Goal: Task Accomplishment & Management: Use online tool/utility

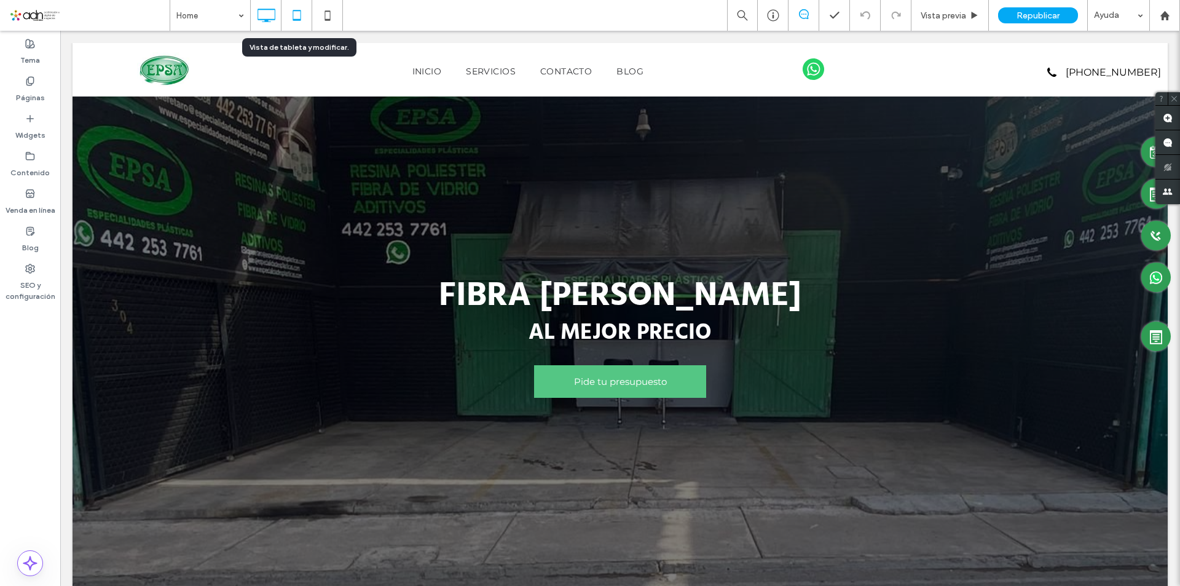
click at [298, 9] on icon at bounding box center [297, 15] width 25 height 25
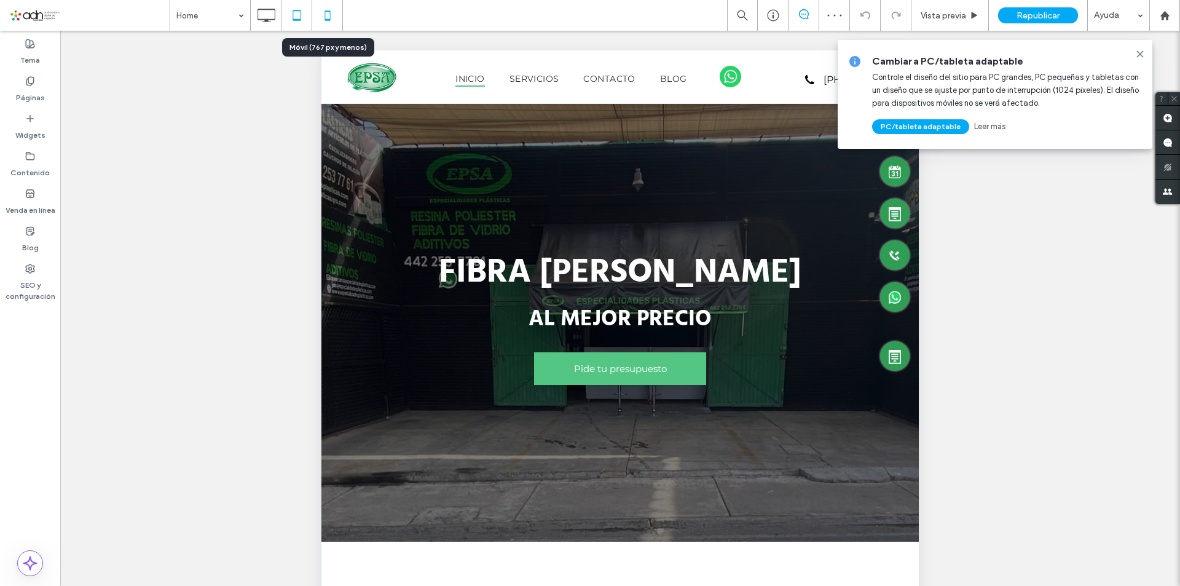
click at [326, 10] on icon at bounding box center [327, 15] width 25 height 25
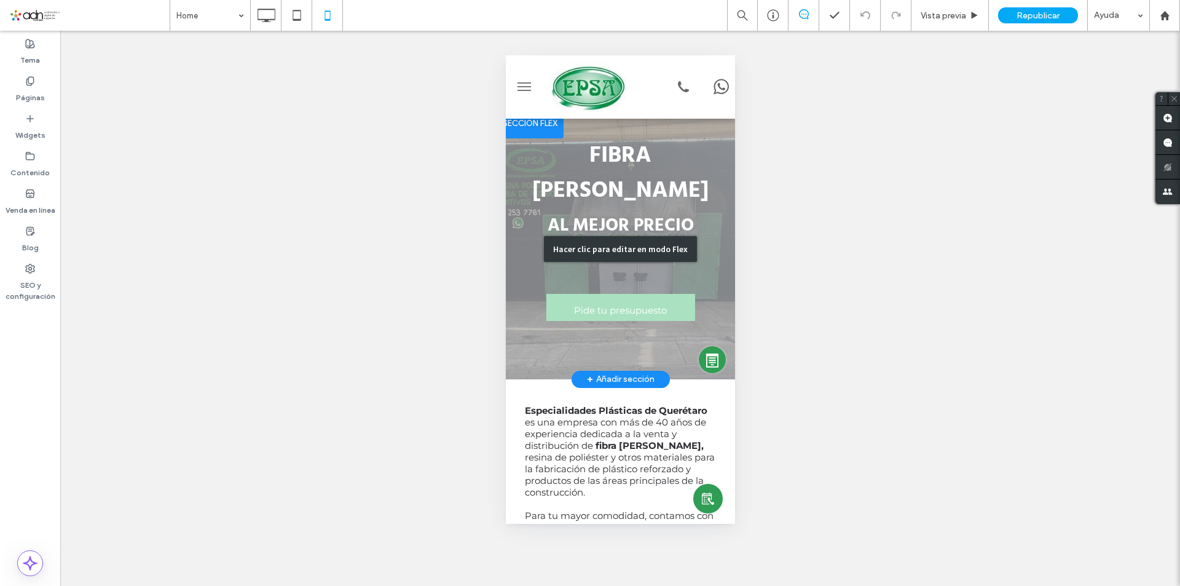
drag, startPoint x: 535, startPoint y: 202, endPoint x: 1042, endPoint y: 262, distance: 510.0
click at [535, 202] on div "Hacer clic para editar en modo Flex" at bounding box center [619, 249] width 229 height 261
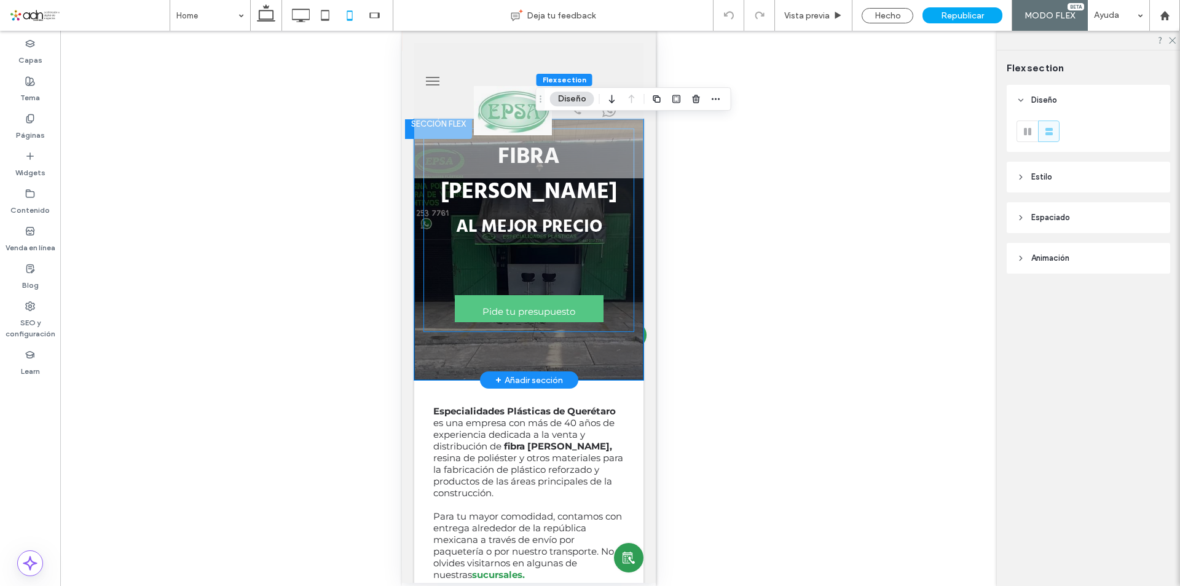
click at [430, 226] on div "FIBRA DE VIDRIO AL MEJOR PRECIO Pide tu presupuesto" at bounding box center [528, 229] width 211 height 203
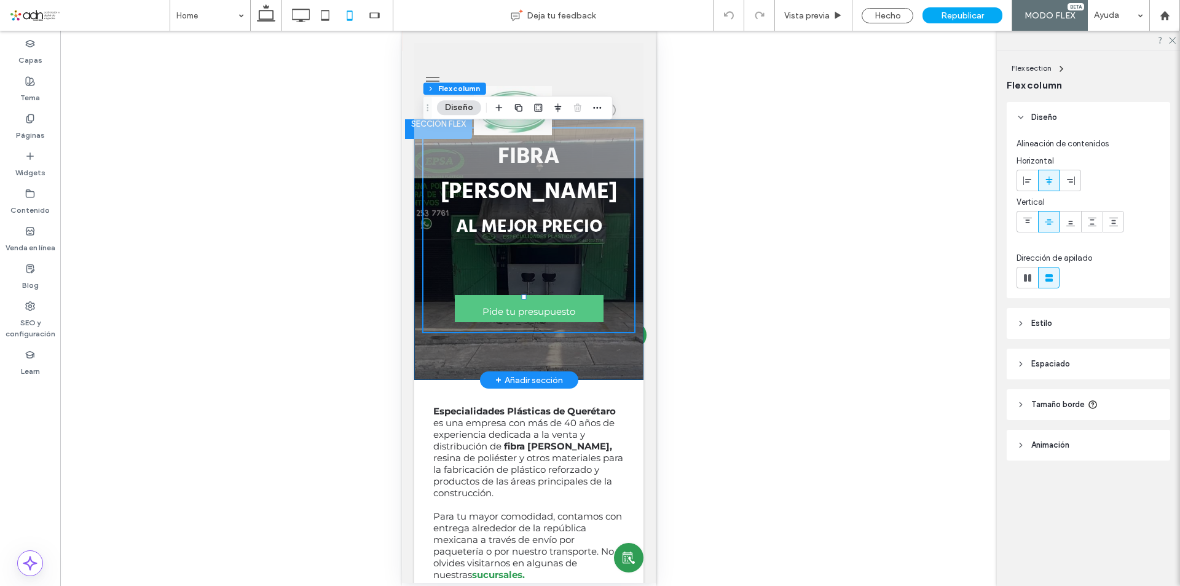
click at [418, 227] on div "FIBRA DE VIDRIO AL MEJOR PRECIO Pide tu presupuesto" at bounding box center [528, 249] width 229 height 261
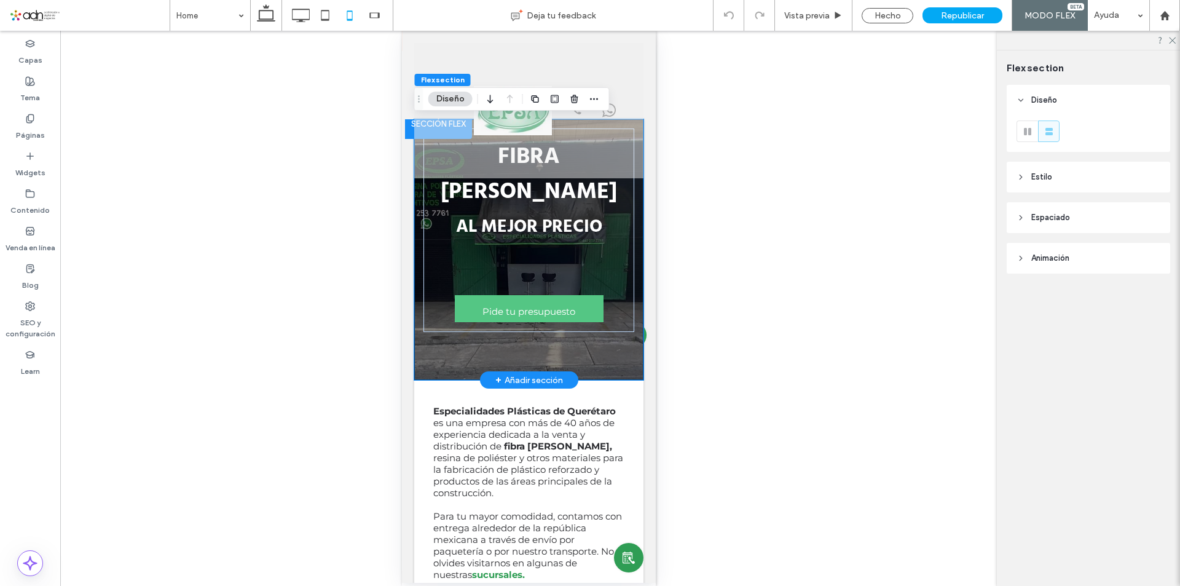
click at [414, 226] on div "FIBRA DE VIDRIO AL MEJOR PRECIO Pide tu presupuesto" at bounding box center [528, 249] width 229 height 261
click at [463, 328] on div "FIBRA DE VIDRIO AL MEJOR PRECIO Pide tu presupuesto" at bounding box center [528, 249] width 229 height 261
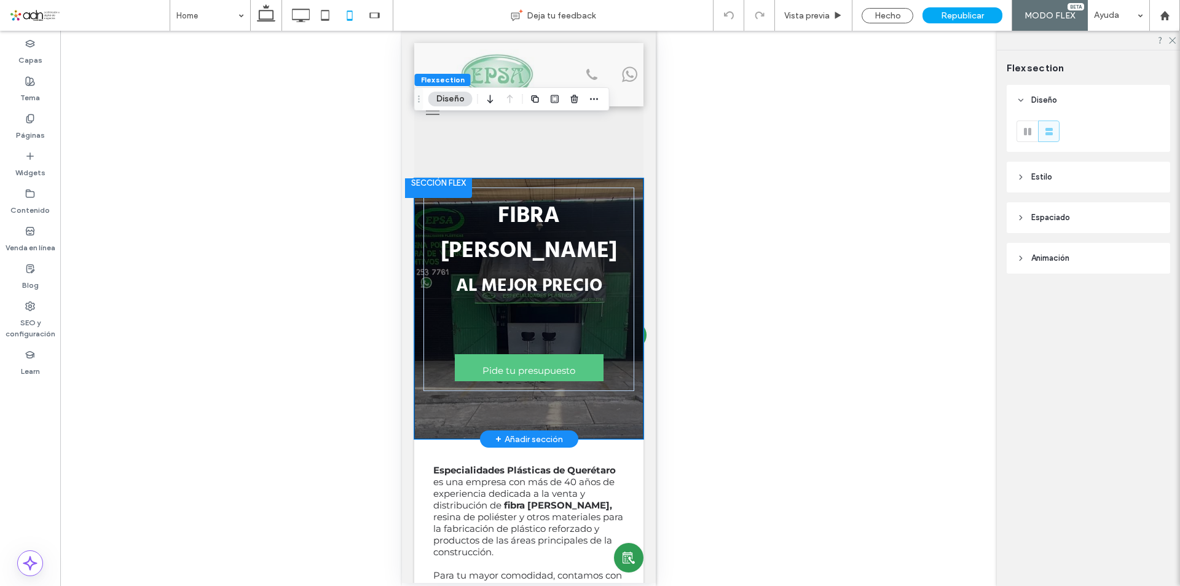
click at [418, 237] on div "FIBRA DE VIDRIO AL MEJOR PRECIO Pide tu presupuesto" at bounding box center [528, 308] width 229 height 261
click at [1045, 178] on span "Estilo" at bounding box center [1041, 177] width 21 height 12
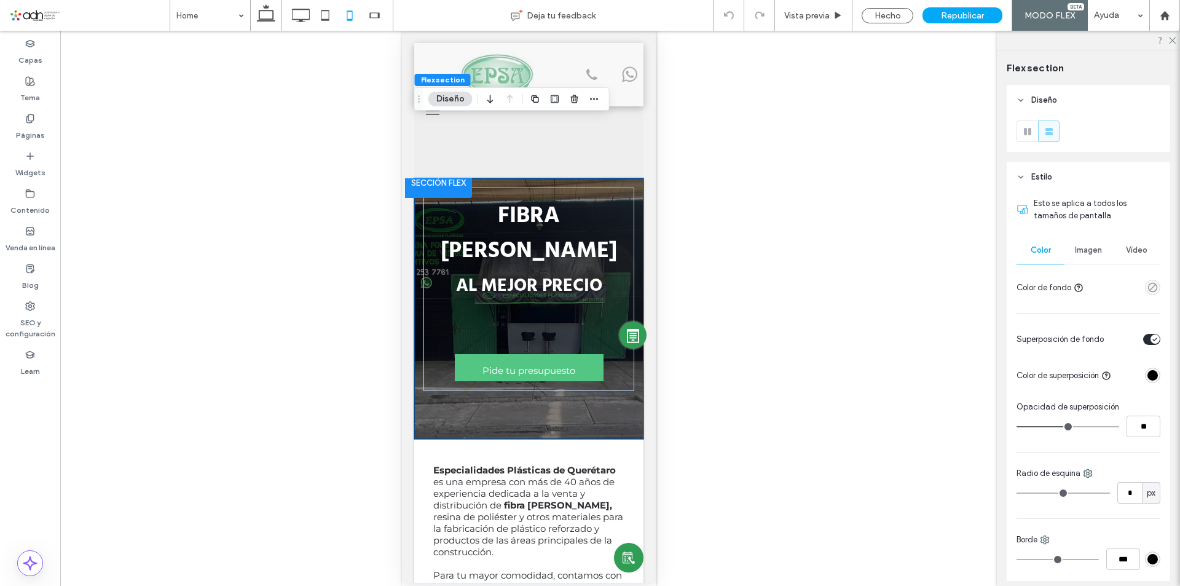
click at [1081, 249] on span "Imagen" at bounding box center [1088, 250] width 27 height 10
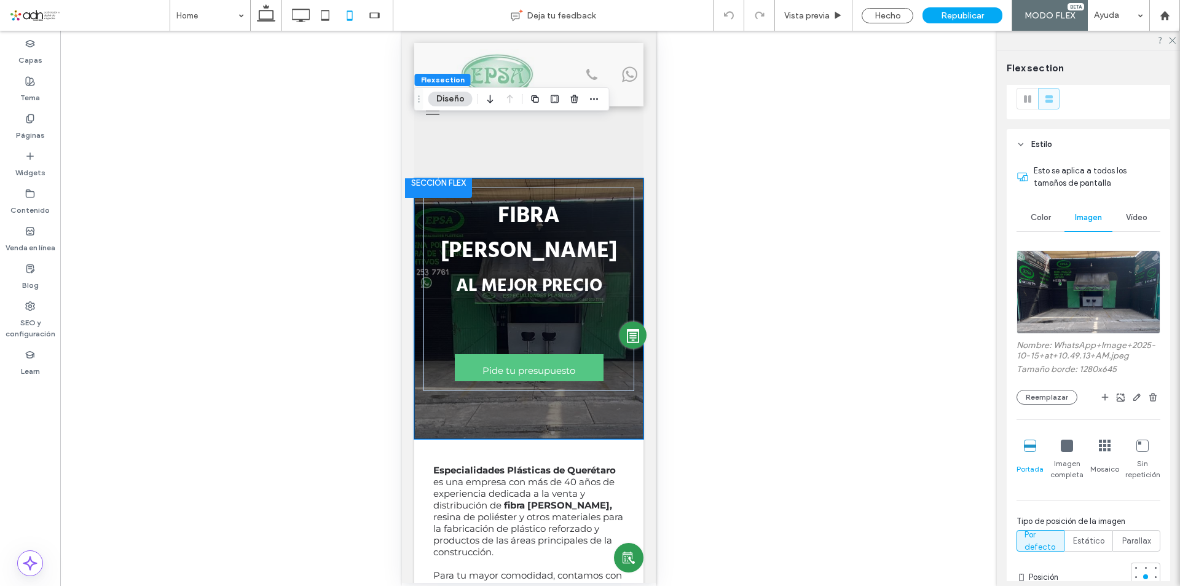
scroll to position [61, 0]
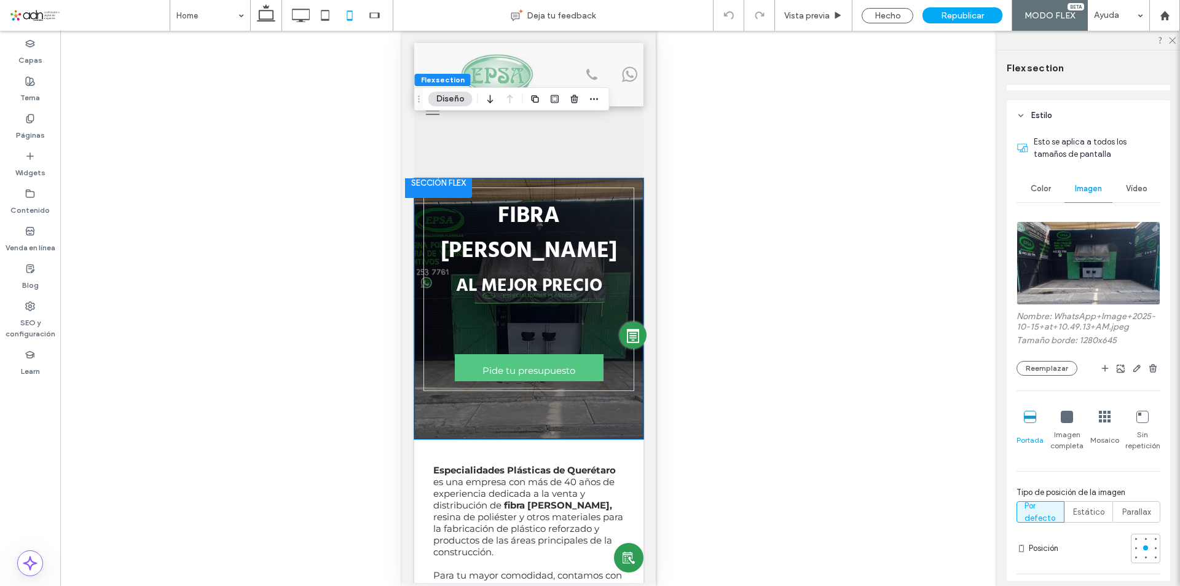
click at [1066, 413] on icon at bounding box center [1067, 416] width 12 height 12
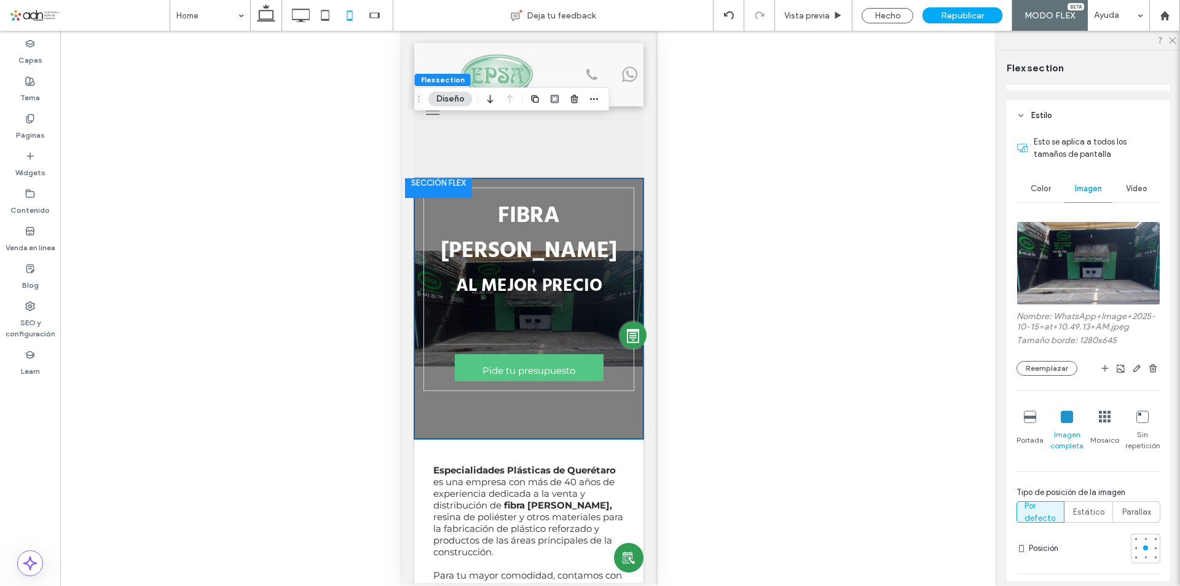
click at [1024, 418] on icon at bounding box center [1030, 416] width 12 height 12
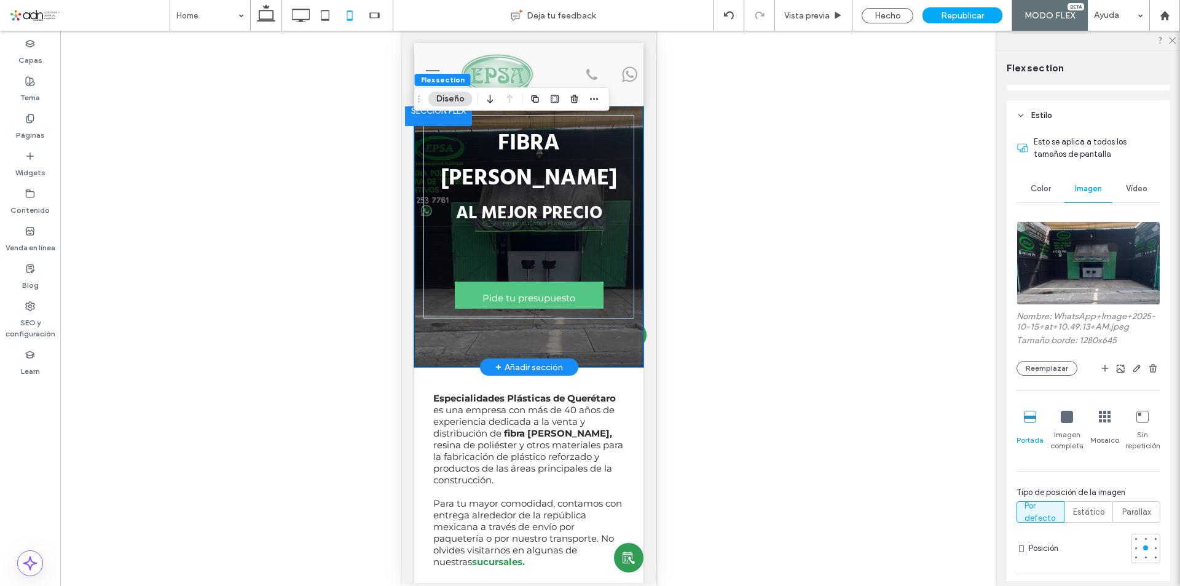
click at [420, 113] on div at bounding box center [437, 116] width 67 height 20
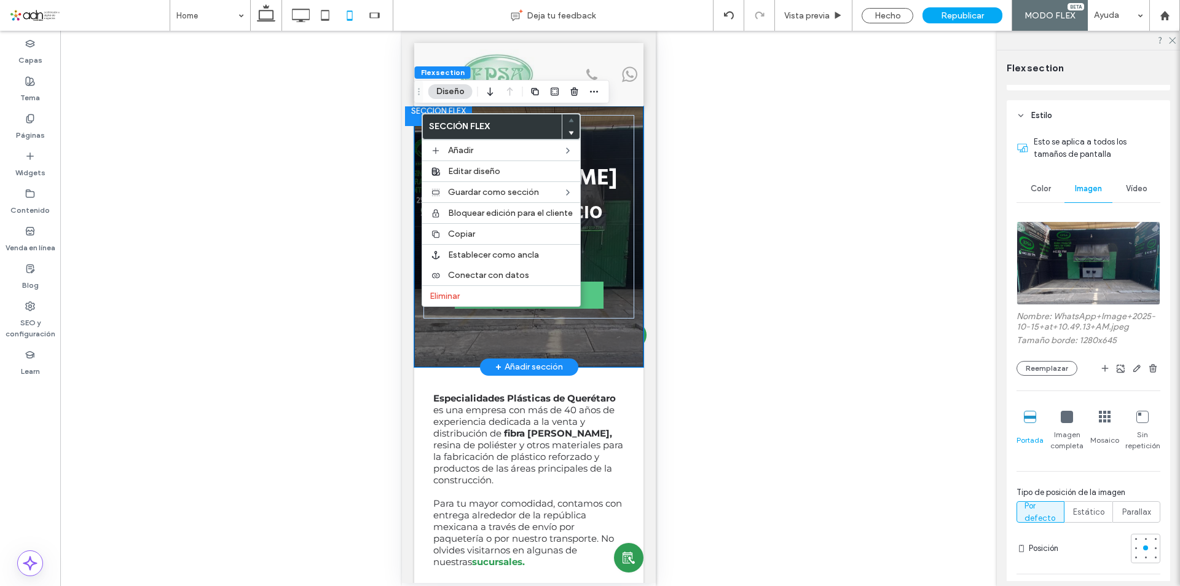
click at [452, 316] on div "FIBRA DE VIDRIO AL MEJOR PRECIO Pide tu presupuesto" at bounding box center [528, 236] width 229 height 261
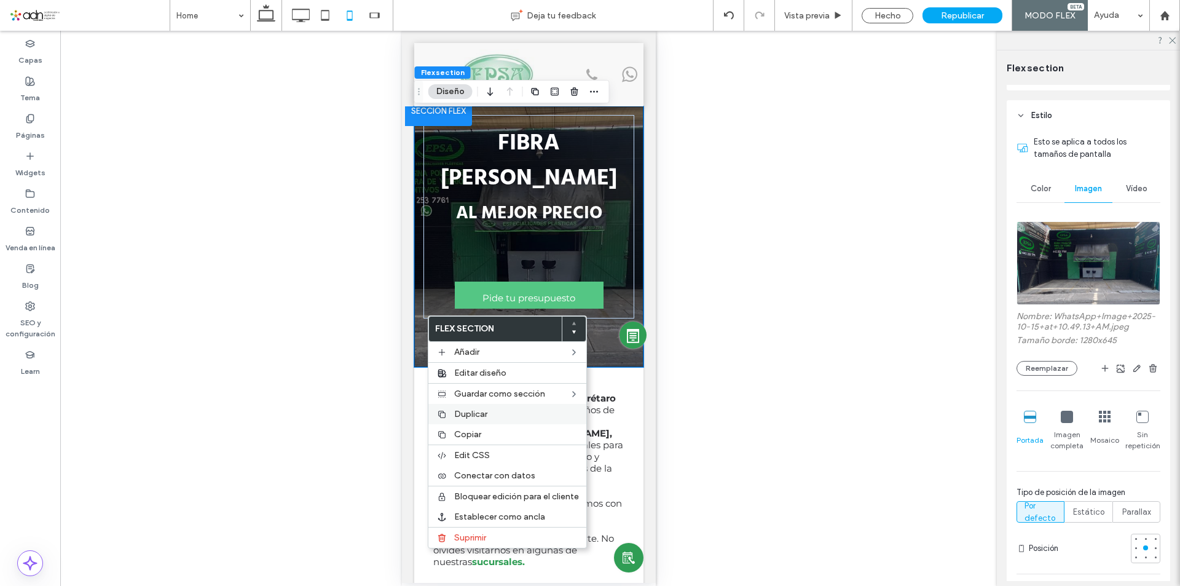
click at [477, 410] on span "Duplicar" at bounding box center [470, 414] width 33 height 10
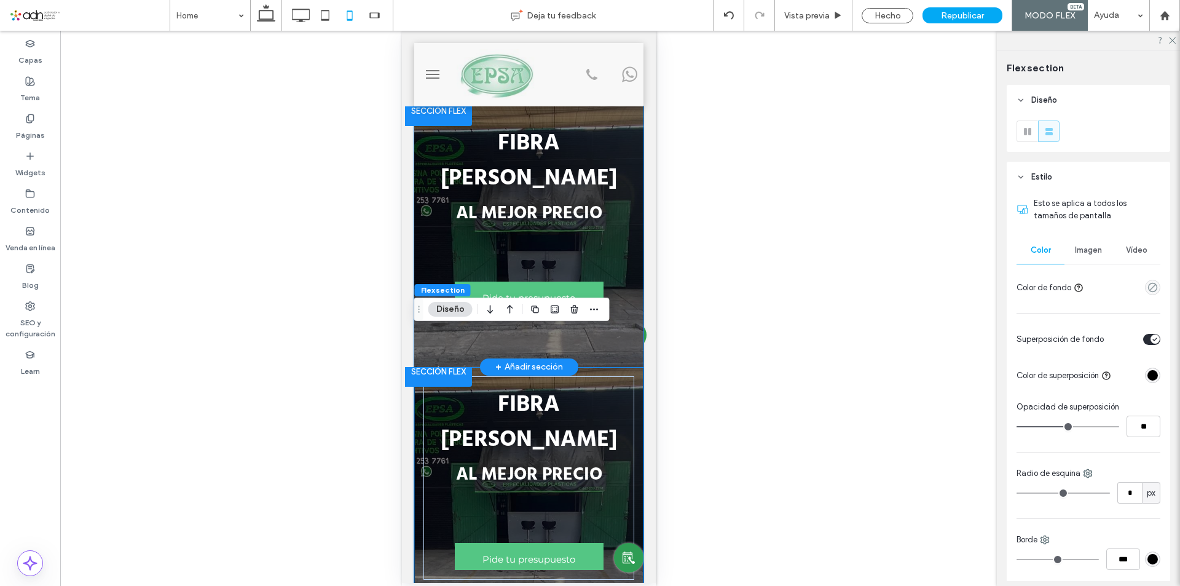
click at [417, 150] on div "FIBRA DE VIDRIO AL MEJOR PRECIO Pide tu presupuesto" at bounding box center [528, 236] width 229 height 261
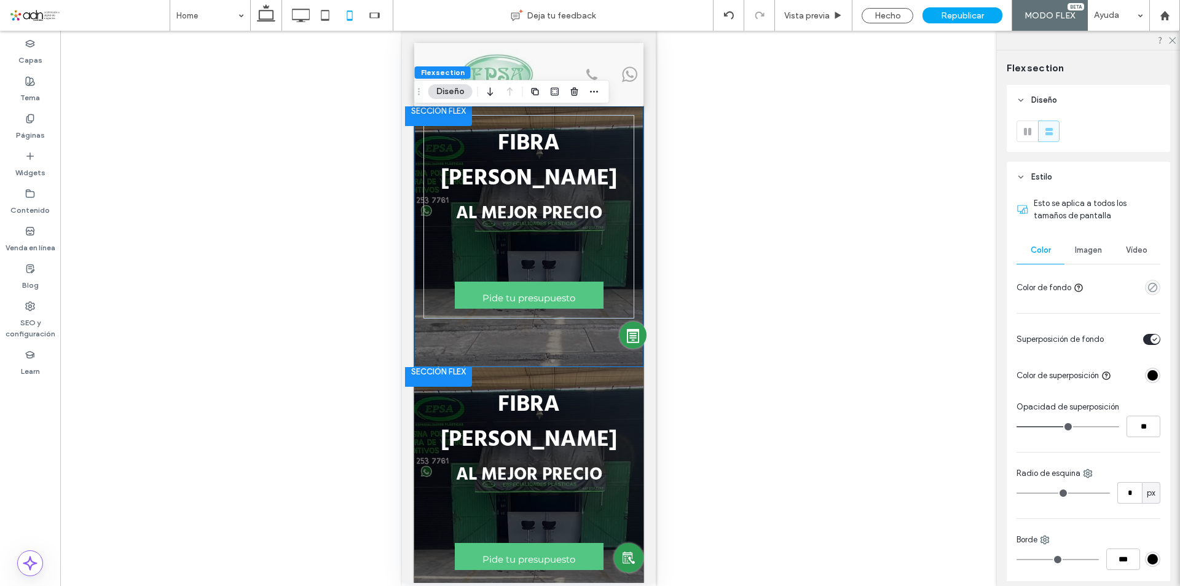
click at [417, 375] on div "FIBRA DE VIDRIO AL MEJOR PRECIO Pide tu presupuesto" at bounding box center [528, 497] width 229 height 261
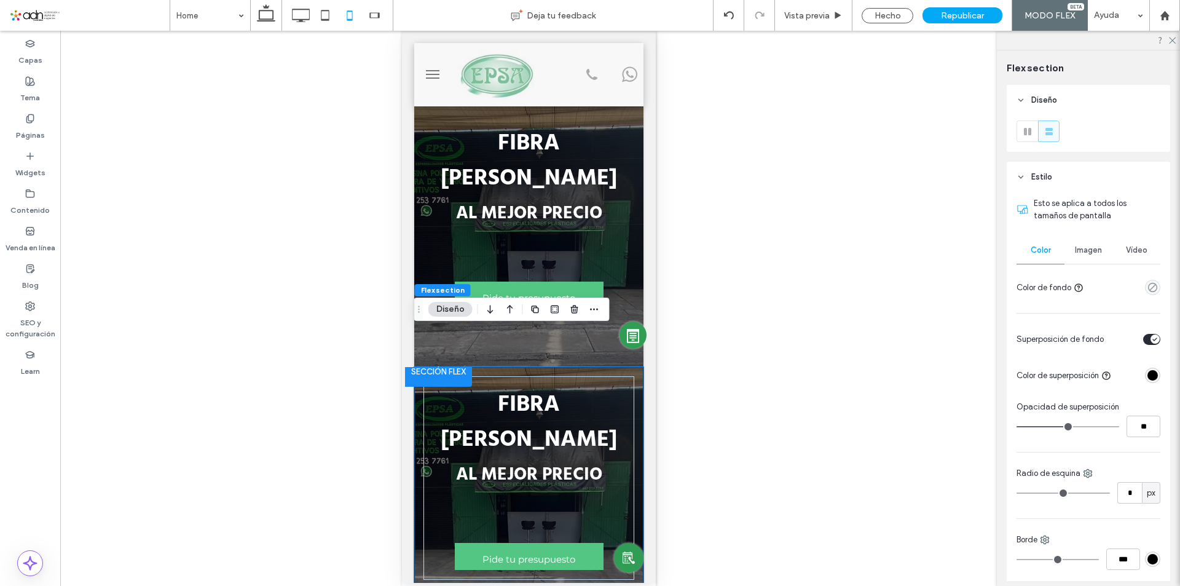
click at [426, 367] on div at bounding box center [437, 377] width 67 height 20
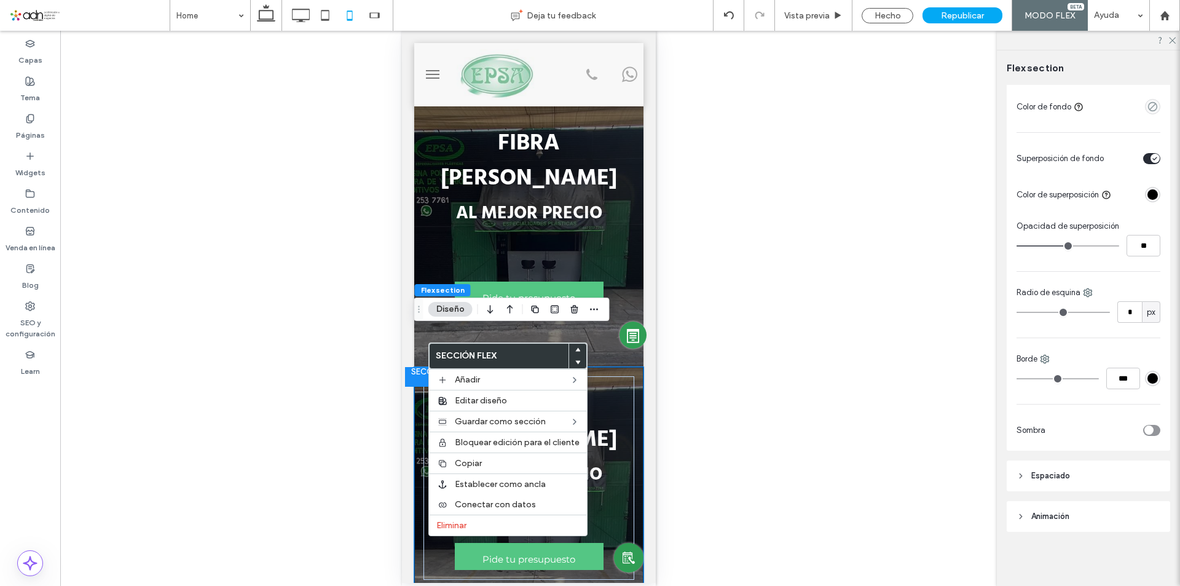
scroll to position [0, 0]
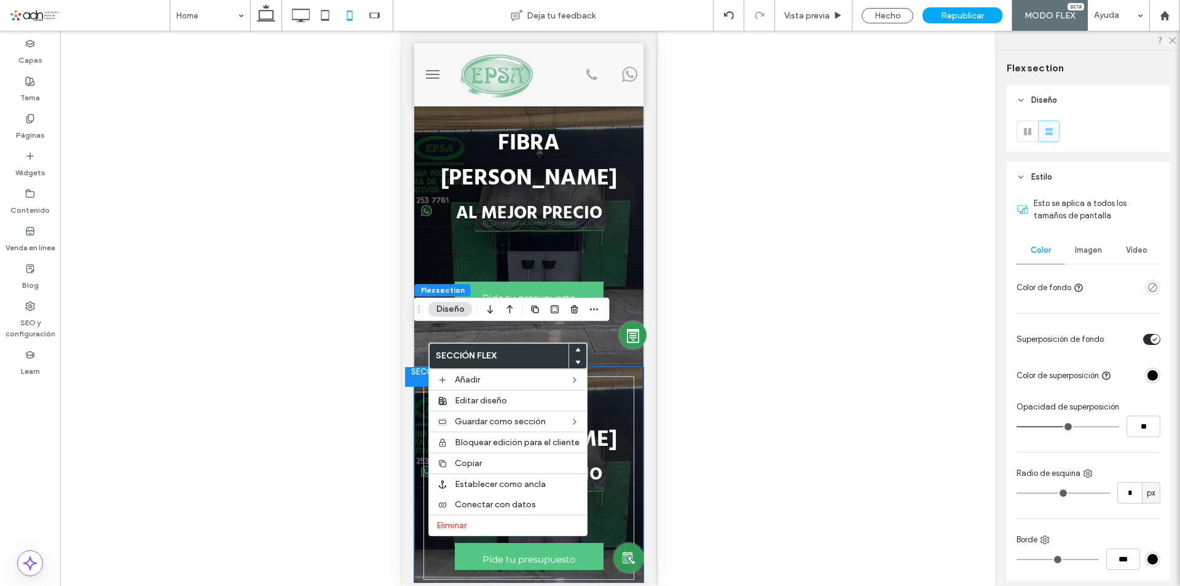
click at [1088, 246] on span "Imagen" at bounding box center [1088, 250] width 27 height 10
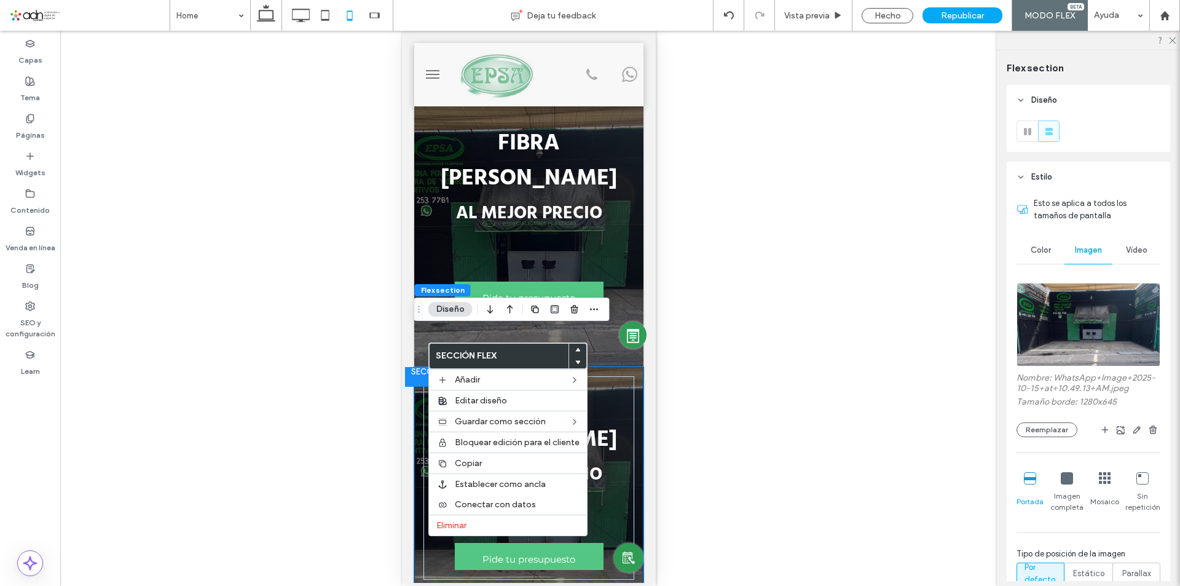
click at [1061, 480] on icon at bounding box center [1067, 478] width 12 height 12
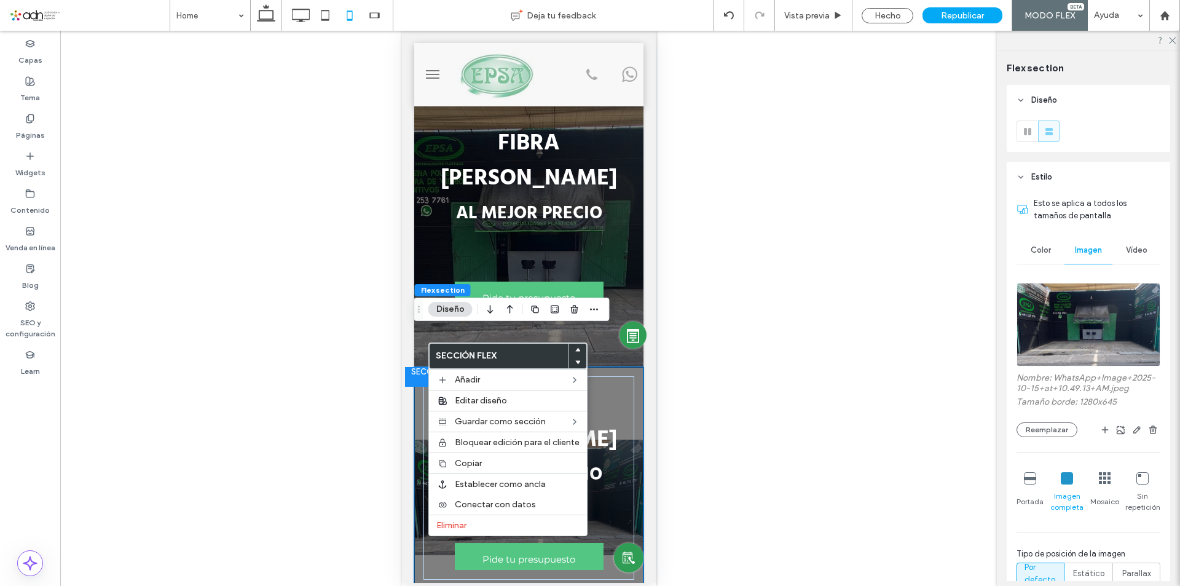
click at [422, 538] on div "FIBRA DE VIDRIO AL MEJOR PRECIO Pide tu presupuesto" at bounding box center [528, 497] width 229 height 261
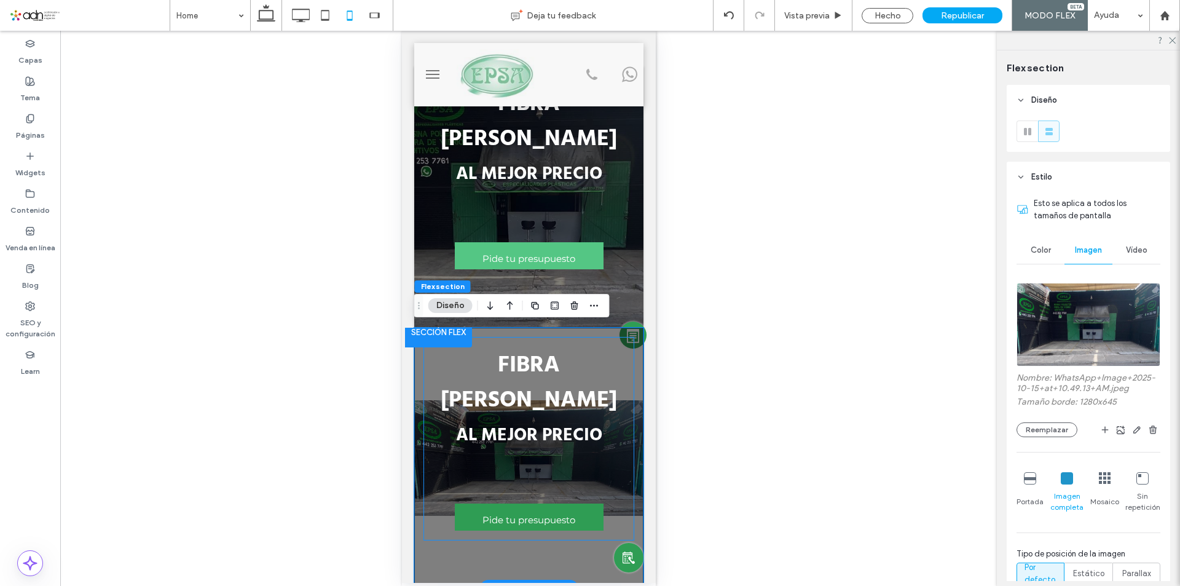
scroll to position [61, 0]
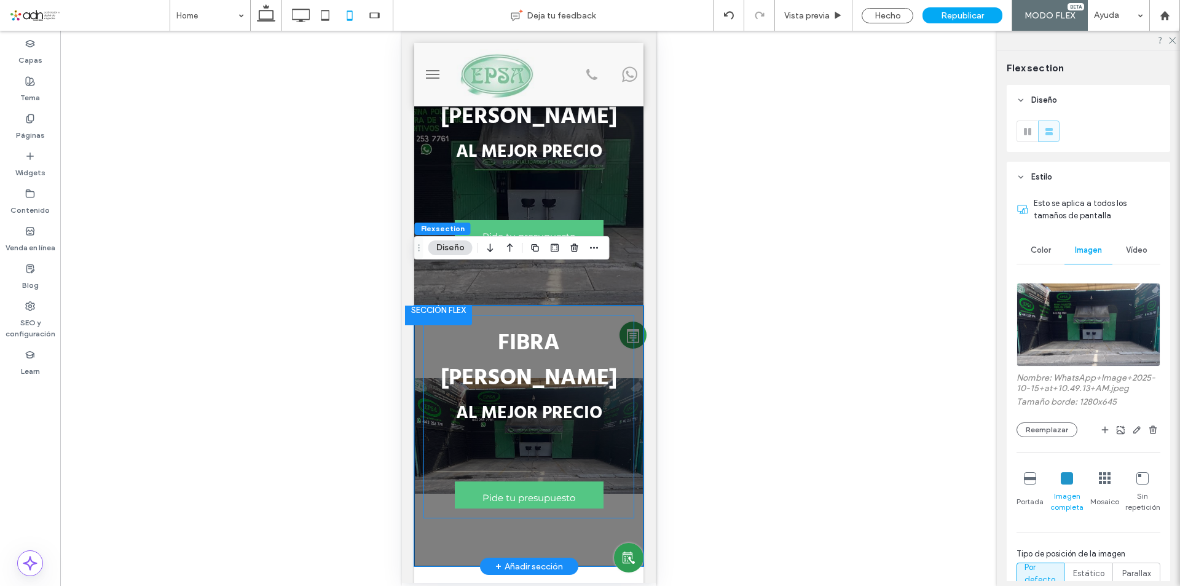
click at [492, 315] on div "FIBRA DE VIDRIO AL MEJOR PRECIO Pide tu presupuesto" at bounding box center [528, 416] width 211 height 203
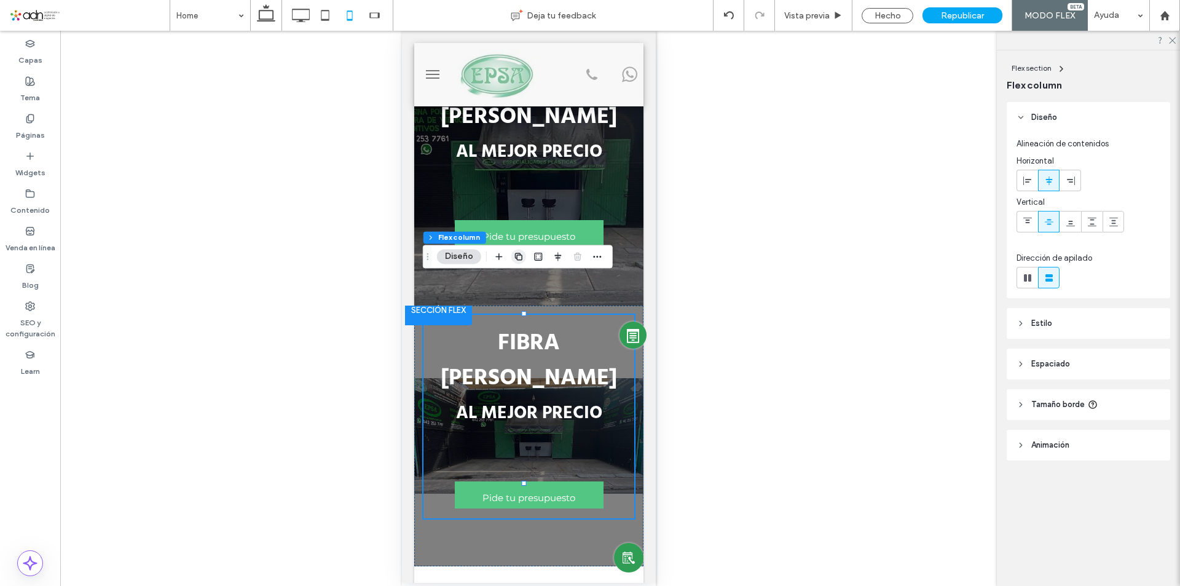
click at [520, 256] on icon "button" at bounding box center [519, 256] width 10 height 10
type input "**"
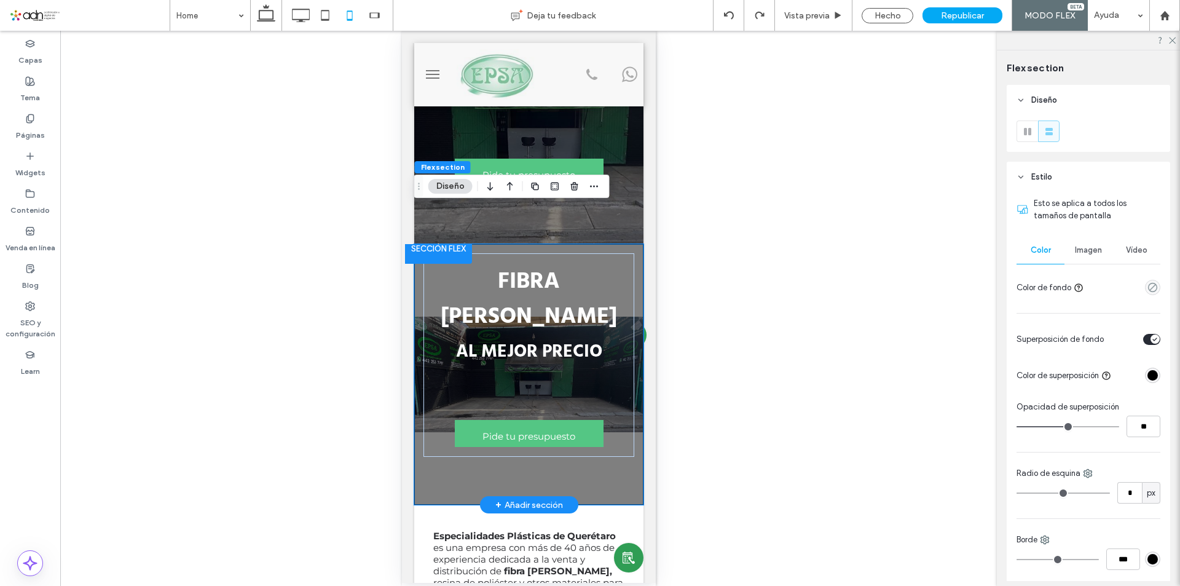
scroll to position [0, 0]
click at [519, 498] on div "+ Añadir sección" at bounding box center [529, 505] width 68 height 14
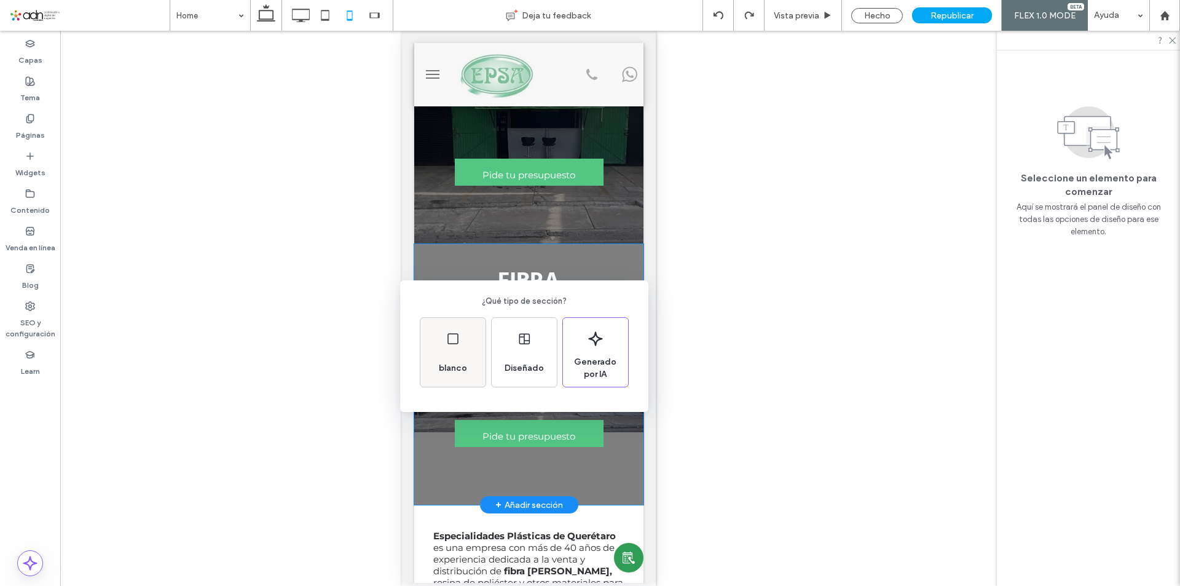
drag, startPoint x: 459, startPoint y: 351, endPoint x: 95, endPoint y: 364, distance: 364.6
click at [459, 351] on div "blanco" at bounding box center [452, 352] width 65 height 69
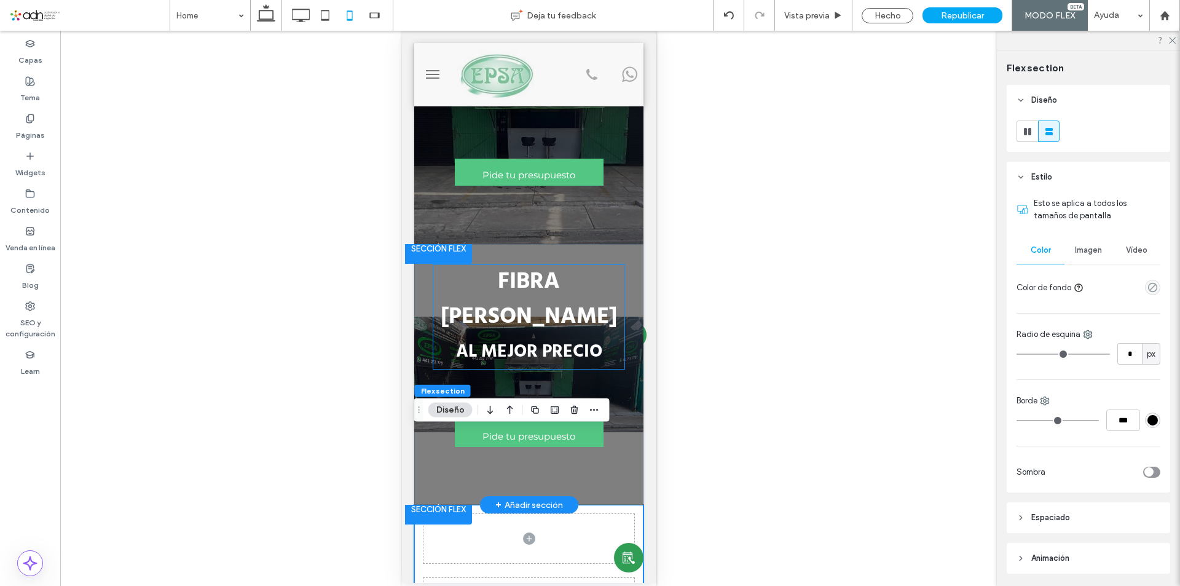
click at [499, 264] on strong "FIBRA DE VIDRIO" at bounding box center [528, 299] width 176 height 71
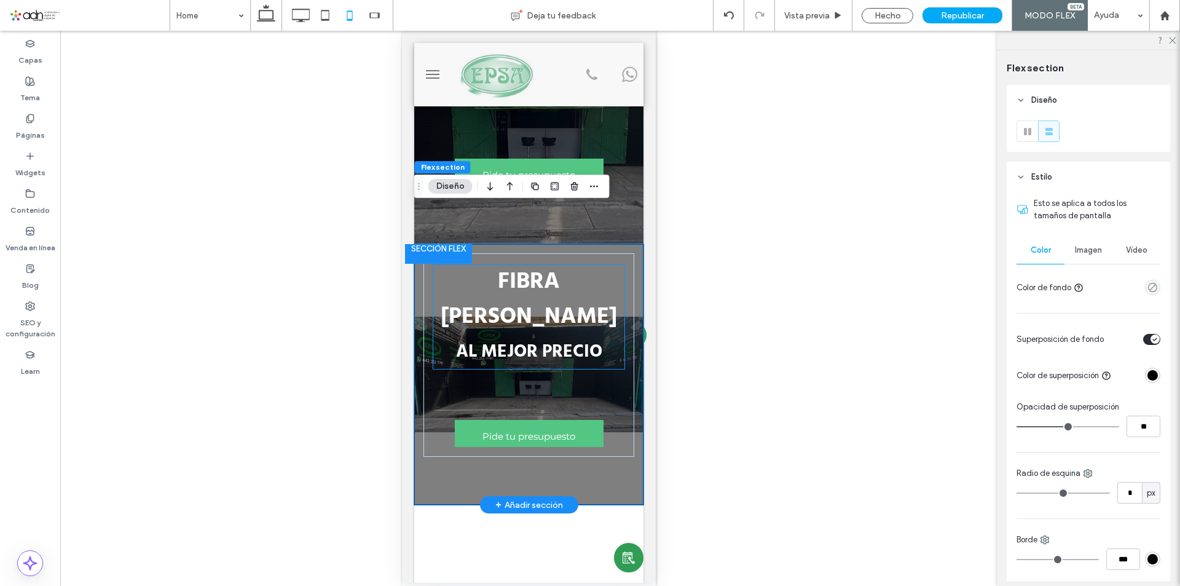
click at [477, 264] on strong "FIBRA DE VIDRIO" at bounding box center [528, 299] width 176 height 71
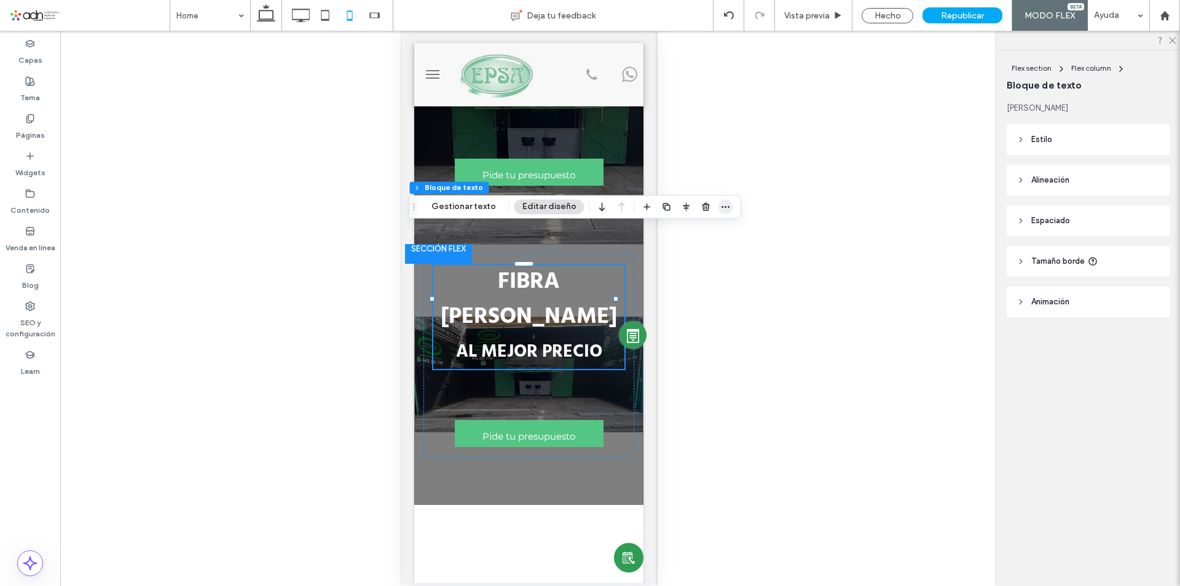
click at [721, 205] on icon "button" at bounding box center [726, 207] width 10 height 10
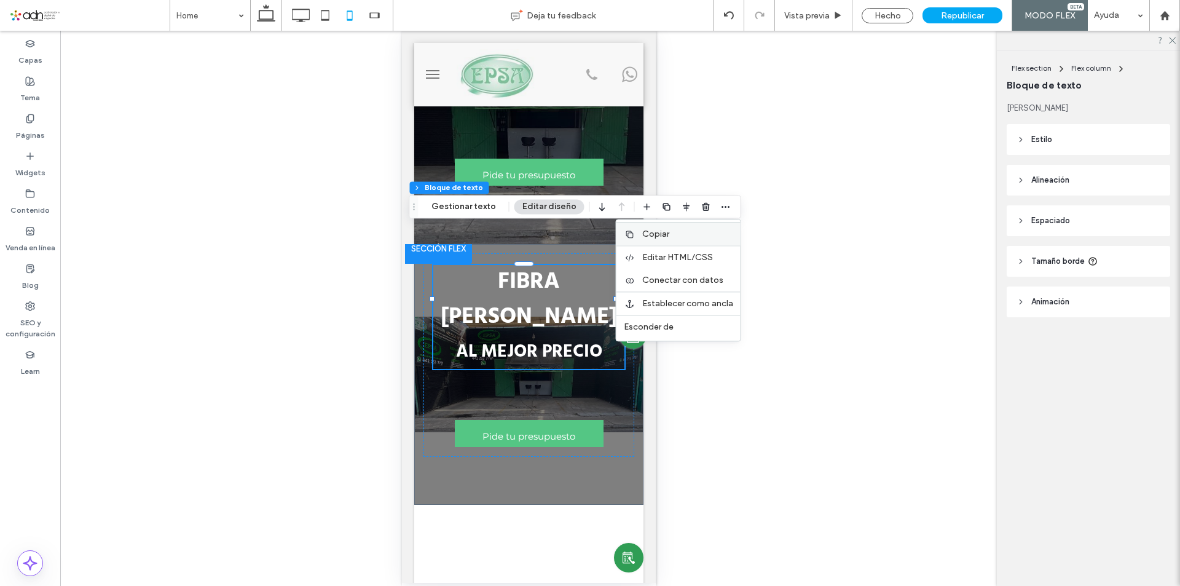
click at [654, 233] on span "Copiar" at bounding box center [655, 234] width 27 height 10
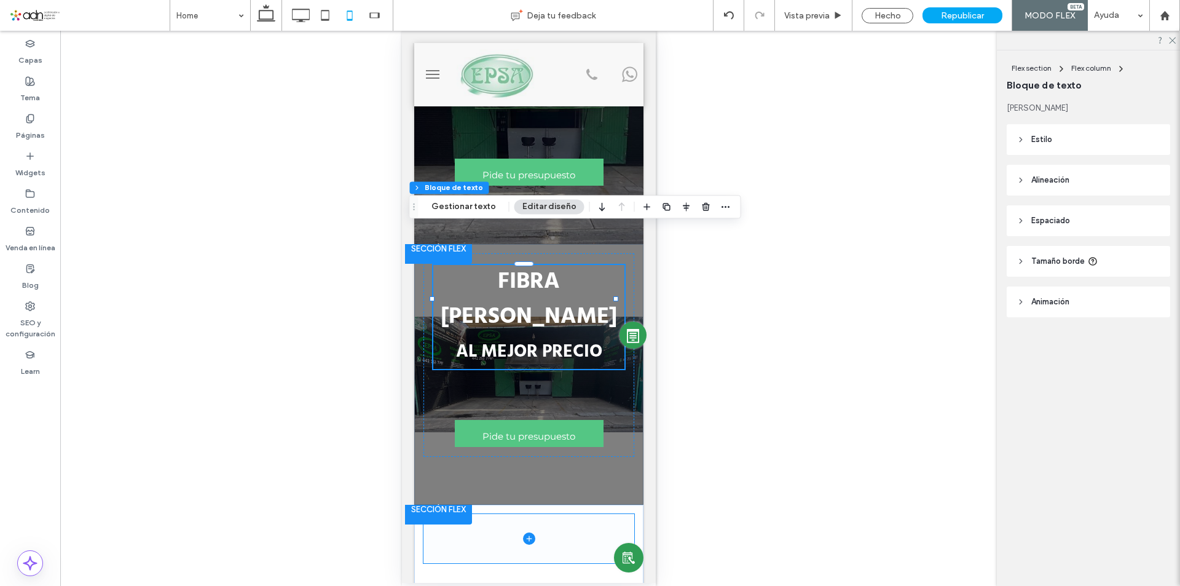
click at [497, 514] on span at bounding box center [528, 538] width 211 height 49
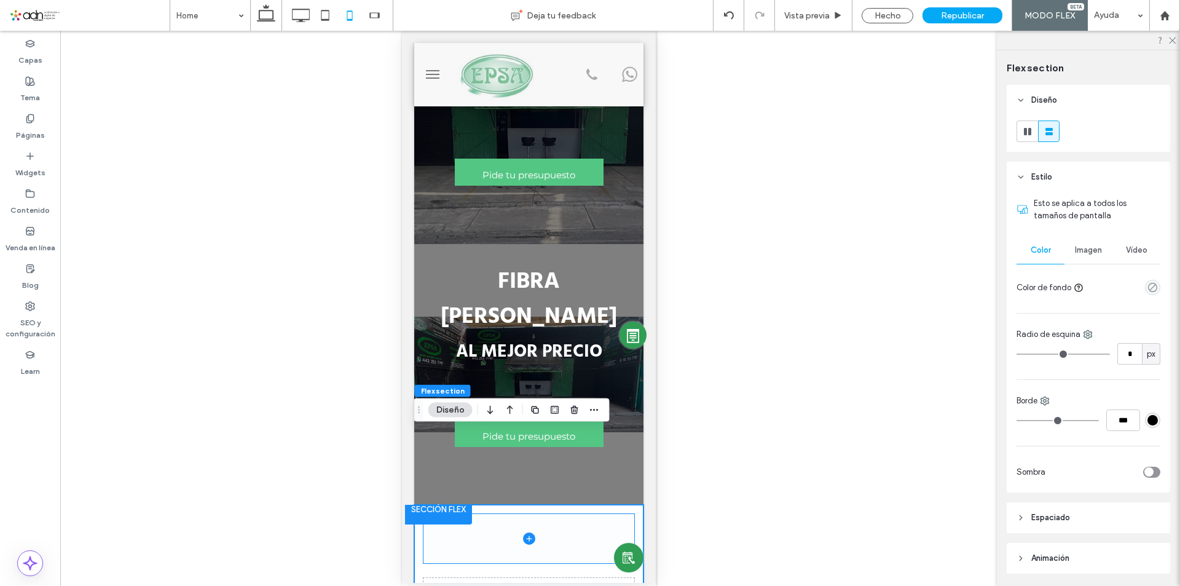
scroll to position [102, 0]
type input "*********"
type input "***"
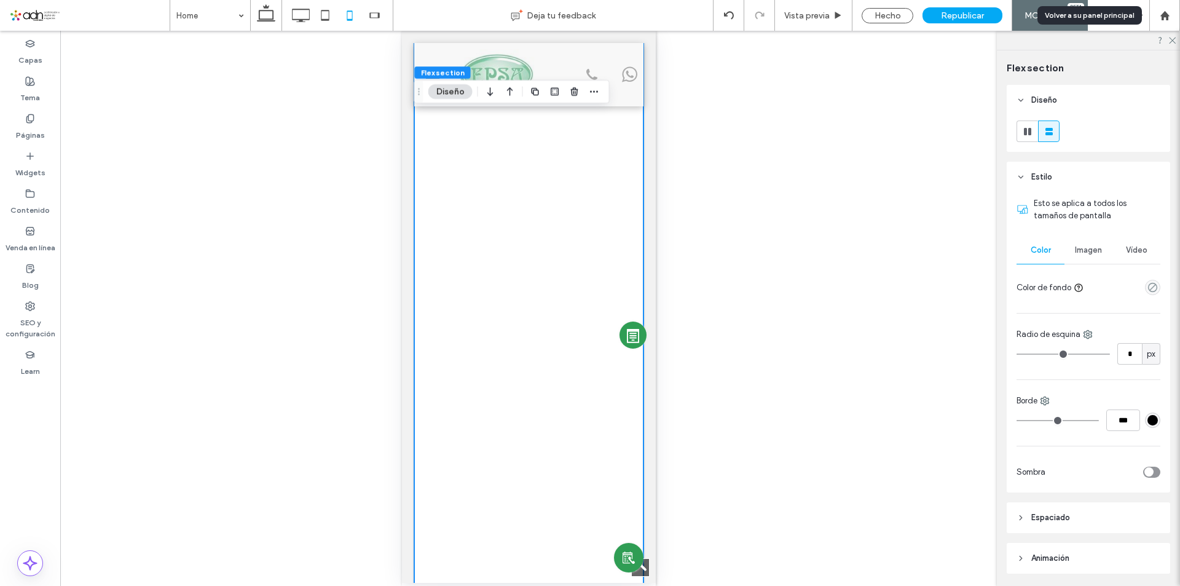
scroll to position [2888, 0]
click at [735, 12] on div at bounding box center [728, 15] width 30 height 10
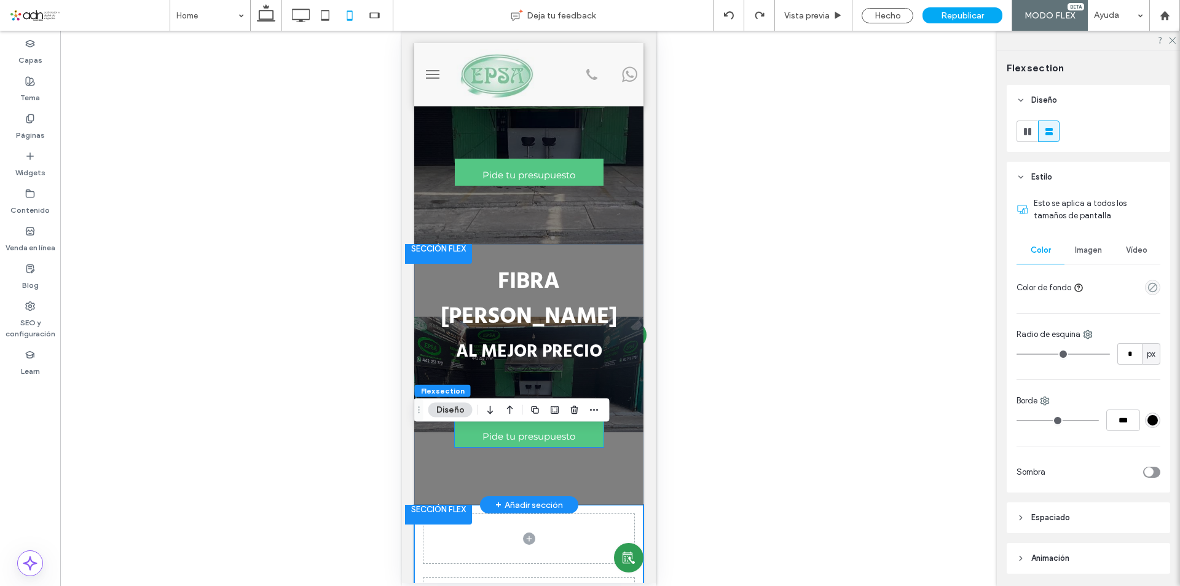
scroll to position [0, 0]
click at [495, 264] on strong "FIBRA DE VIDRIO" at bounding box center [528, 299] width 176 height 71
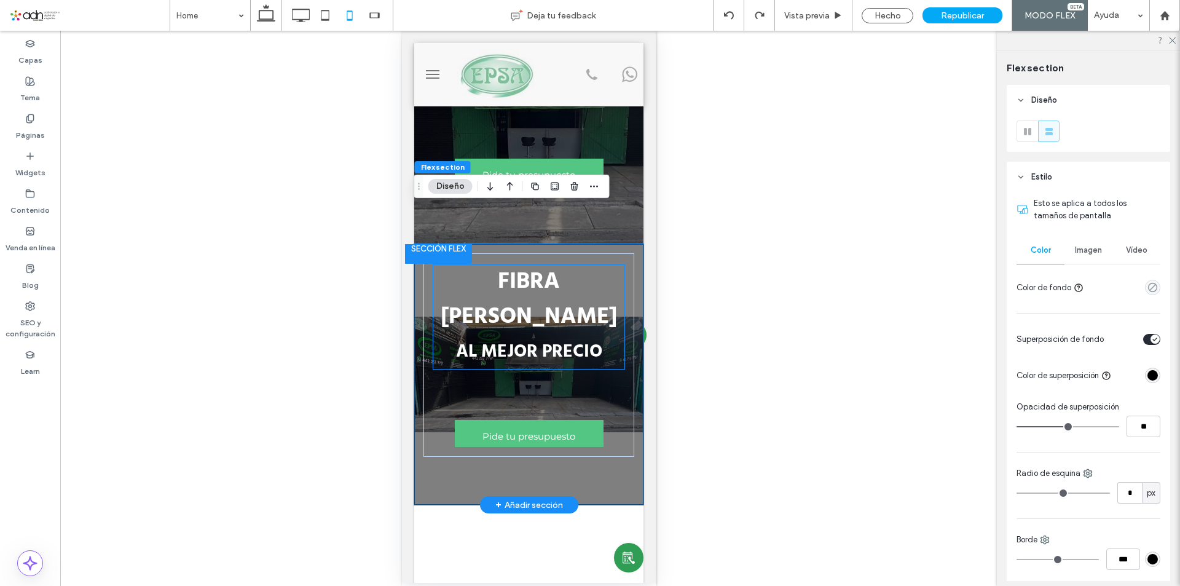
click at [433, 265] on h1 "FIBRA DE VIDRIO AL MEJOR PRECIO" at bounding box center [528, 317] width 191 height 104
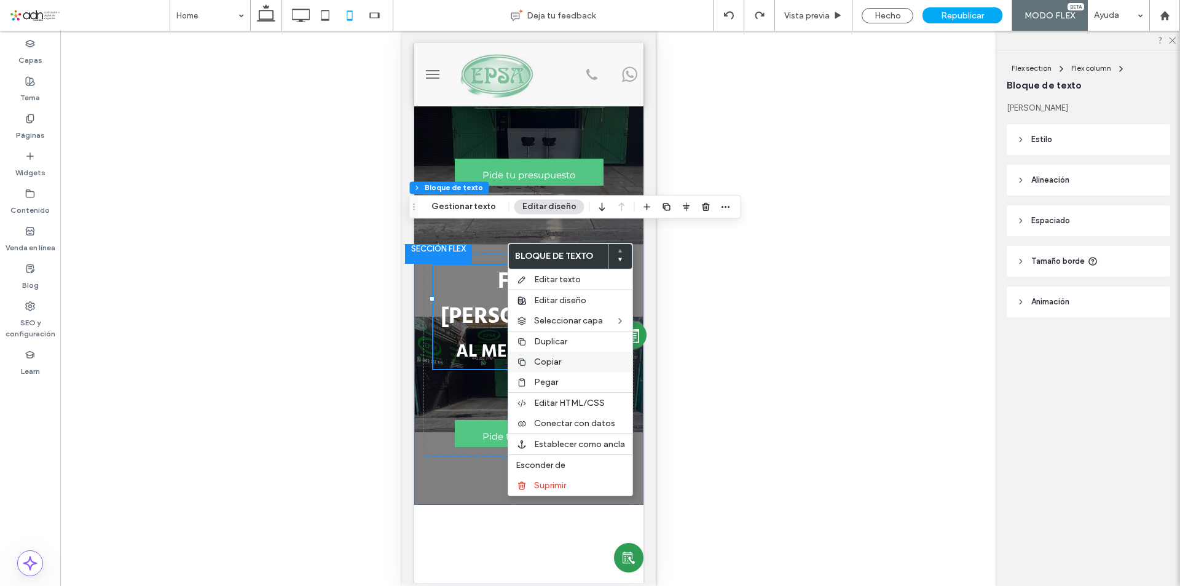
click at [565, 364] on label "Copiar" at bounding box center [579, 361] width 91 height 10
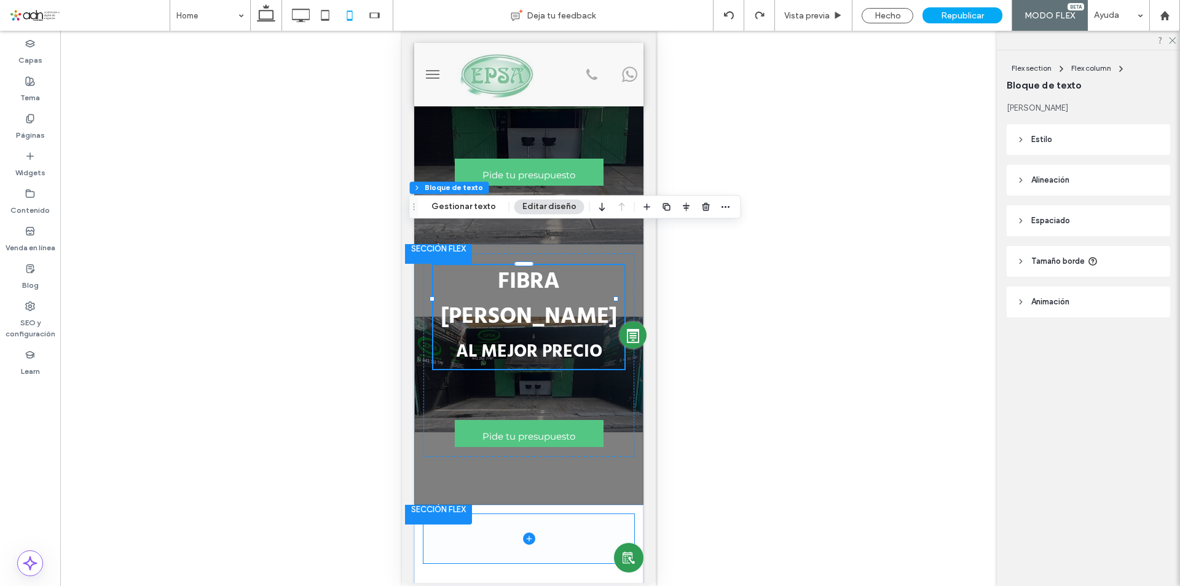
click at [468, 514] on span at bounding box center [528, 538] width 211 height 49
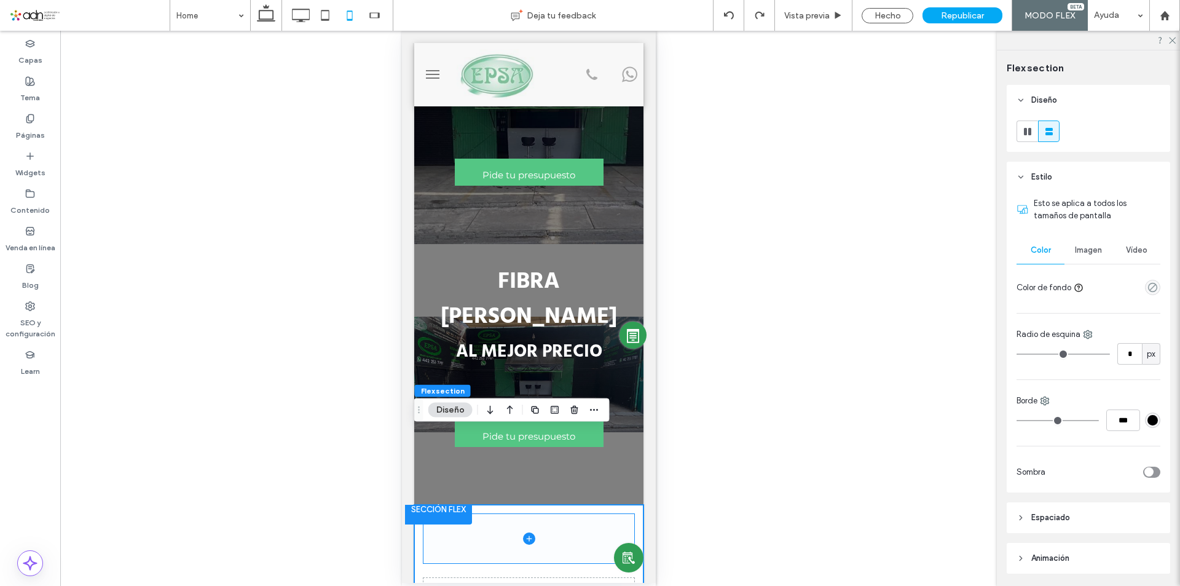
click at [461, 514] on span at bounding box center [528, 538] width 211 height 49
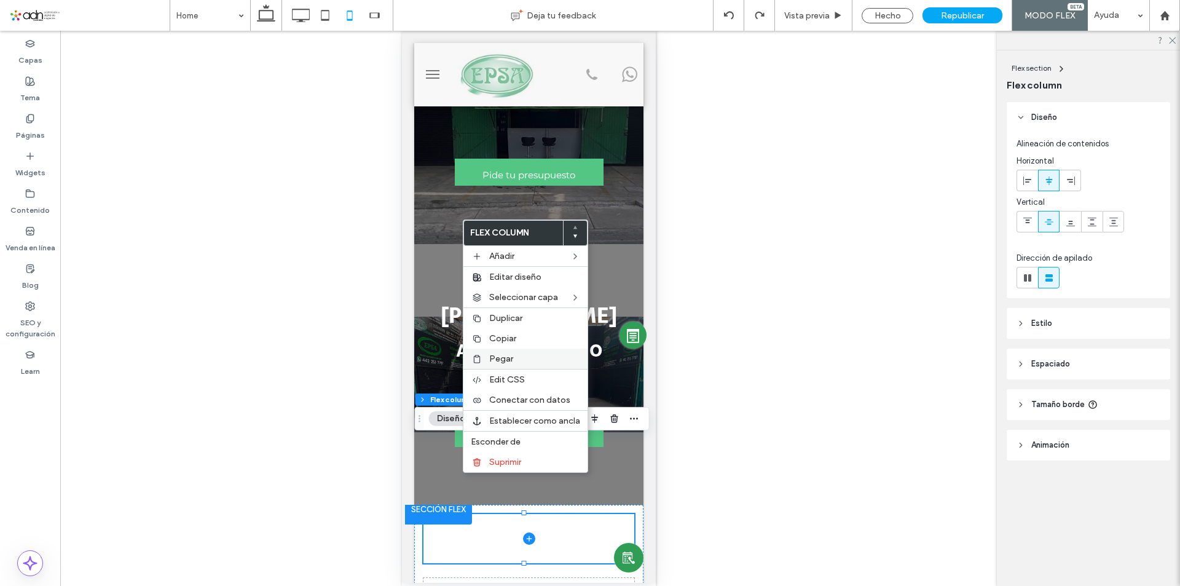
click at [507, 360] on span "Pegar" at bounding box center [501, 358] width 24 height 10
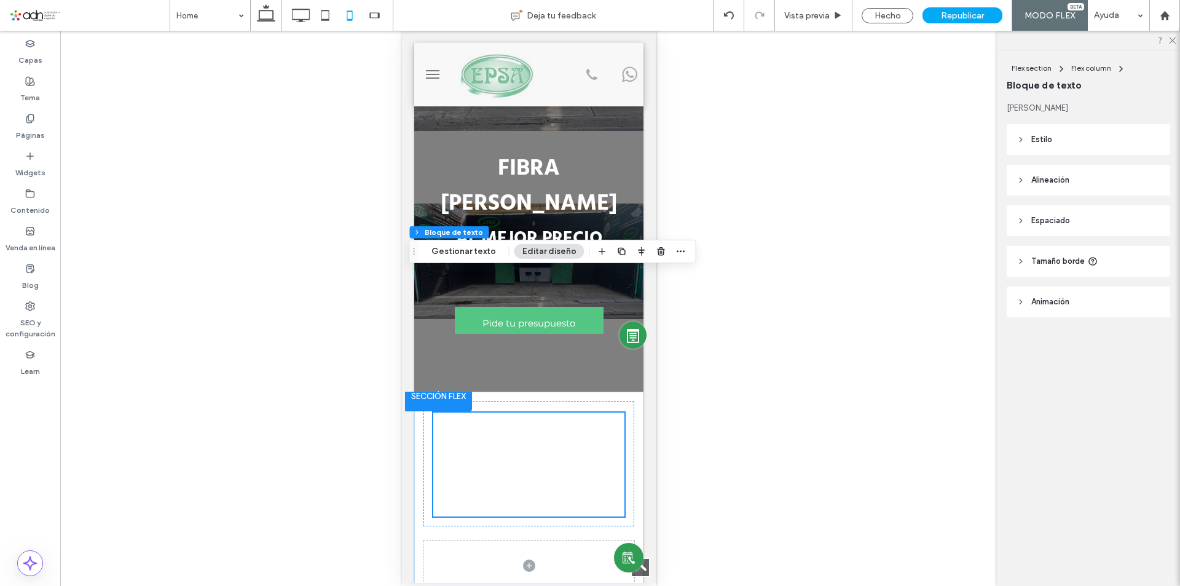
scroll to position [307, 0]
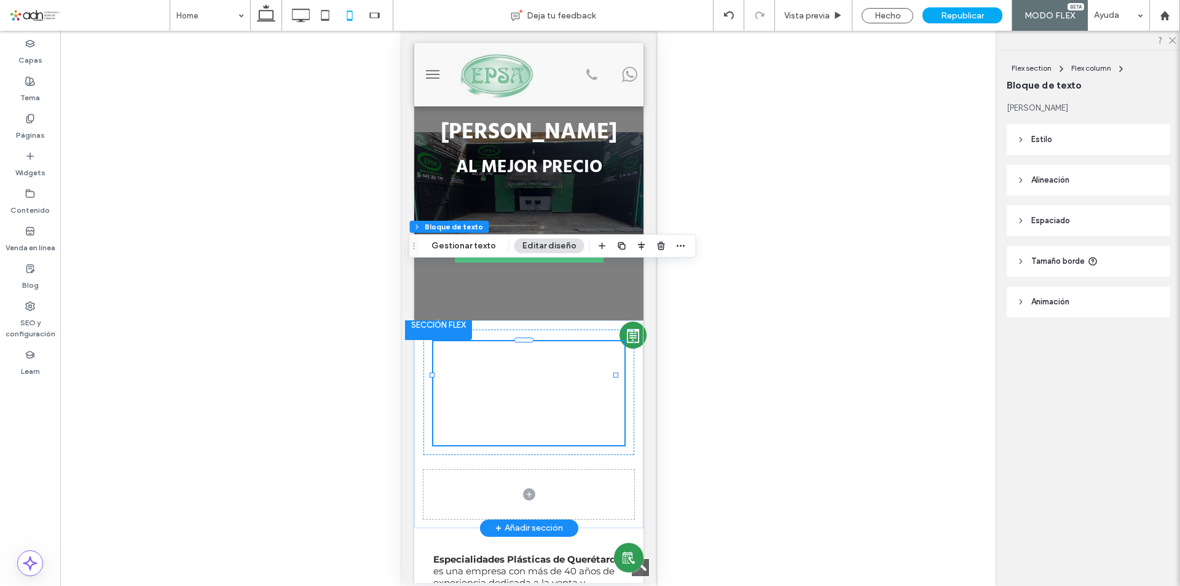
click at [538, 414] on strong "AL MEJOR PRECIO" at bounding box center [528, 428] width 146 height 29
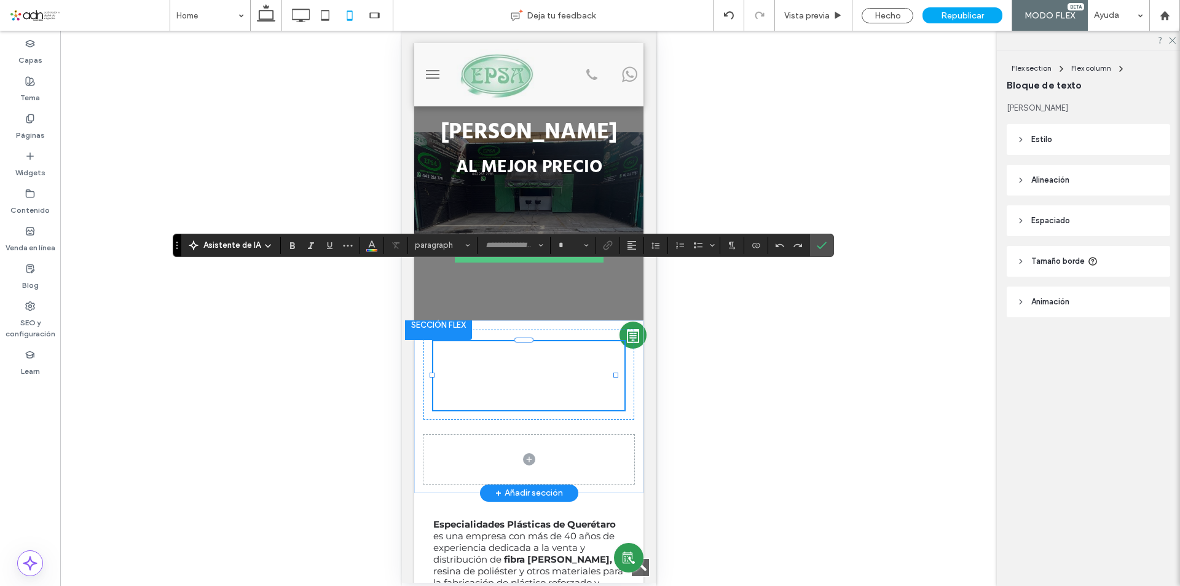
click at [533, 384] on strong "**********" at bounding box center [528, 393] width 103 height 18
type input "****"
click at [559, 384] on strong "**********" at bounding box center [528, 393] width 103 height 18
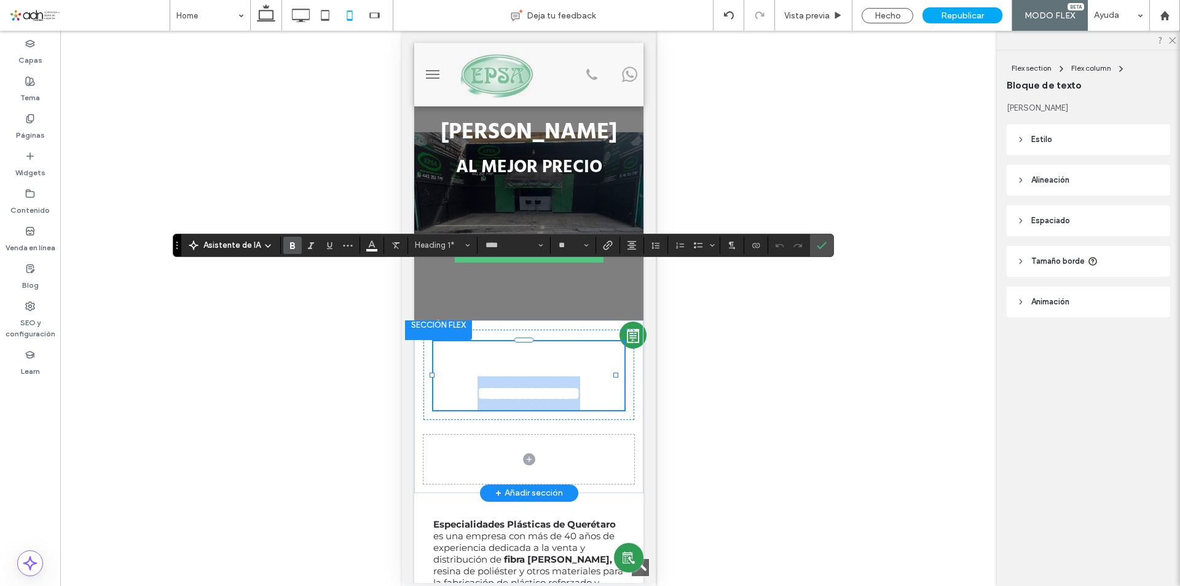
click at [559, 384] on strong "**********" at bounding box center [528, 393] width 103 height 18
click at [560, 384] on strong "**********" at bounding box center [528, 393] width 103 height 18
click at [588, 347] on strong "**********" at bounding box center [528, 358] width 130 height 23
type input "*"
drag, startPoint x: 595, startPoint y: 320, endPoint x: 427, endPoint y: 265, distance: 176.3
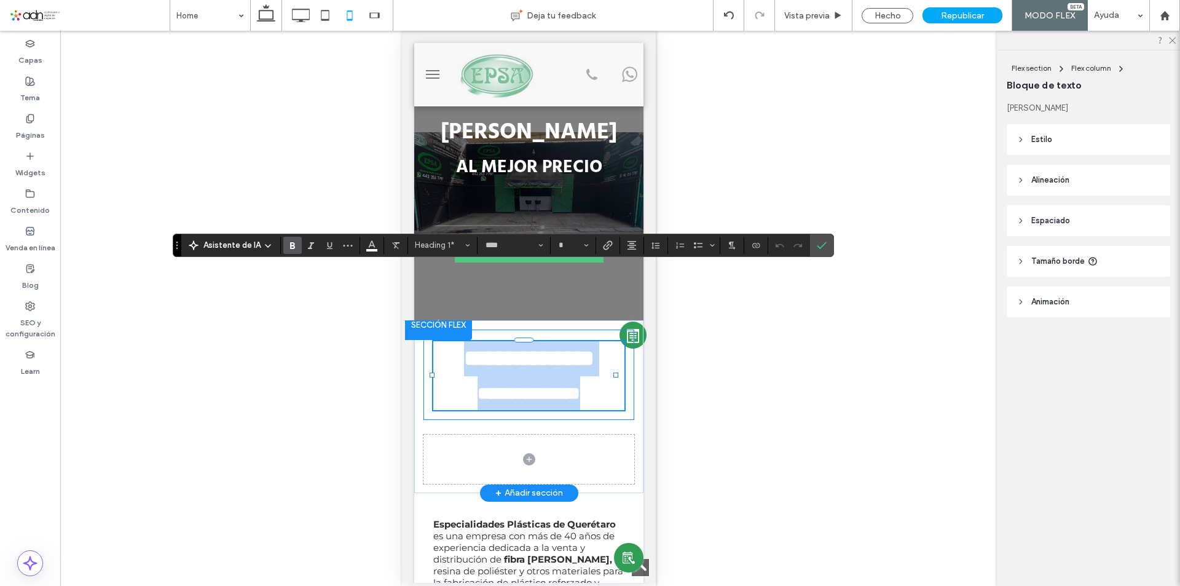
click at [427, 329] on div "**********" at bounding box center [528, 374] width 211 height 90
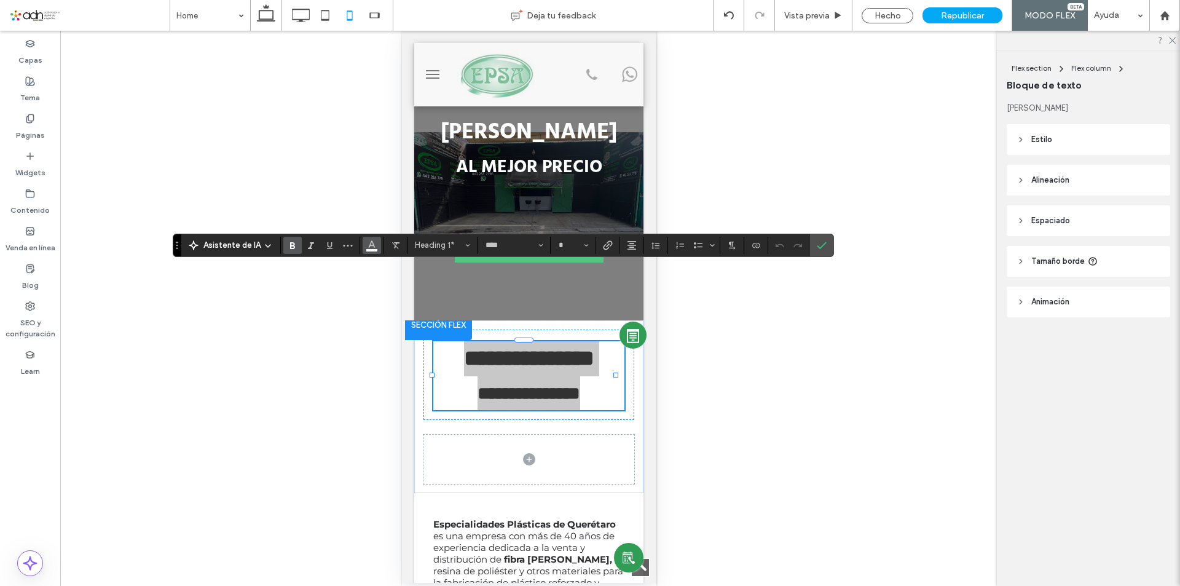
click at [374, 248] on icon "Color" at bounding box center [372, 244] width 10 height 10
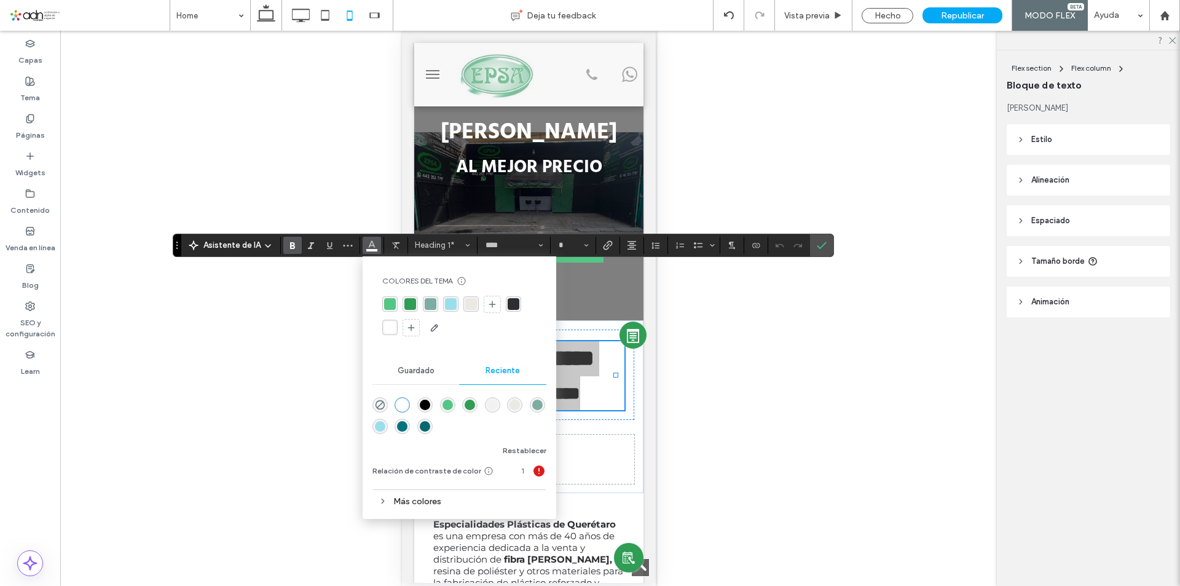
click at [511, 305] on div "rgba(45,46,50,1)" at bounding box center [514, 304] width 12 height 12
click at [579, 384] on strong "**********" at bounding box center [528, 393] width 103 height 18
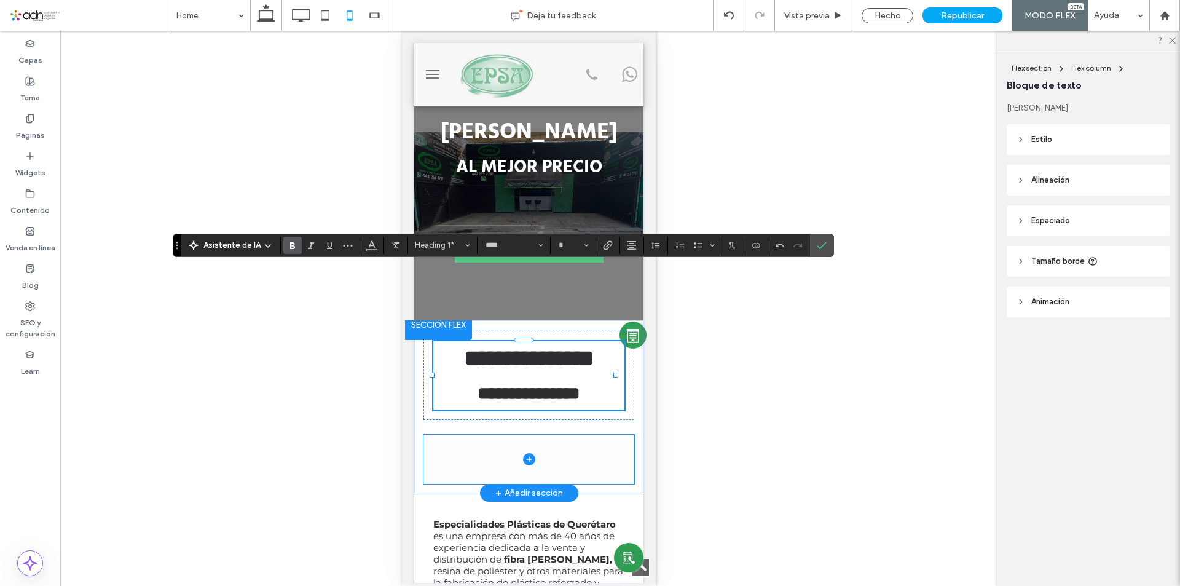
click at [589, 434] on span at bounding box center [528, 458] width 211 height 49
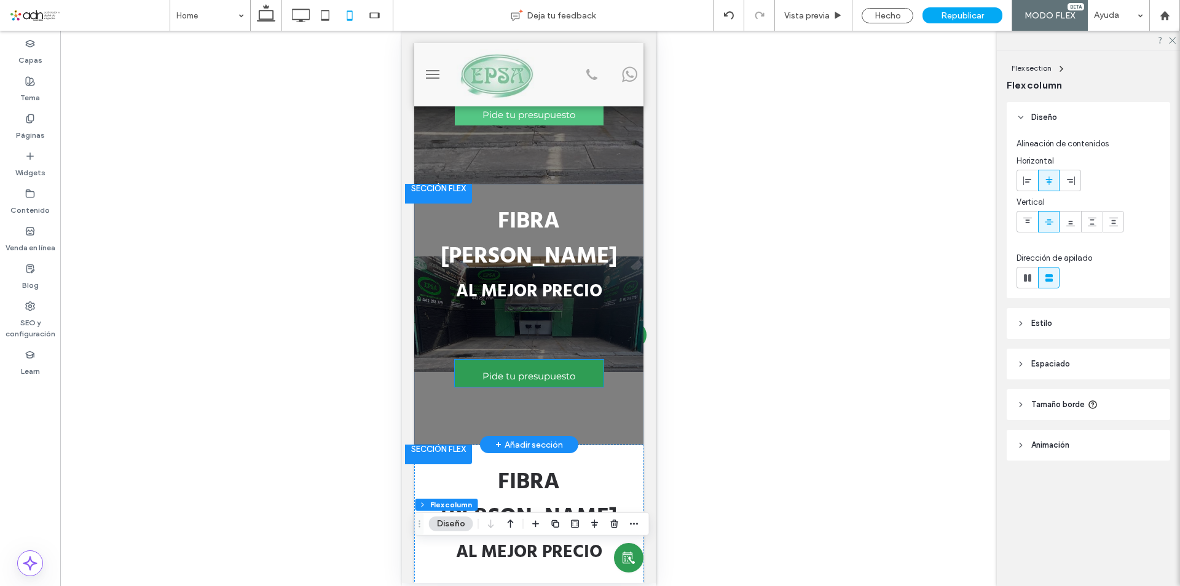
scroll to position [123, 0]
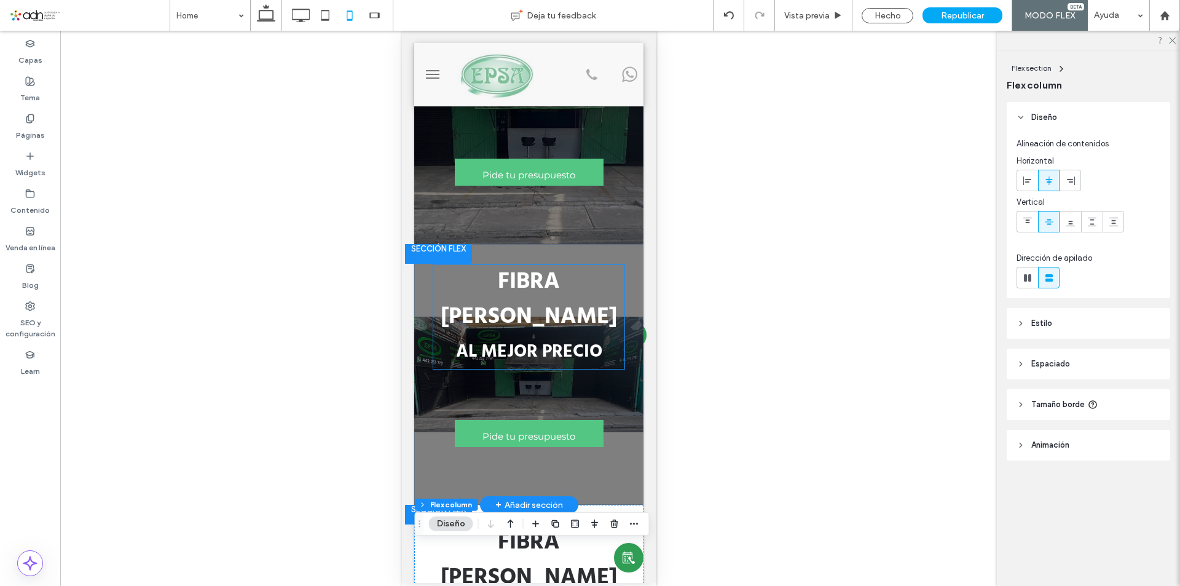
click at [520, 264] on strong "FIBRA DE VIDRIO" at bounding box center [528, 299] width 176 height 71
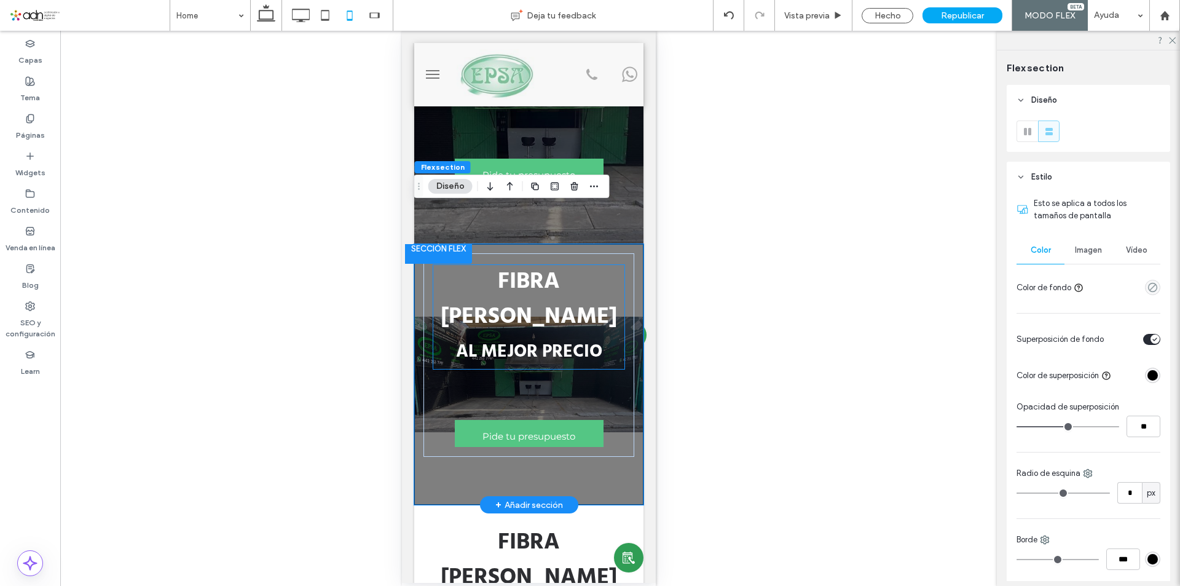
click at [572, 264] on strong "FIBRA DE VIDRIO" at bounding box center [528, 299] width 176 height 71
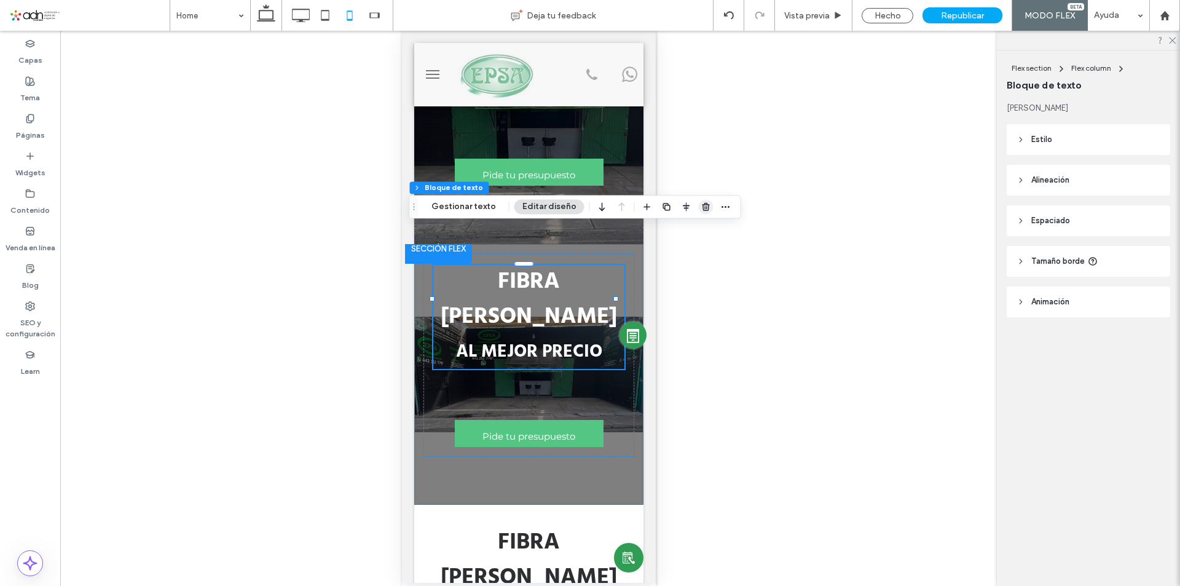
click at [703, 211] on icon "button" at bounding box center [706, 207] width 10 height 10
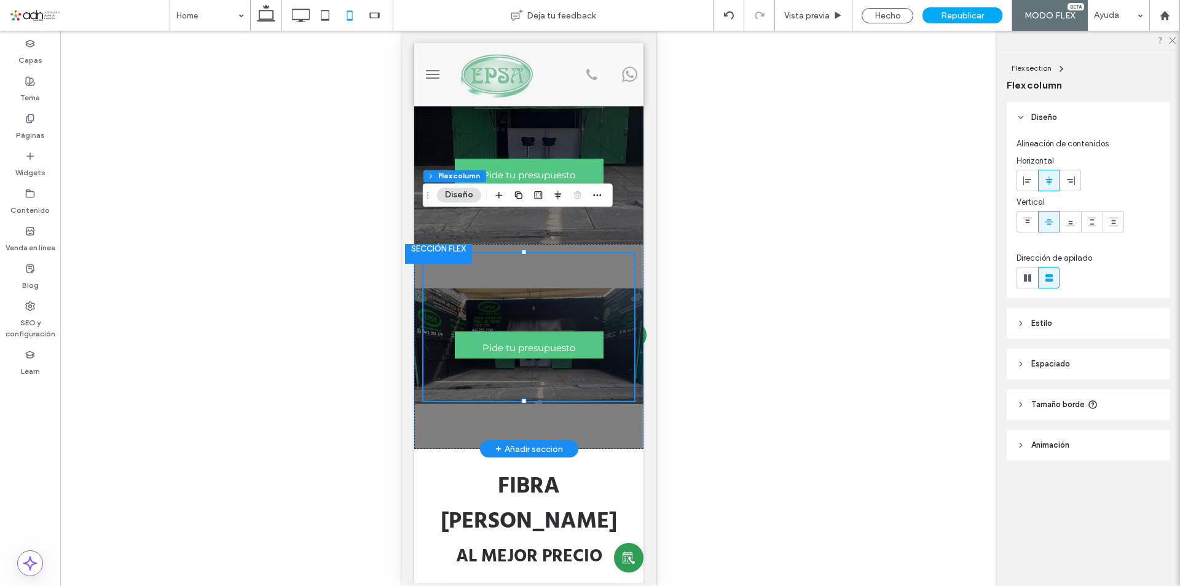
click at [445, 253] on div "Pide tu presupuesto" at bounding box center [528, 326] width 211 height 147
click at [438, 253] on div "Pide tu presupuesto" at bounding box center [528, 326] width 211 height 147
click at [442, 296] on div "Pide tu presupuesto" at bounding box center [528, 326] width 211 height 147
click at [439, 263] on div "Pide tu presupuesto" at bounding box center [528, 326] width 211 height 147
click at [416, 306] on div "Pide tu presupuesto" at bounding box center [528, 346] width 229 height 205
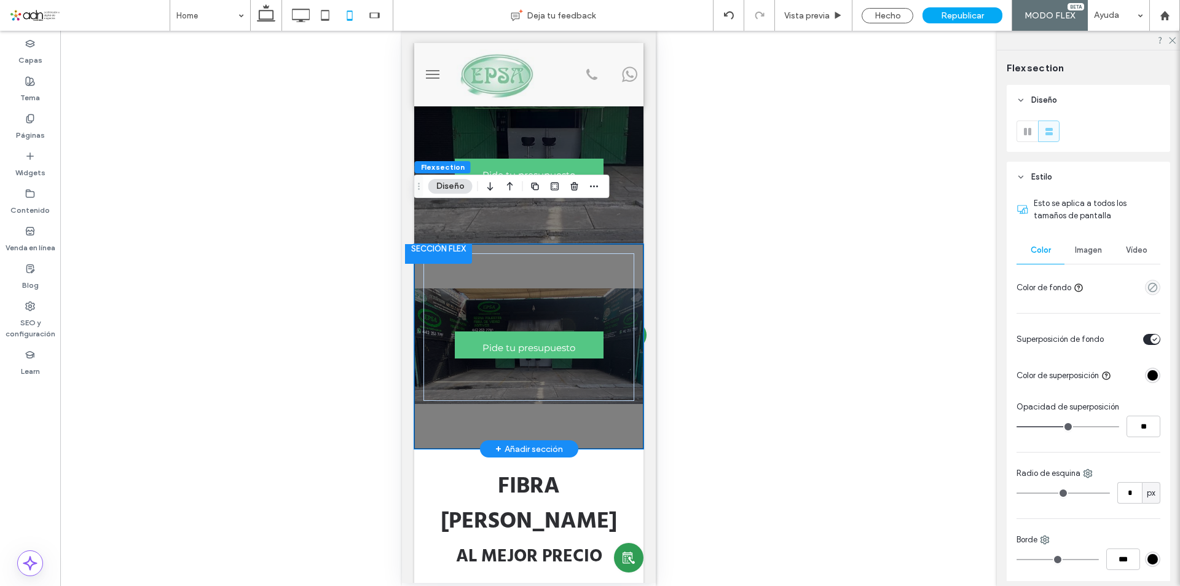
click at [434, 388] on div "Pide tu presupuesto" at bounding box center [528, 346] width 229 height 205
click at [436, 294] on div "Pide tu presupuesto" at bounding box center [528, 326] width 211 height 147
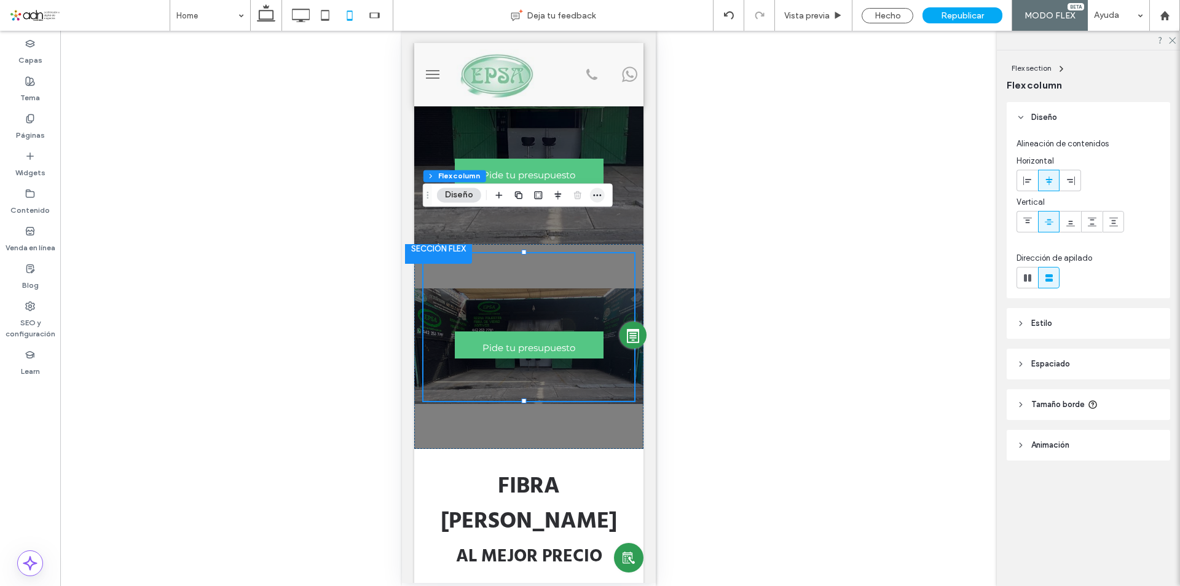
click at [593, 198] on icon "button" at bounding box center [597, 195] width 10 height 10
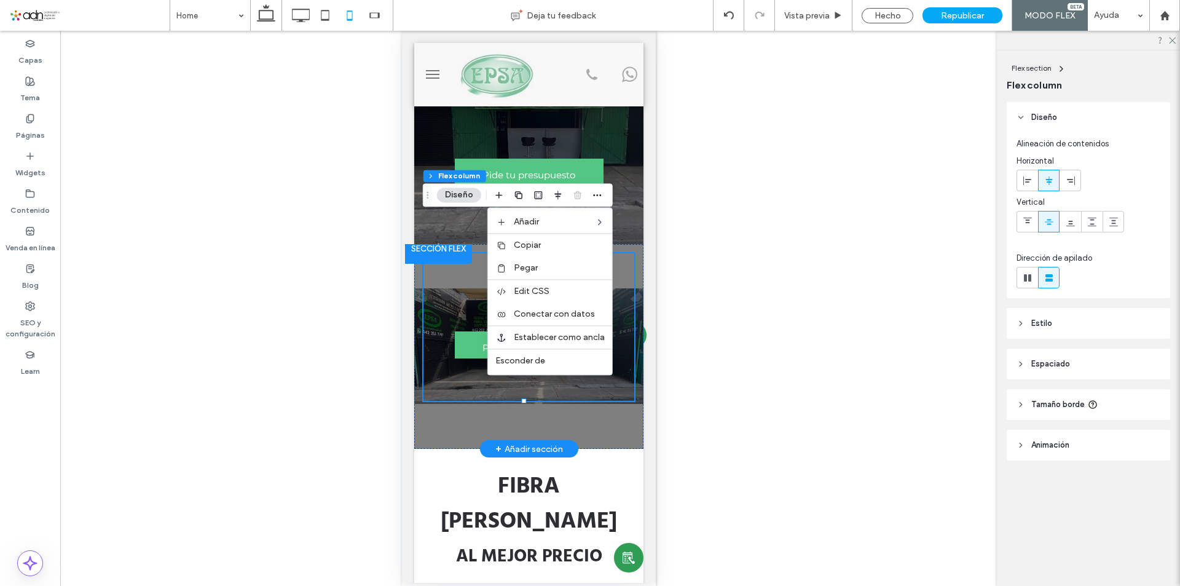
click at [444, 254] on div "Pide tu presupuesto" at bounding box center [528, 326] width 211 height 147
click at [442, 253] on div "Pide tu presupuesto" at bounding box center [528, 326] width 211 height 147
click at [438, 253] on div "Pide tu presupuesto" at bounding box center [528, 326] width 211 height 147
click at [446, 380] on div "Pide tu presupuesto" at bounding box center [528, 346] width 229 height 205
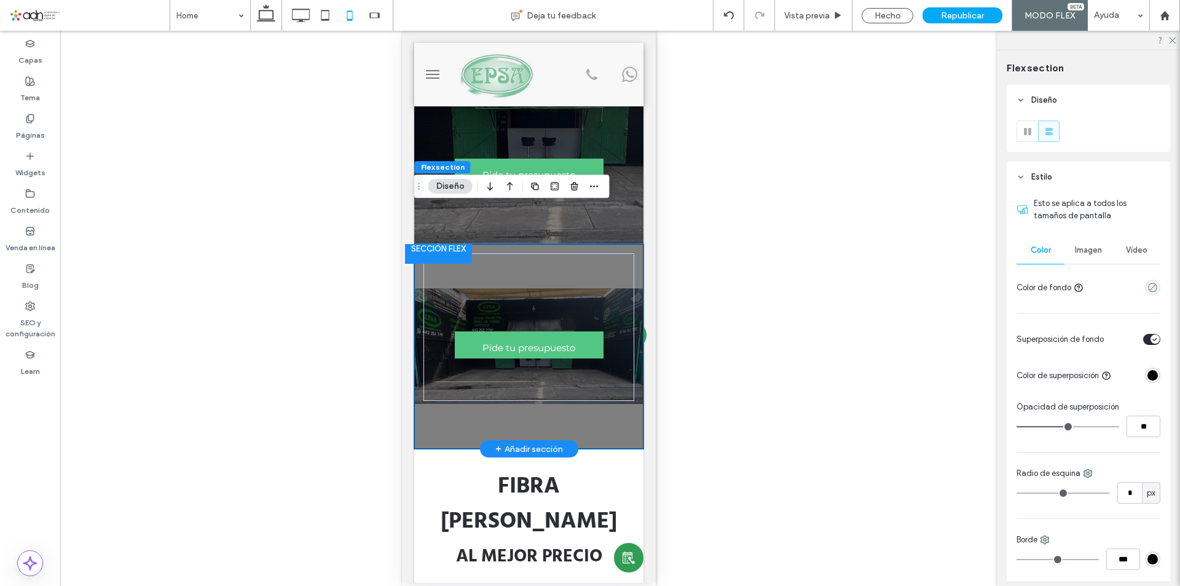
click at [417, 295] on div "Pide tu presupuesto" at bounding box center [528, 346] width 229 height 205
click at [417, 293] on div "Pide tu presupuesto" at bounding box center [528, 346] width 229 height 205
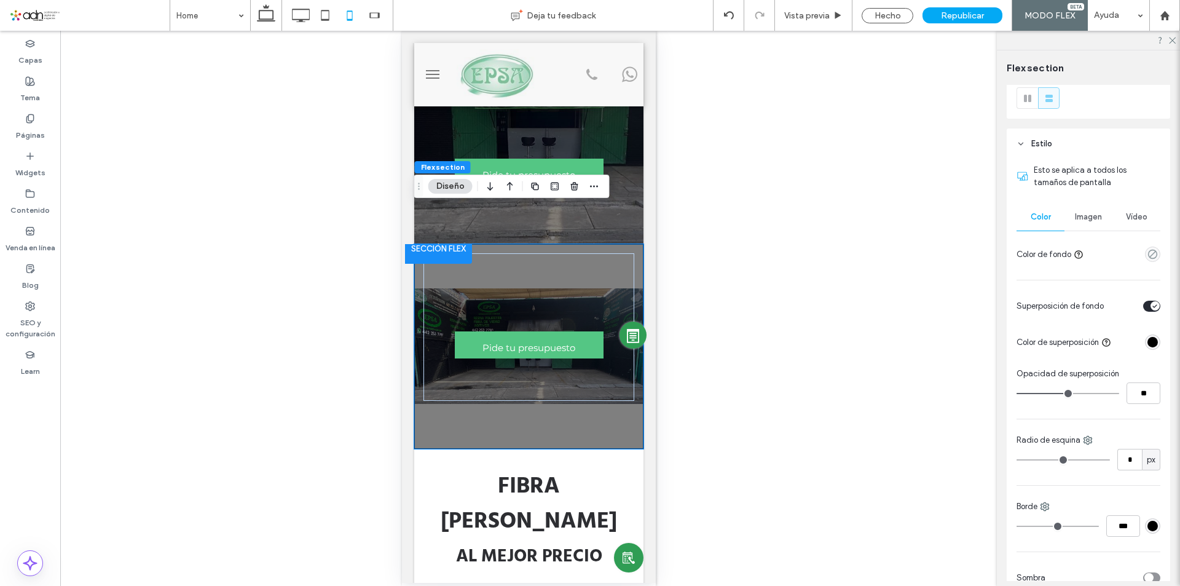
scroll to position [61, 0]
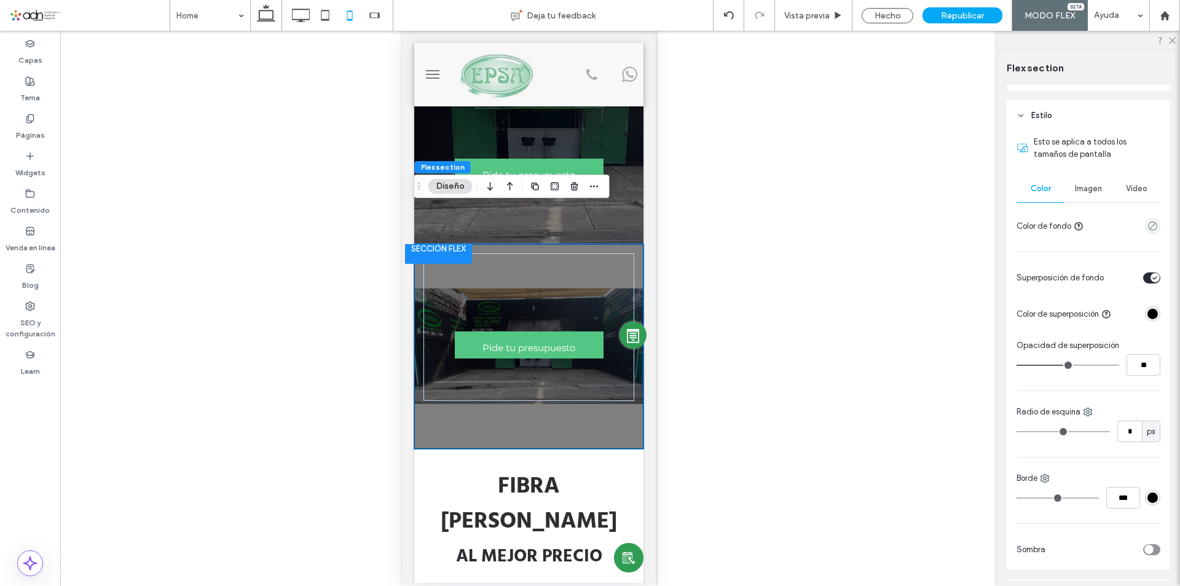
click at [1143, 279] on div "toggle" at bounding box center [1151, 277] width 17 height 11
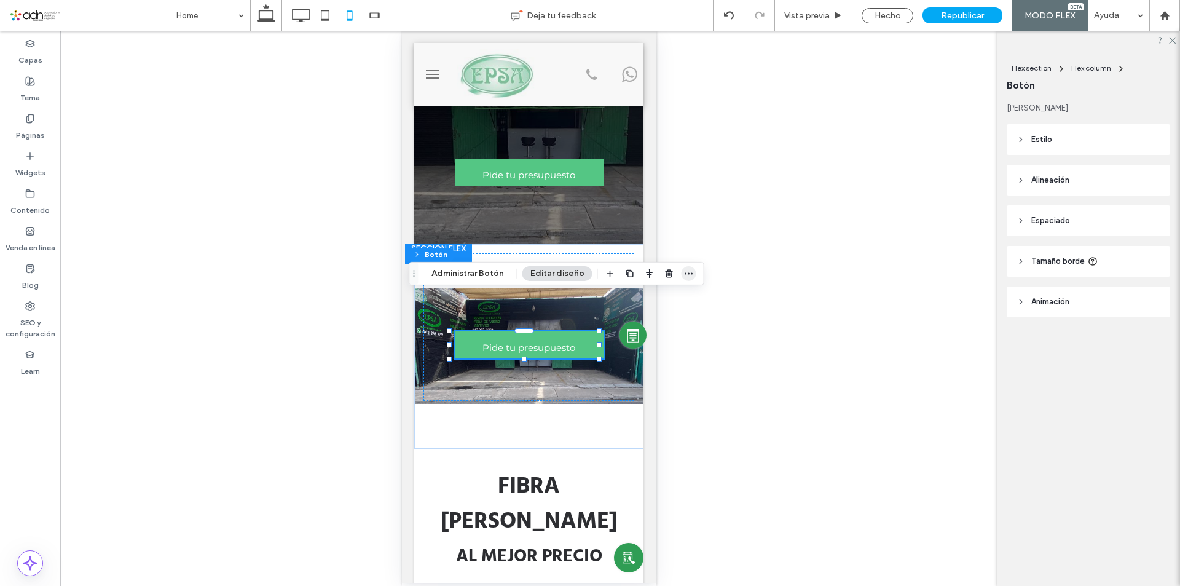
click at [688, 269] on icon "button" at bounding box center [689, 274] width 10 height 10
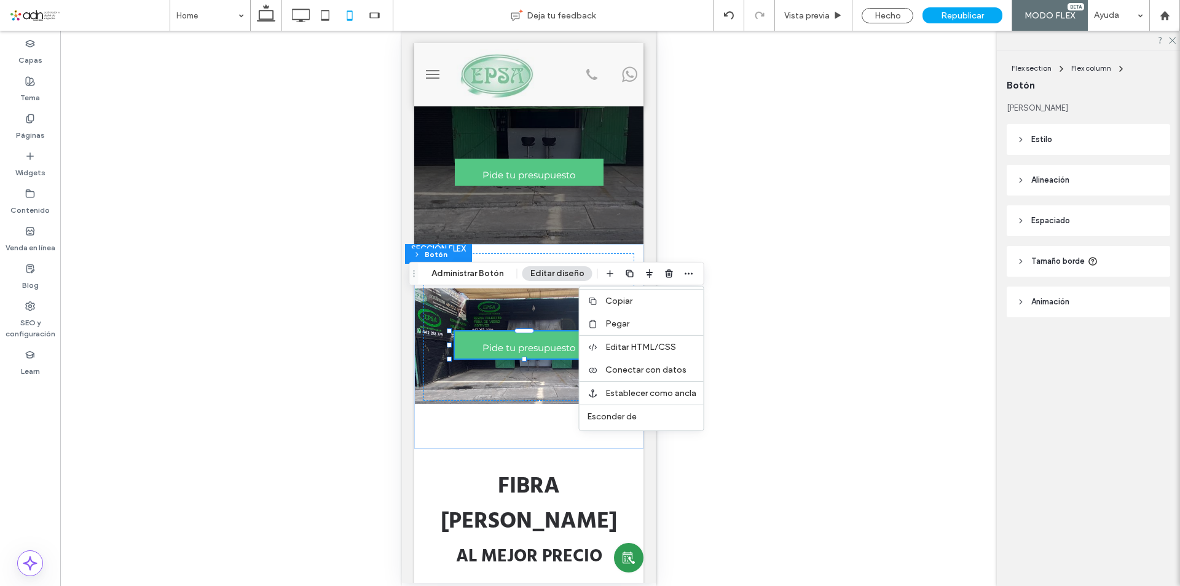
drag, startPoint x: 632, startPoint y: 302, endPoint x: 575, endPoint y: 404, distance: 116.9
click at [632, 302] on label "Copiar" at bounding box center [650, 301] width 91 height 10
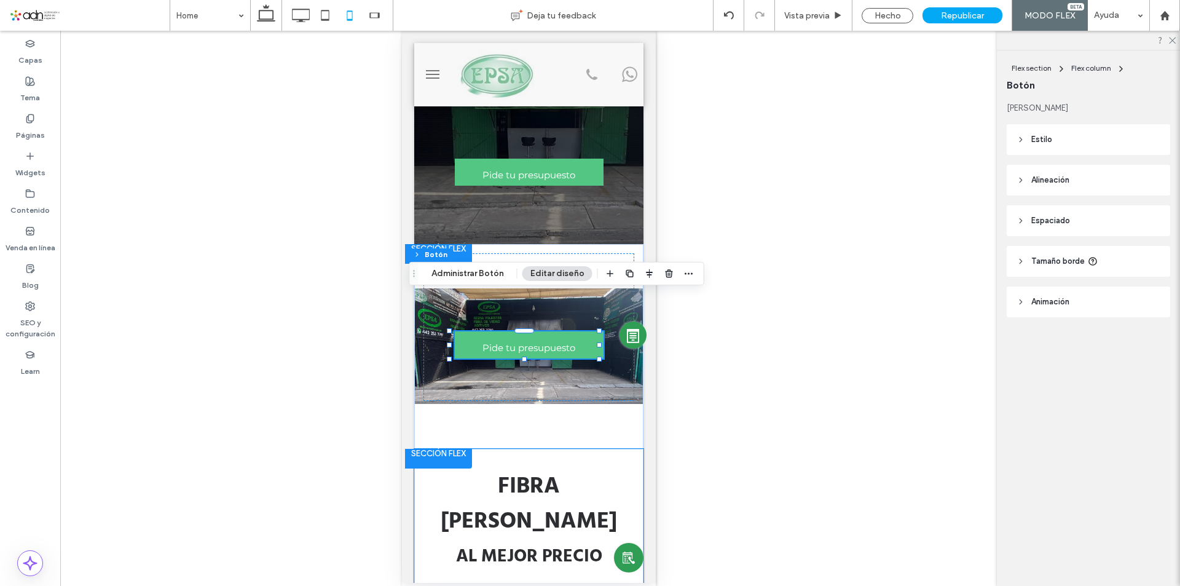
click at [498, 509] on div "FIBRA DE VIDRIO AL MEJOR PRECIO" at bounding box center [528, 553] width 229 height 208
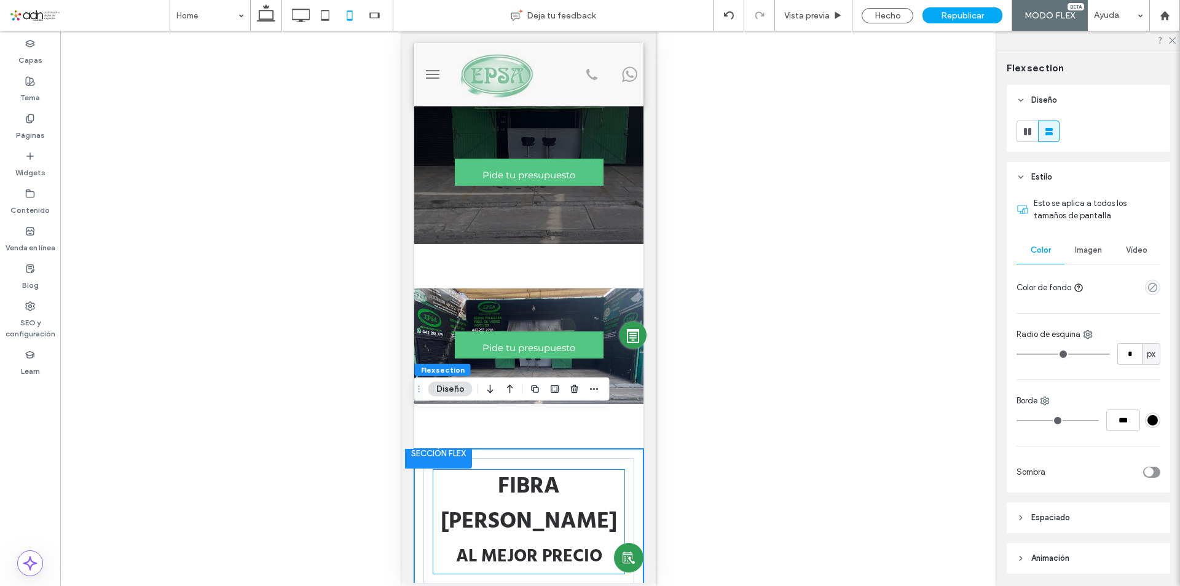
click at [498, 542] on strong "AL MEJOR PRECIO" at bounding box center [528, 556] width 146 height 29
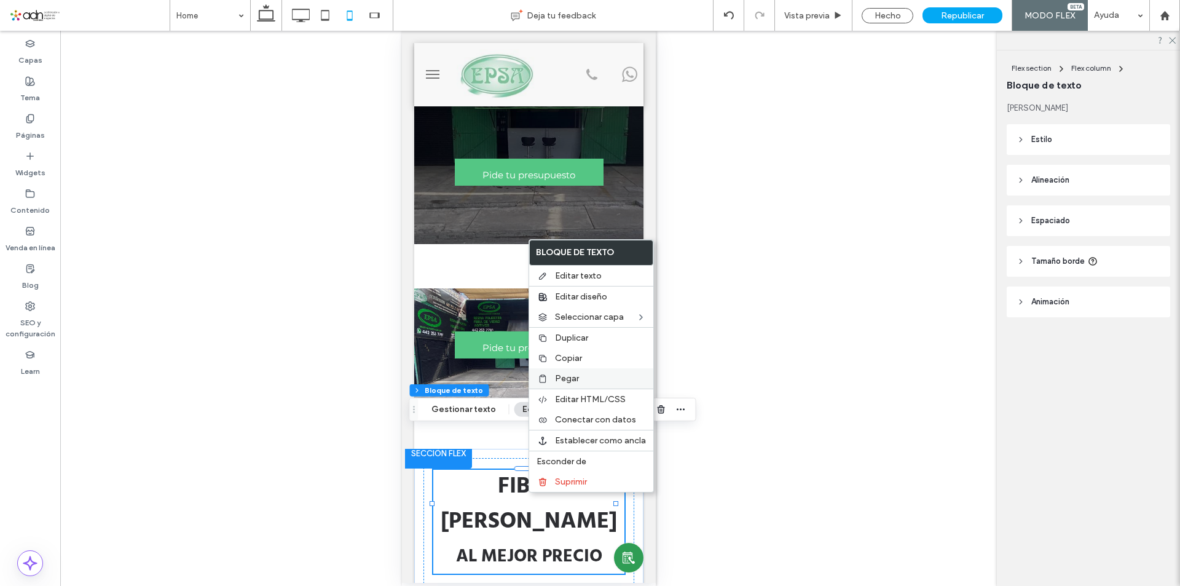
click at [581, 374] on label "Pegar" at bounding box center [600, 378] width 91 height 10
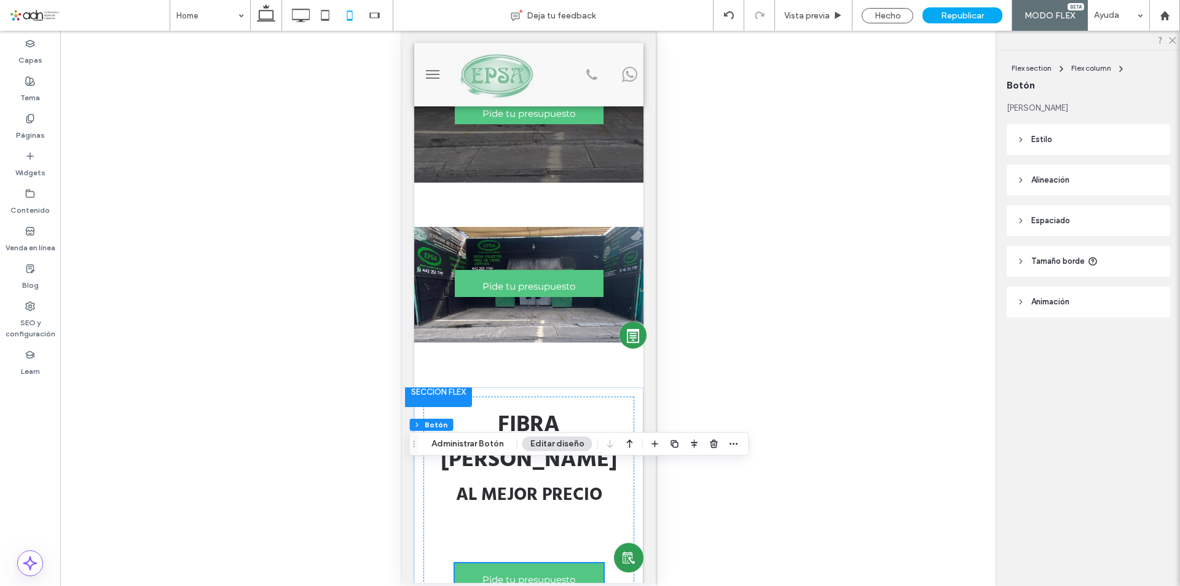
scroll to position [246, 0]
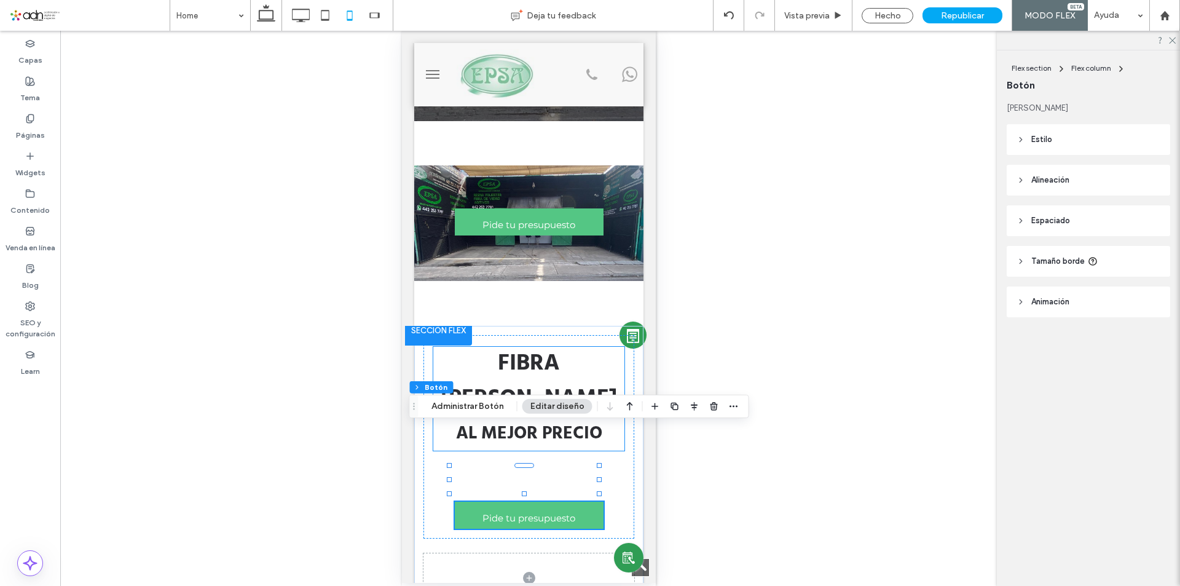
click at [524, 419] on strong "AL MEJOR PRECIO" at bounding box center [528, 433] width 146 height 29
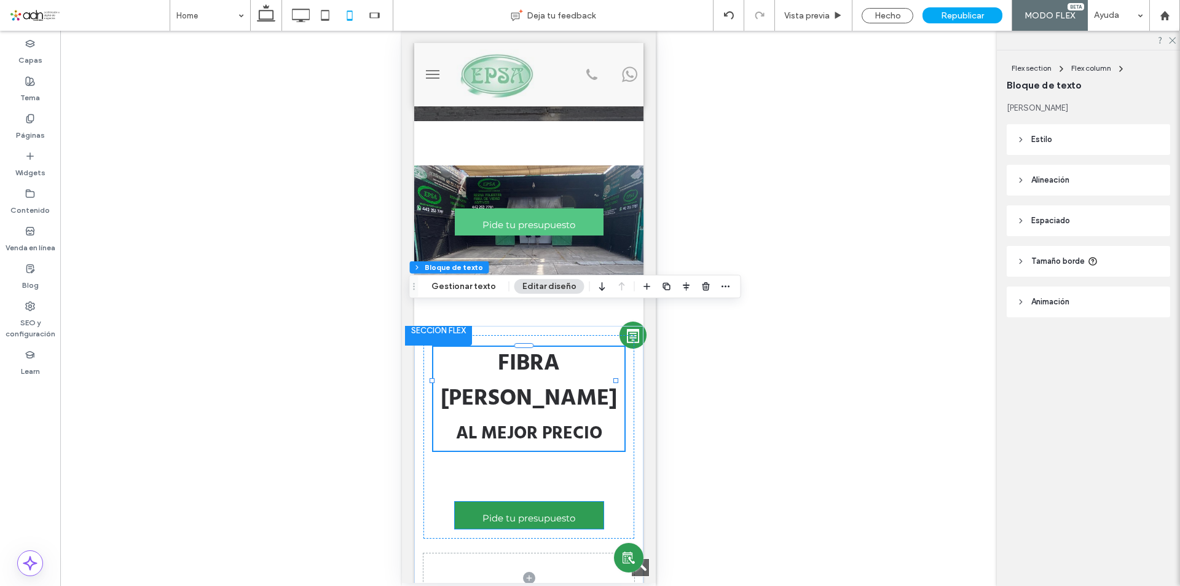
click at [522, 502] on span "Pide tu presupuesto" at bounding box center [528, 517] width 93 height 31
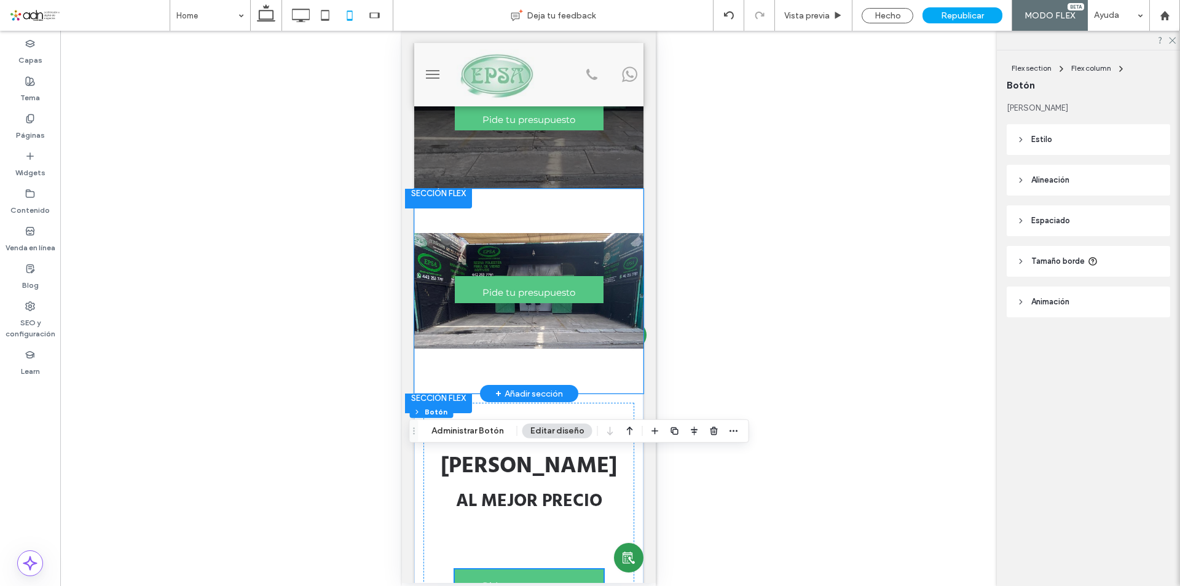
scroll to position [123, 0]
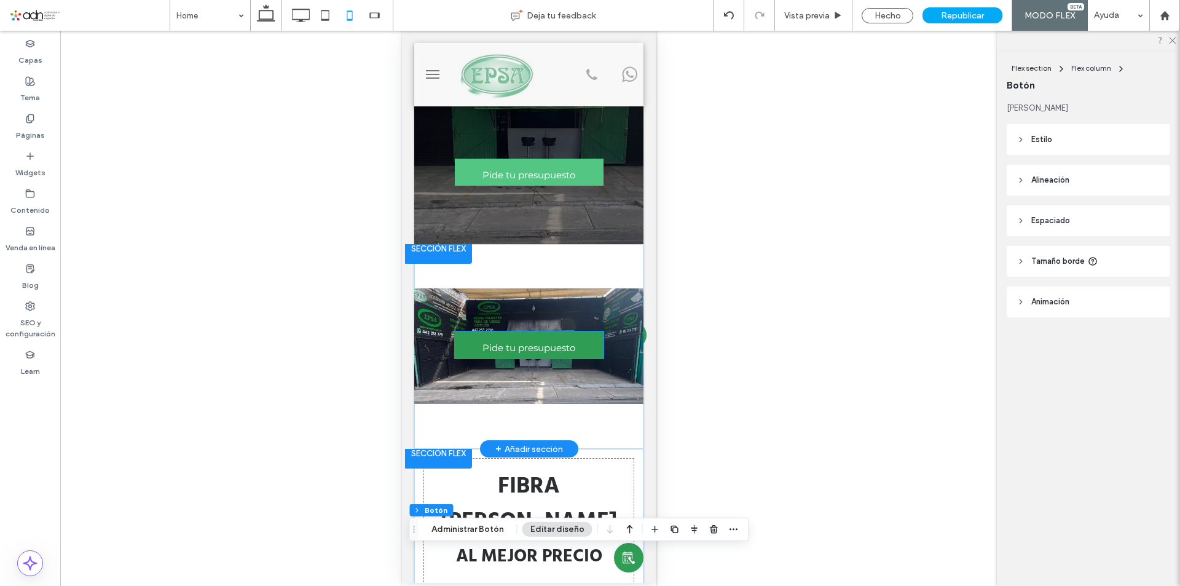
click at [514, 332] on span "Pide tu presupuesto" at bounding box center [528, 347] width 93 height 31
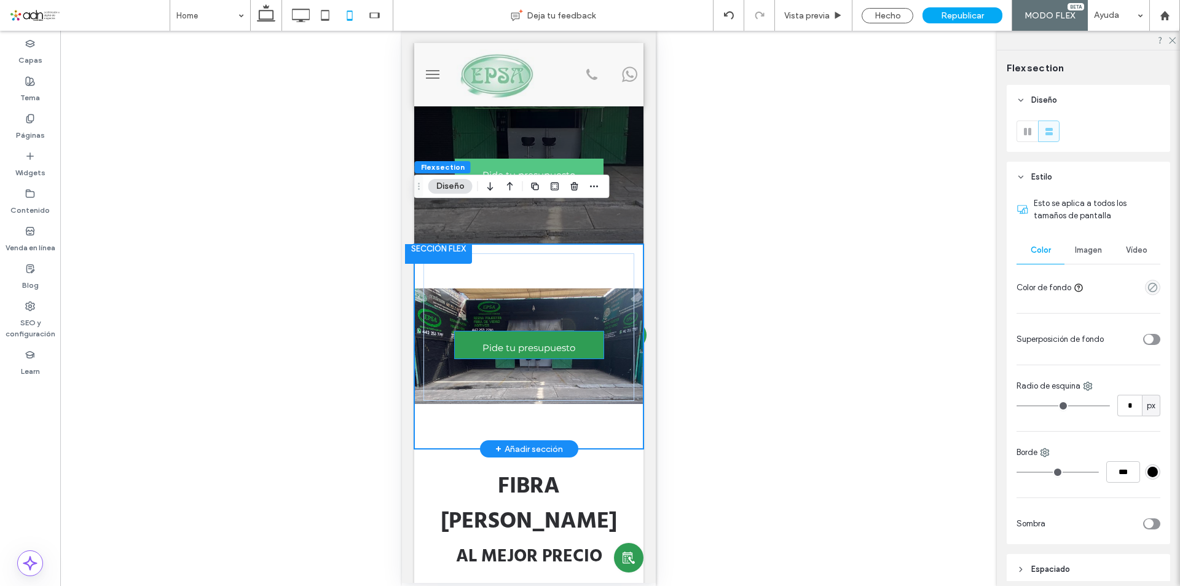
click at [522, 332] on span "Pide tu presupuesto" at bounding box center [528, 347] width 93 height 31
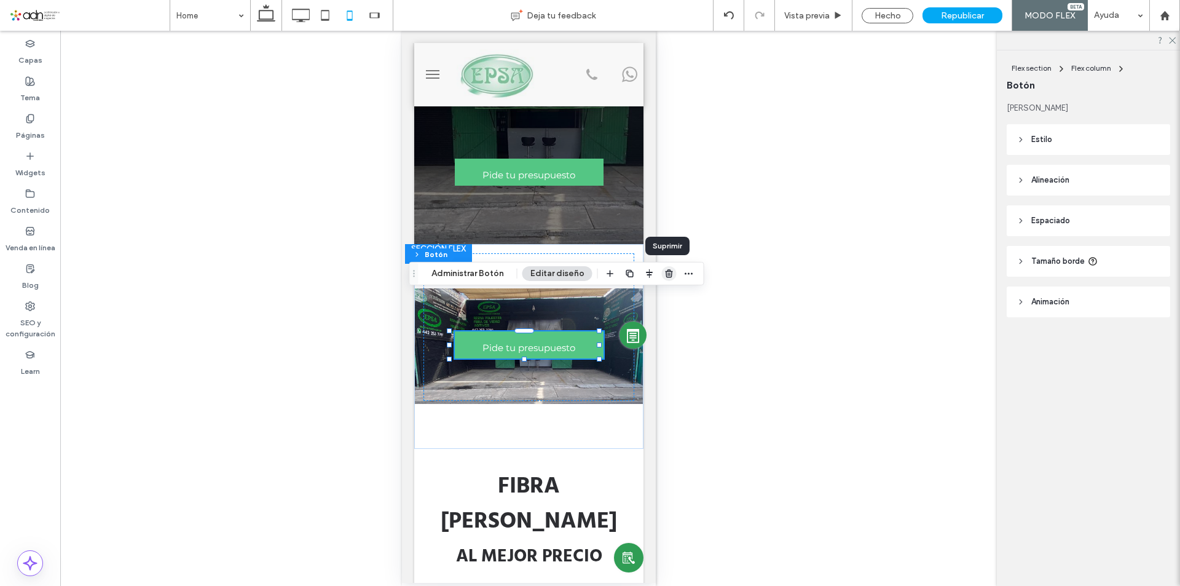
drag, startPoint x: 665, startPoint y: 274, endPoint x: 154, endPoint y: 388, distance: 523.7
click at [665, 274] on use "button" at bounding box center [668, 273] width 7 height 8
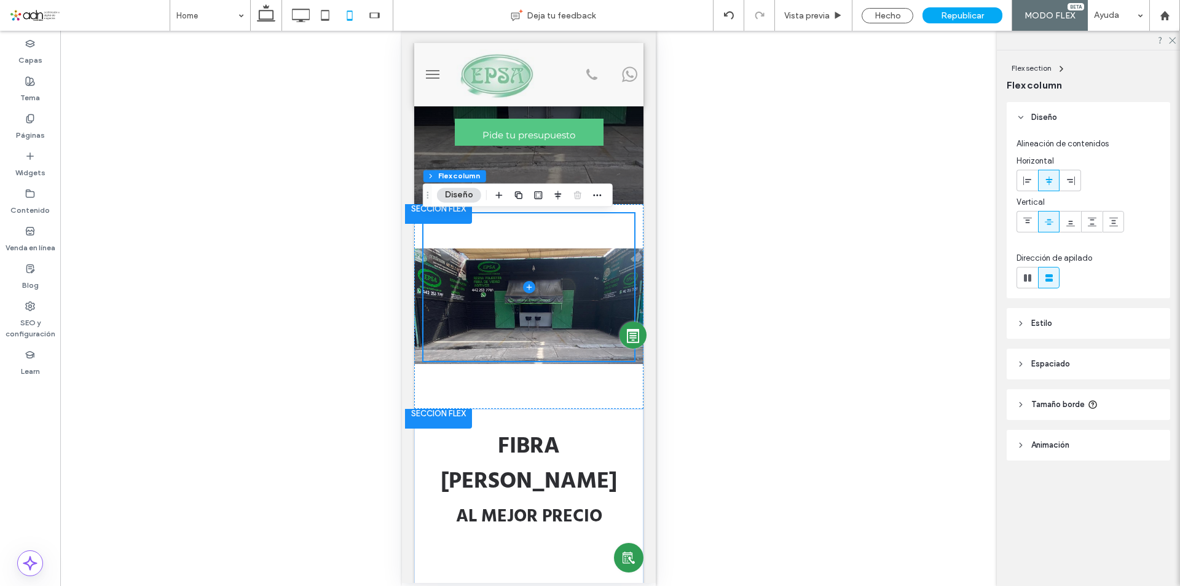
scroll to position [184, 0]
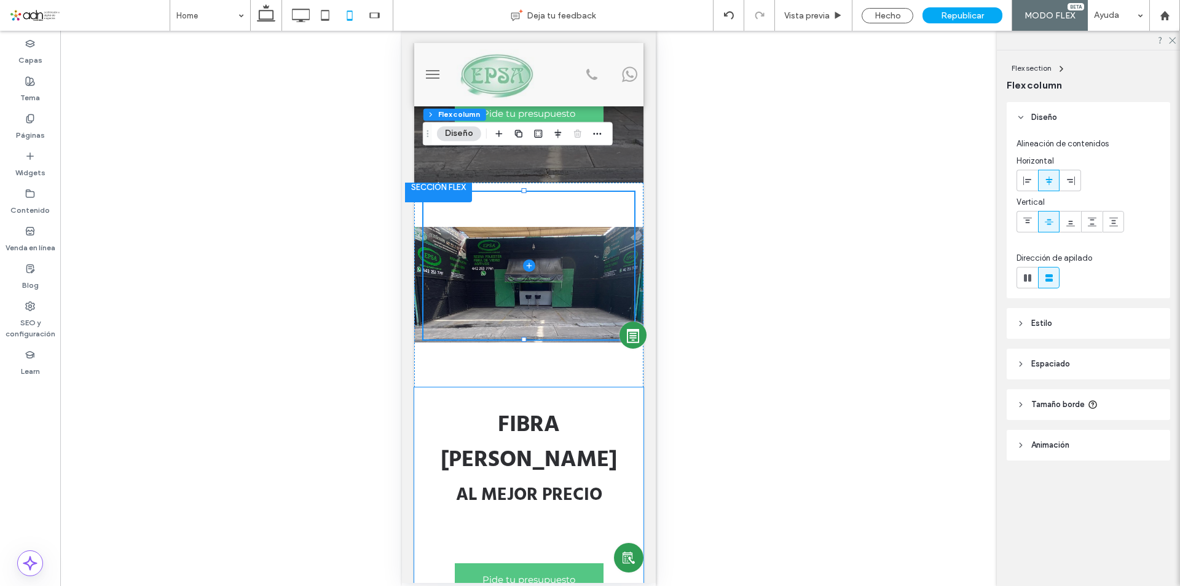
drag, startPoint x: 634, startPoint y: 408, endPoint x: 634, endPoint y: 416, distance: 8.0
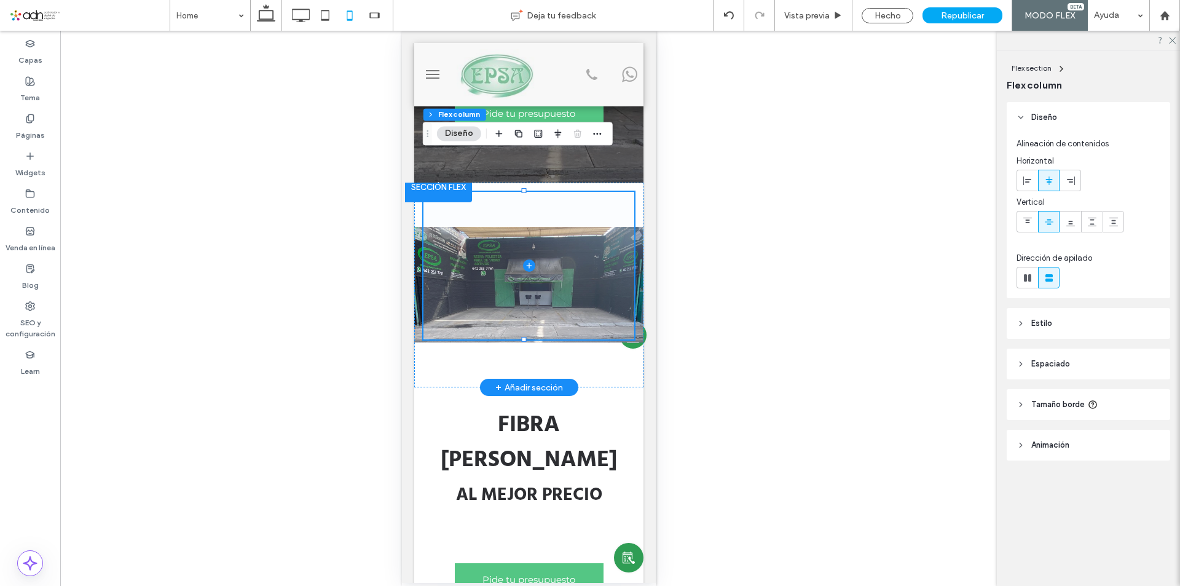
click at [522, 250] on span at bounding box center [528, 265] width 211 height 147
click at [520, 251] on span at bounding box center [528, 265] width 211 height 147
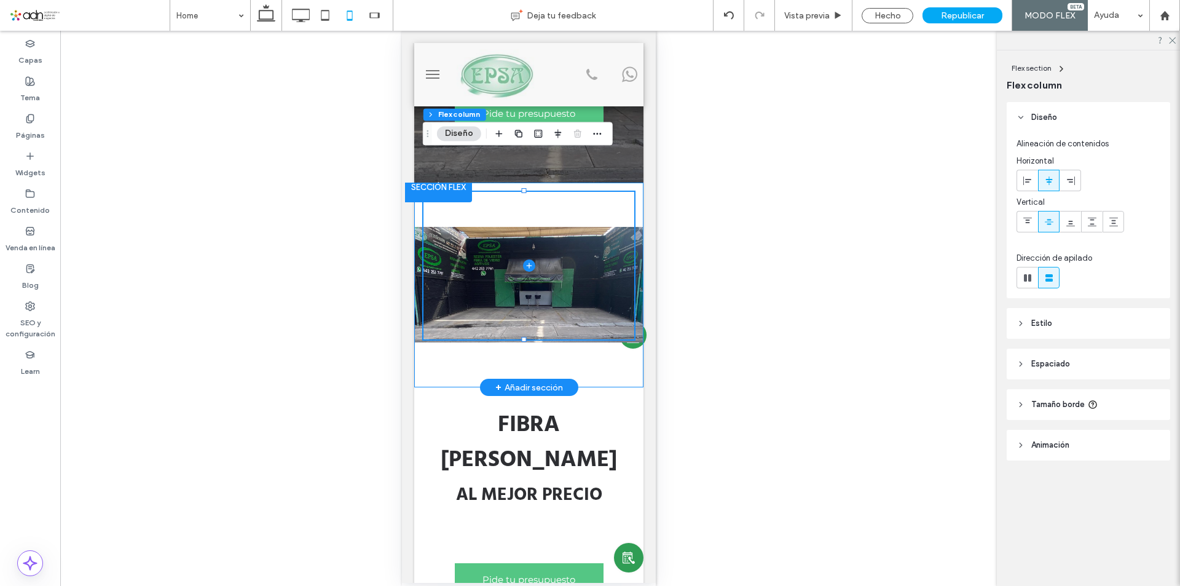
click at [415, 211] on div at bounding box center [528, 285] width 229 height 205
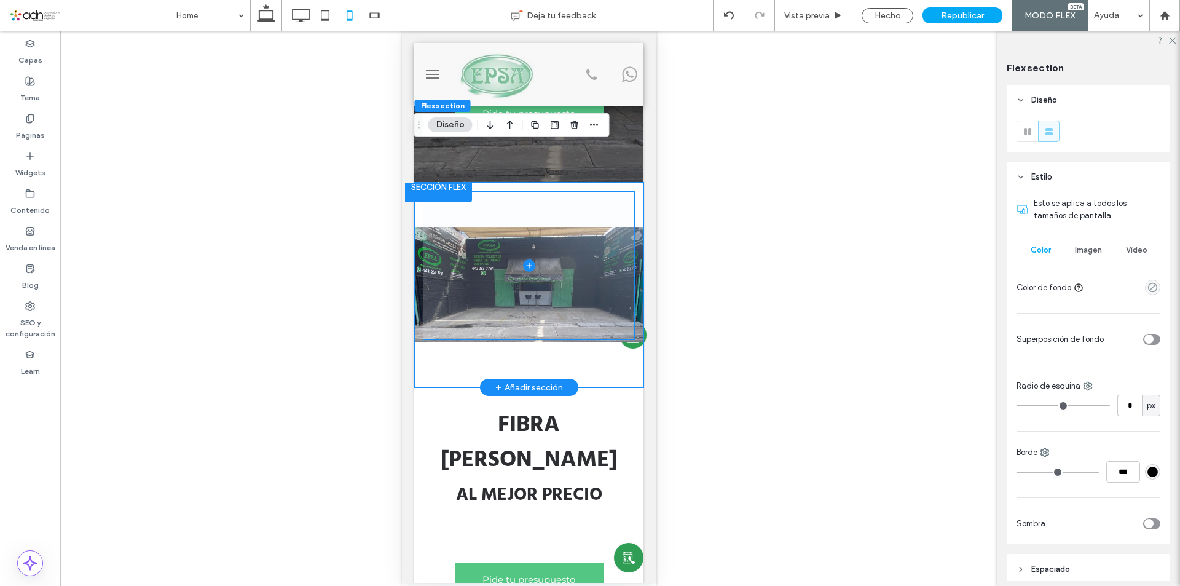
click at [517, 219] on span at bounding box center [528, 265] width 211 height 147
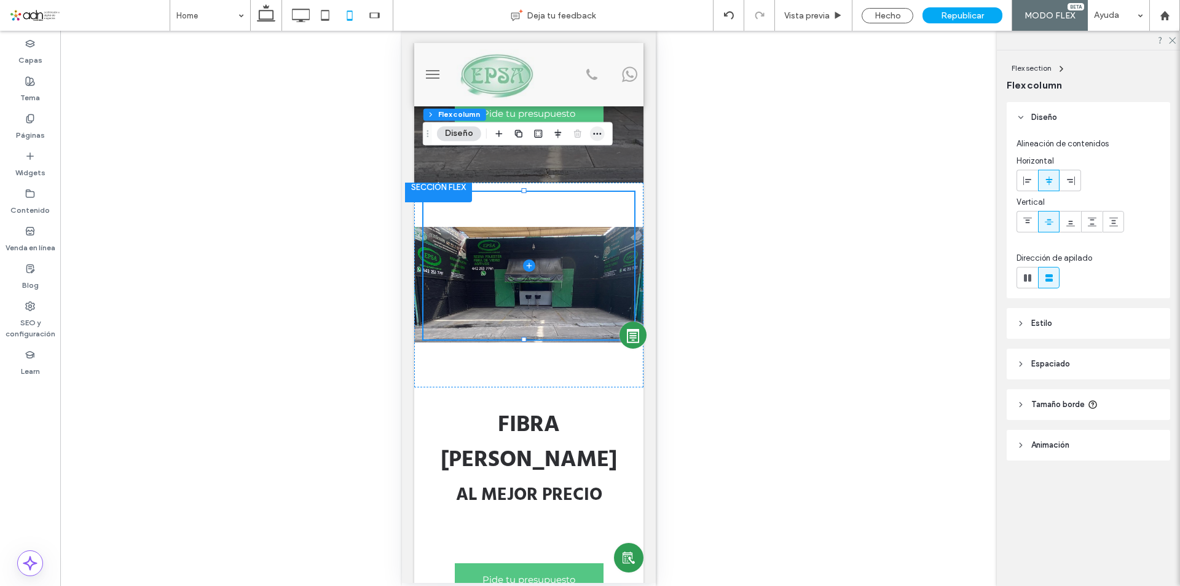
click at [595, 135] on icon "button" at bounding box center [597, 133] width 10 height 10
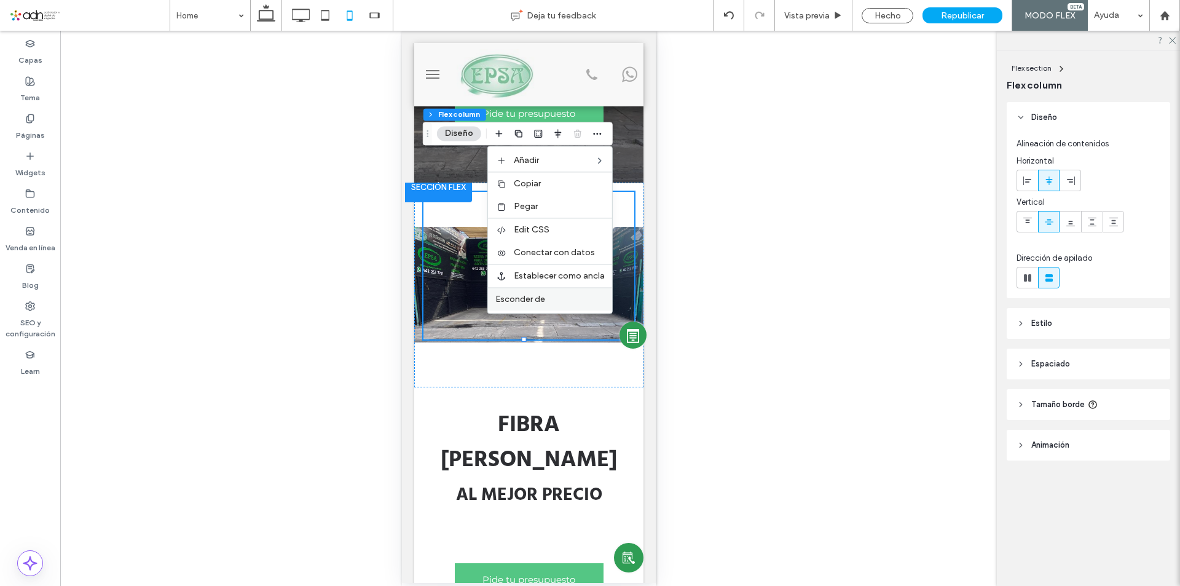
click at [538, 310] on div "Esconder de" at bounding box center [550, 298] width 124 height 23
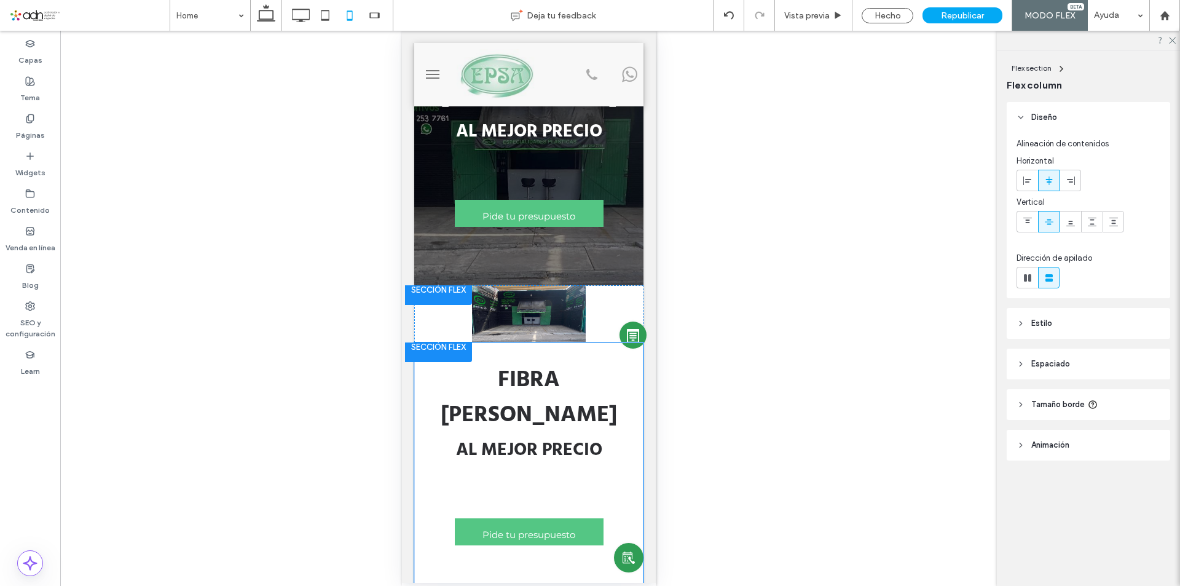
scroll to position [61, 0]
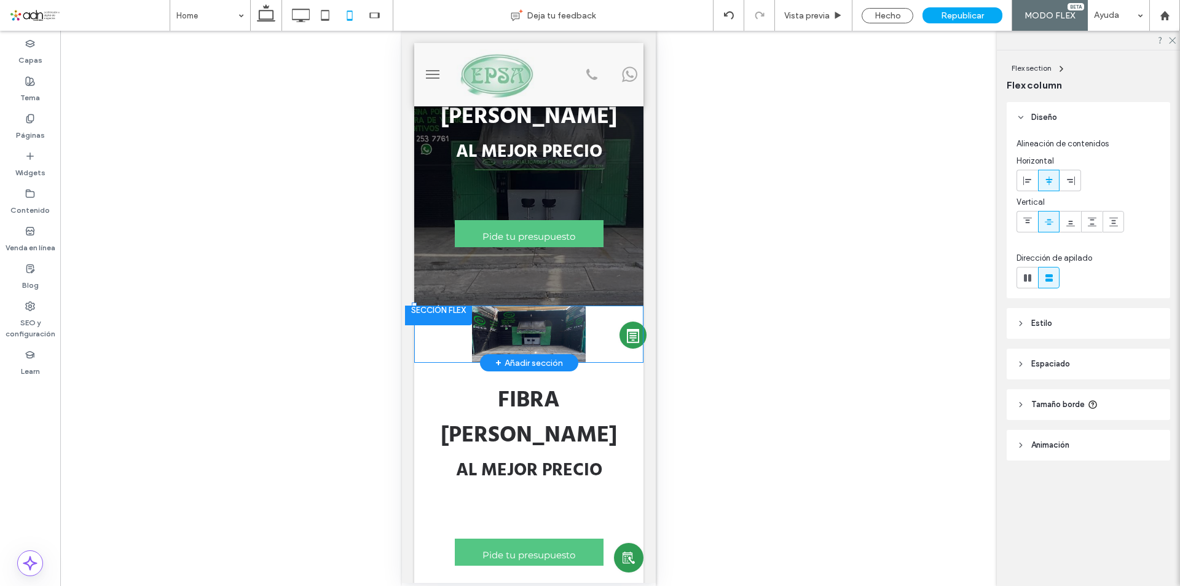
click at [522, 305] on div at bounding box center [528, 333] width 229 height 57
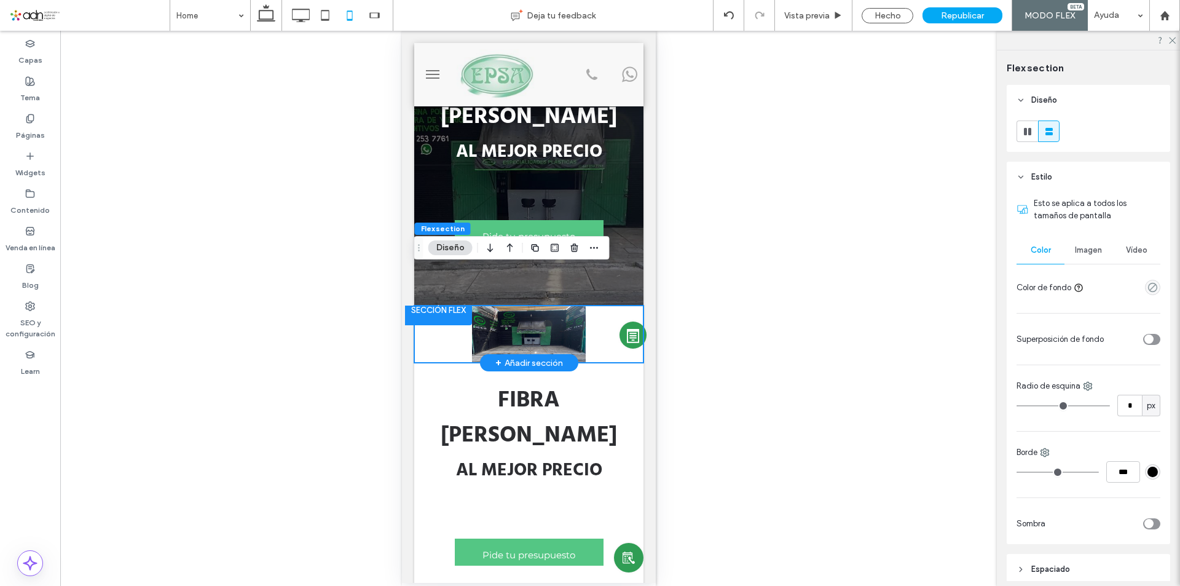
click at [571, 305] on div at bounding box center [528, 333] width 229 height 57
click at [1080, 253] on span "Imagen" at bounding box center [1088, 250] width 27 height 10
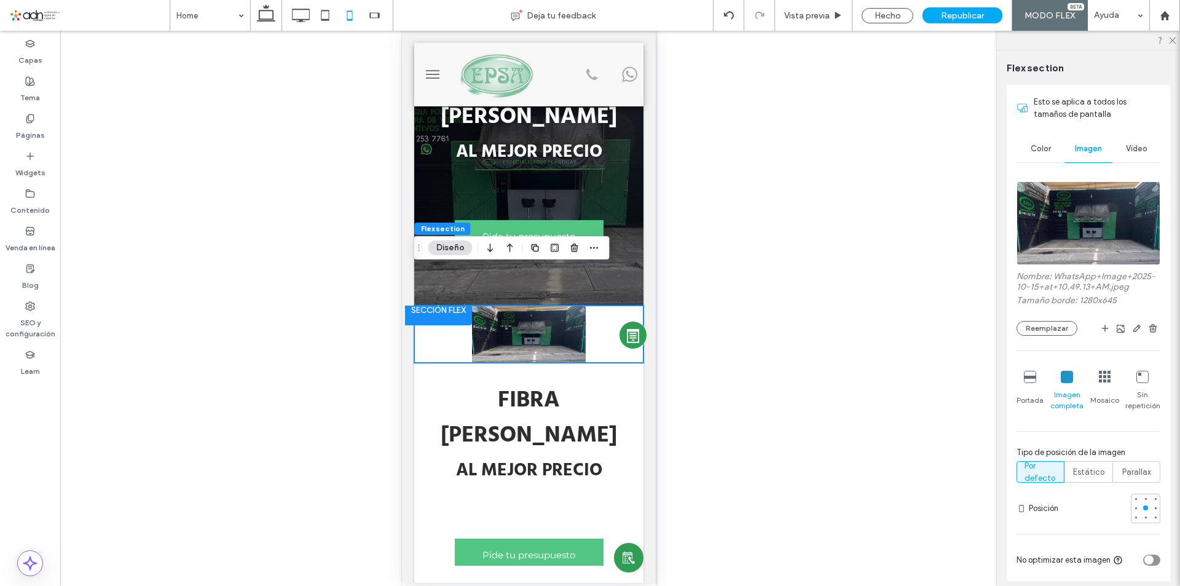
scroll to position [123, 0]
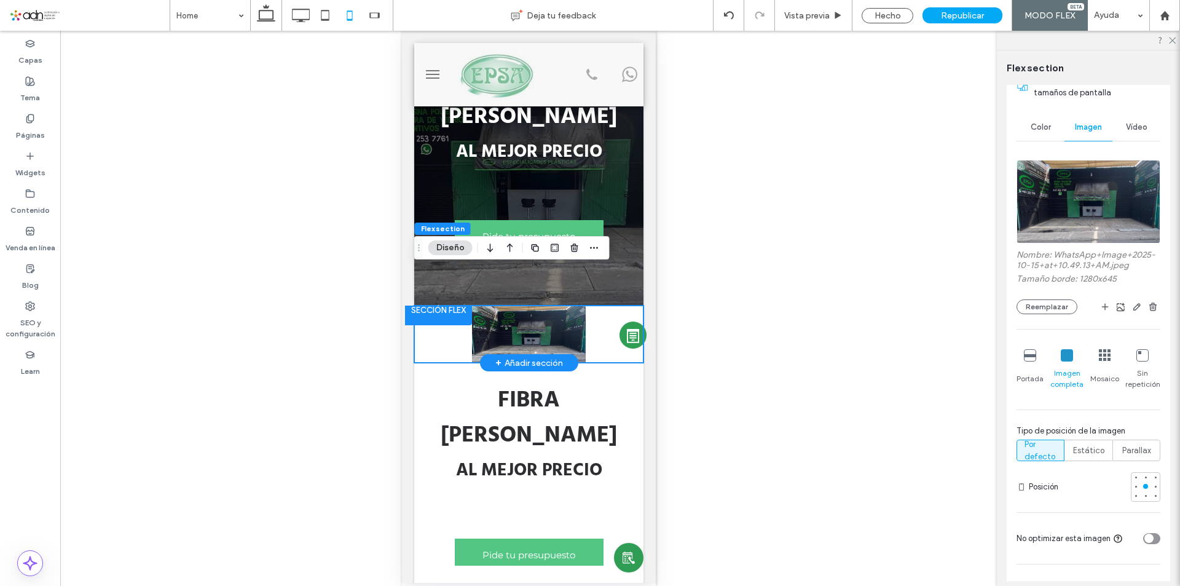
click at [570, 305] on div at bounding box center [528, 333] width 229 height 57
click at [530, 305] on div at bounding box center [528, 333] width 229 height 57
click at [600, 305] on div at bounding box center [528, 333] width 229 height 57
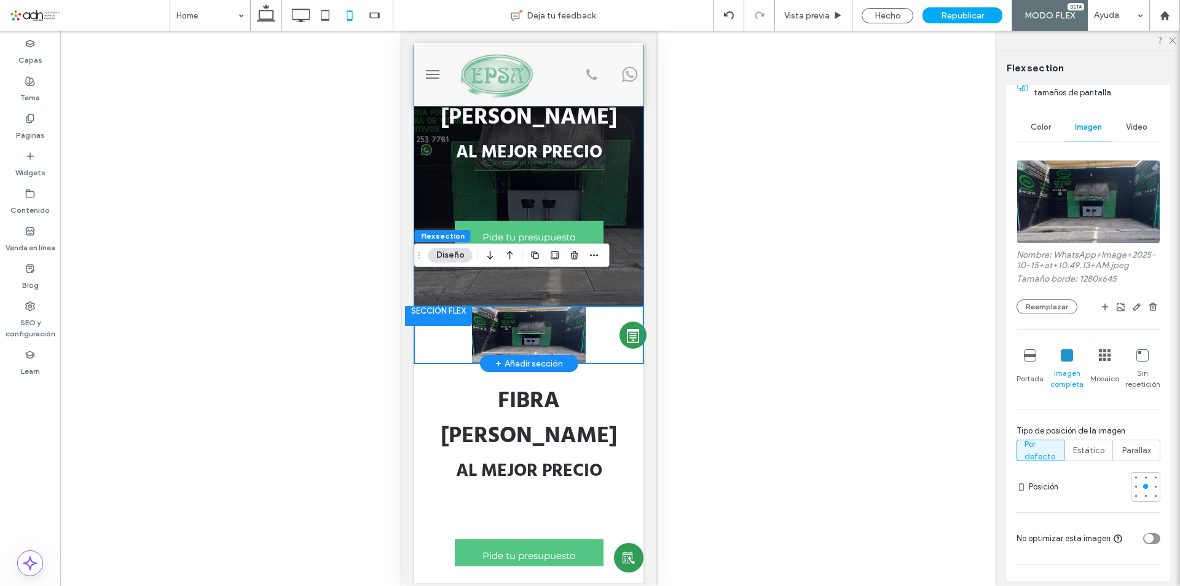
scroll to position [61, 0]
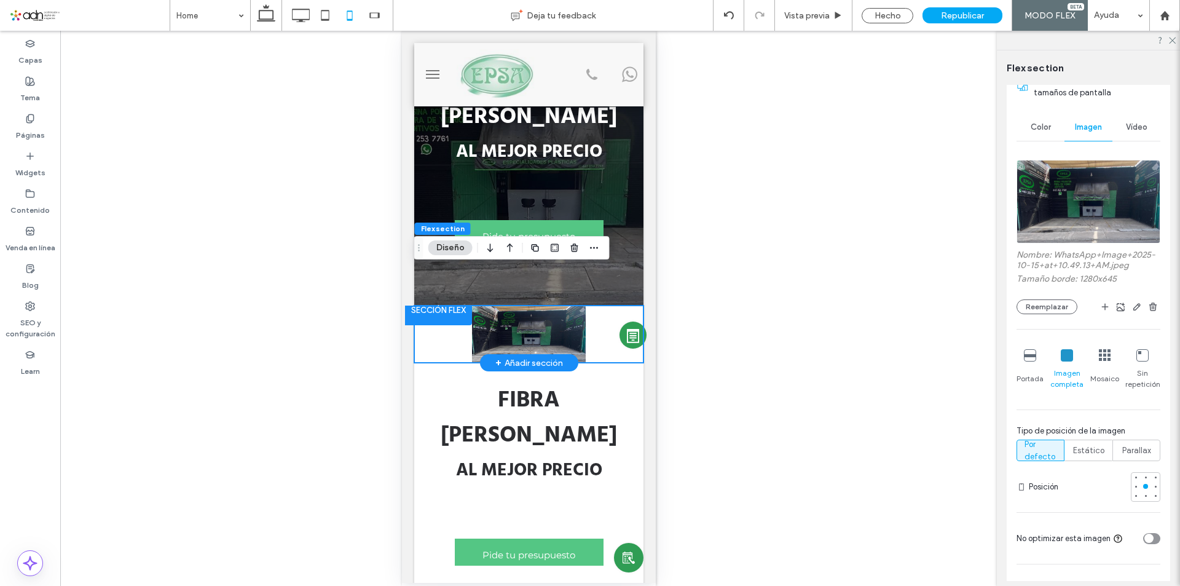
click at [482, 305] on div at bounding box center [528, 333] width 229 height 57
click at [470, 321] on div at bounding box center [528, 333] width 229 height 57
click at [586, 305] on div at bounding box center [528, 333] width 229 height 57
click at [734, 9] on div at bounding box center [728, 15] width 31 height 31
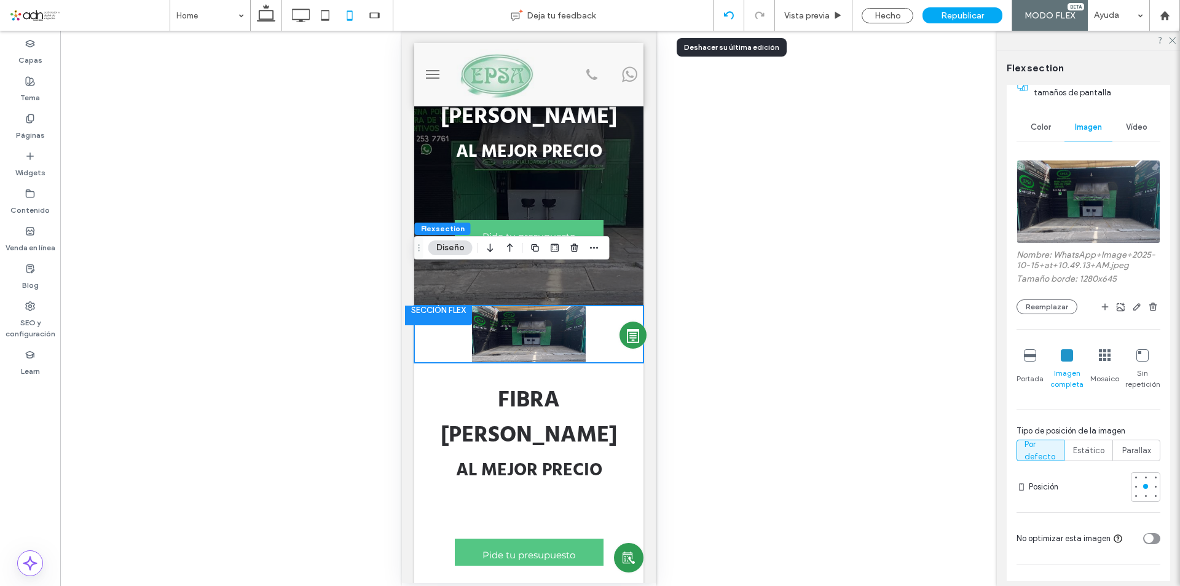
click at [718, 13] on div at bounding box center [728, 15] width 30 height 10
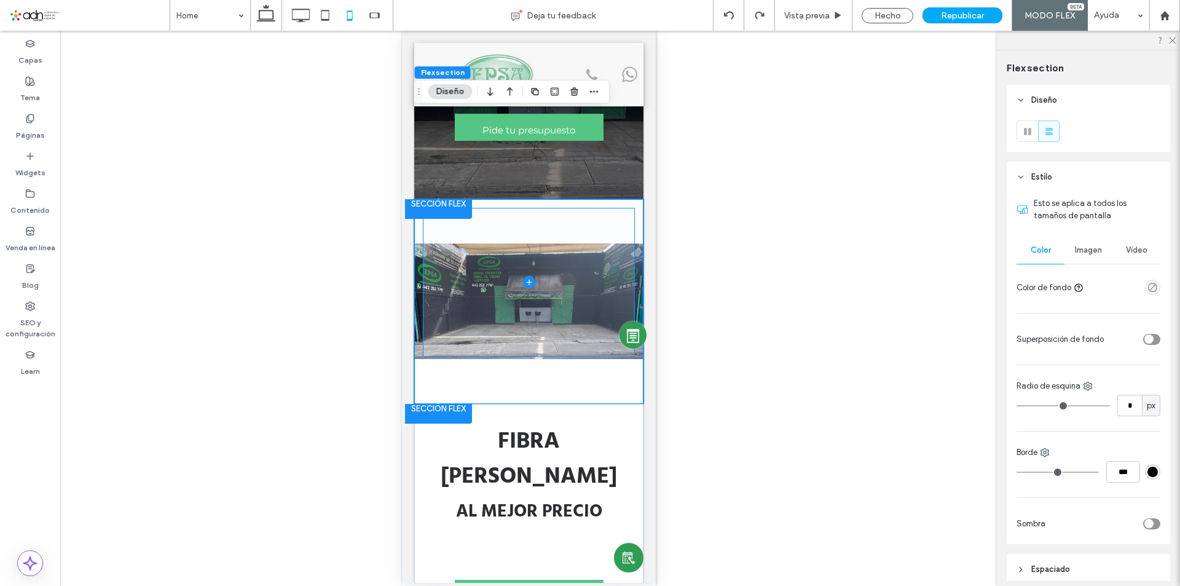
scroll to position [246, 0]
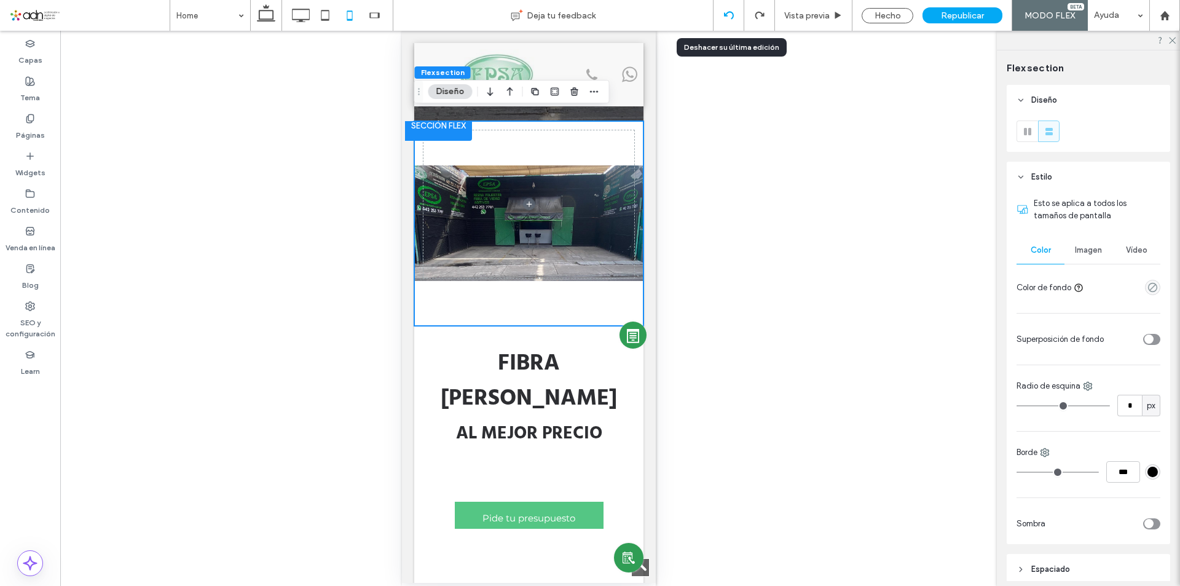
click at [723, 17] on div at bounding box center [728, 15] width 30 height 10
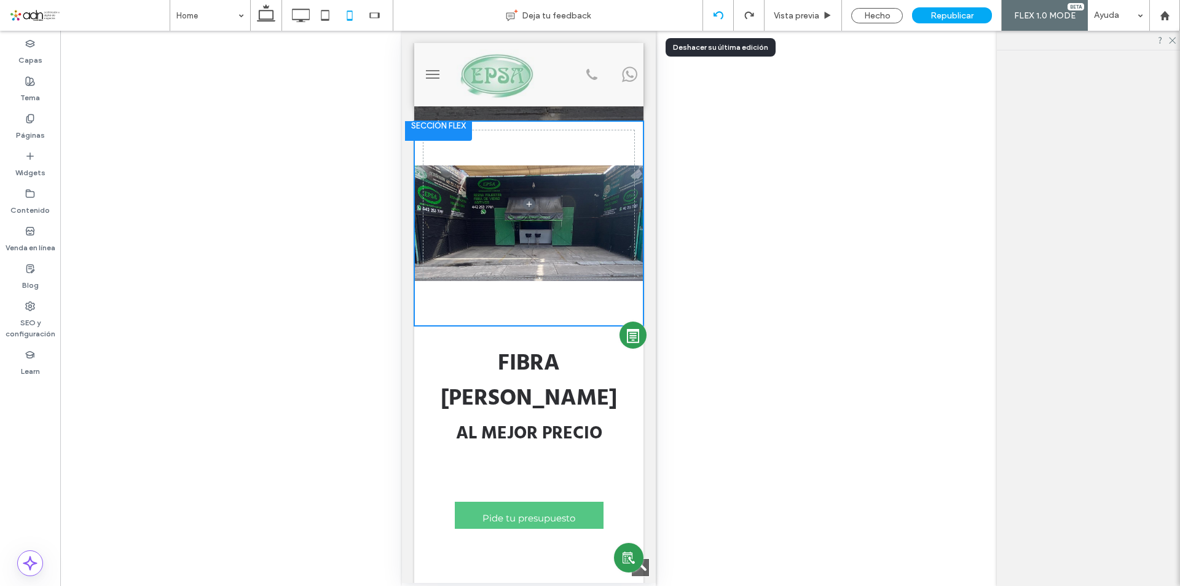
click at [714, 10] on div at bounding box center [718, 15] width 31 height 31
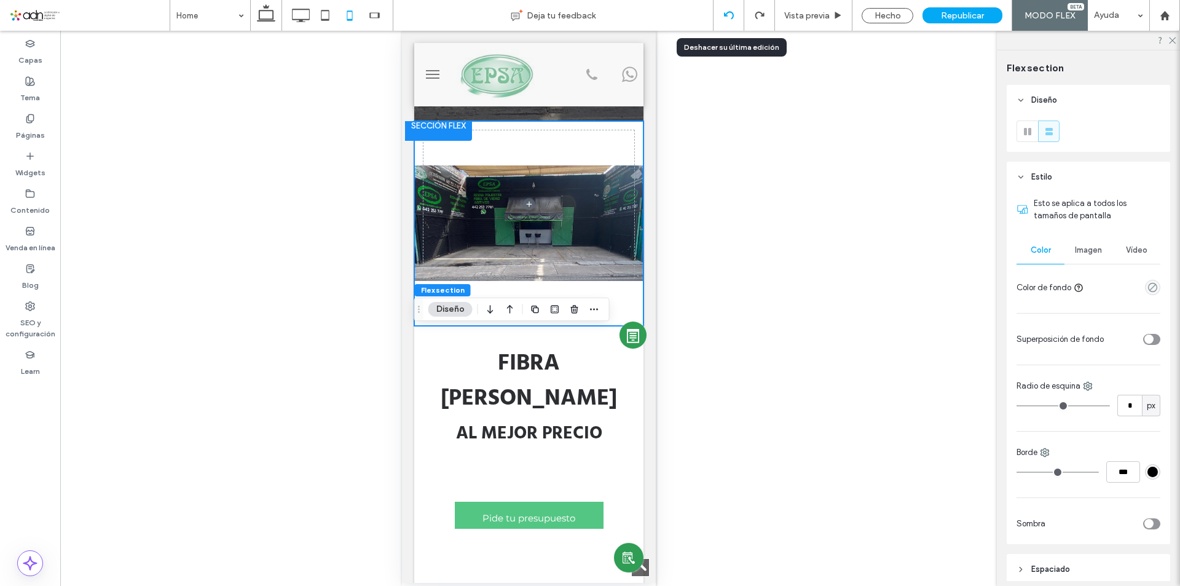
click at [723, 11] on div at bounding box center [728, 15] width 30 height 10
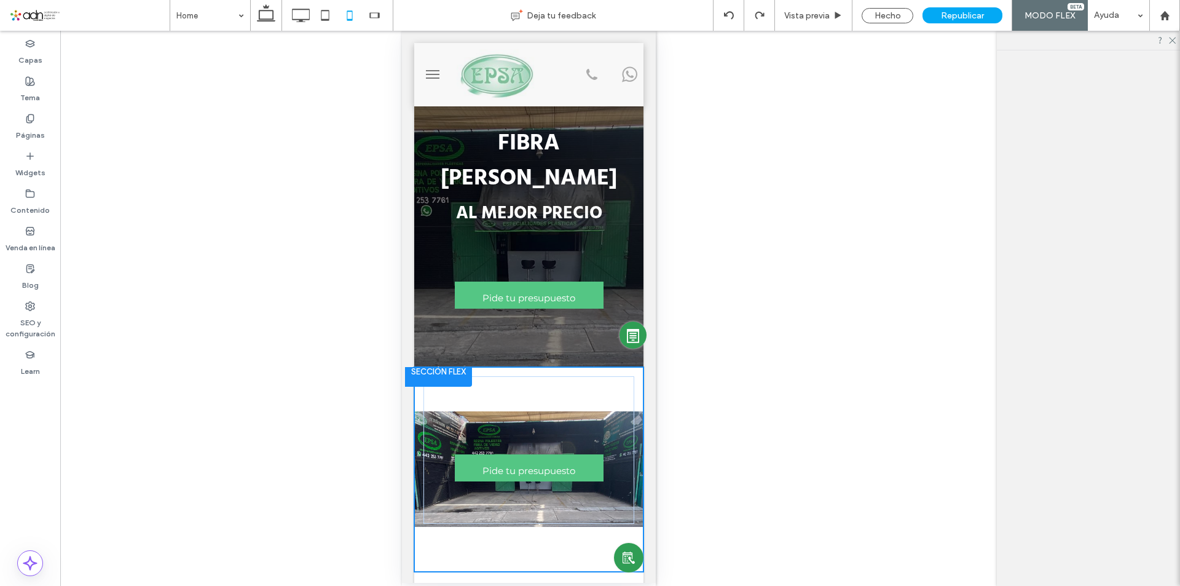
scroll to position [0, 0]
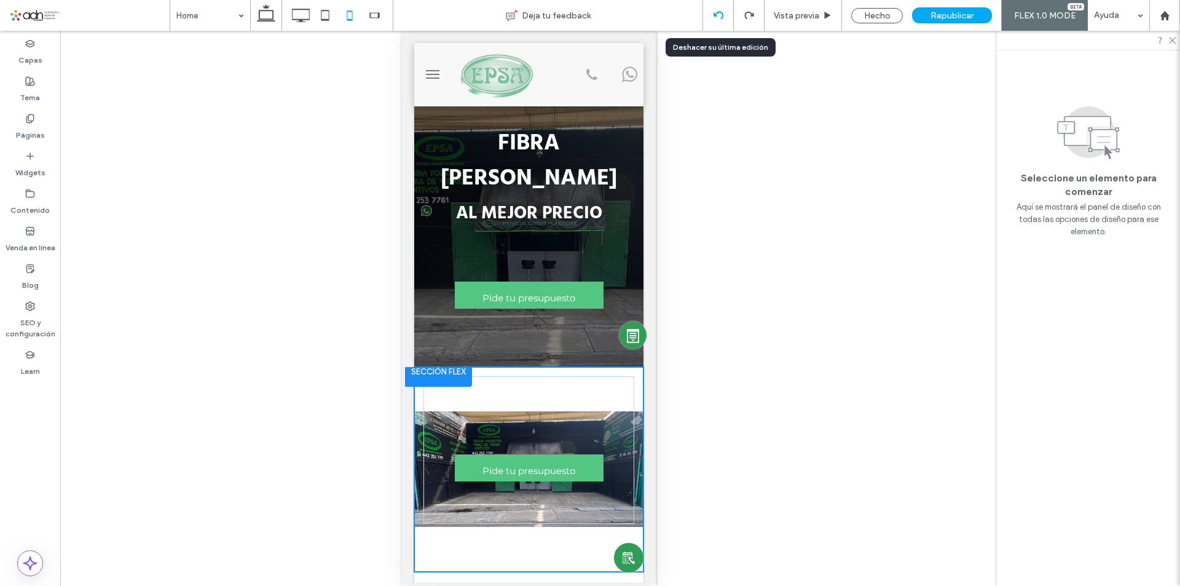
click at [719, 7] on div at bounding box center [718, 15] width 31 height 31
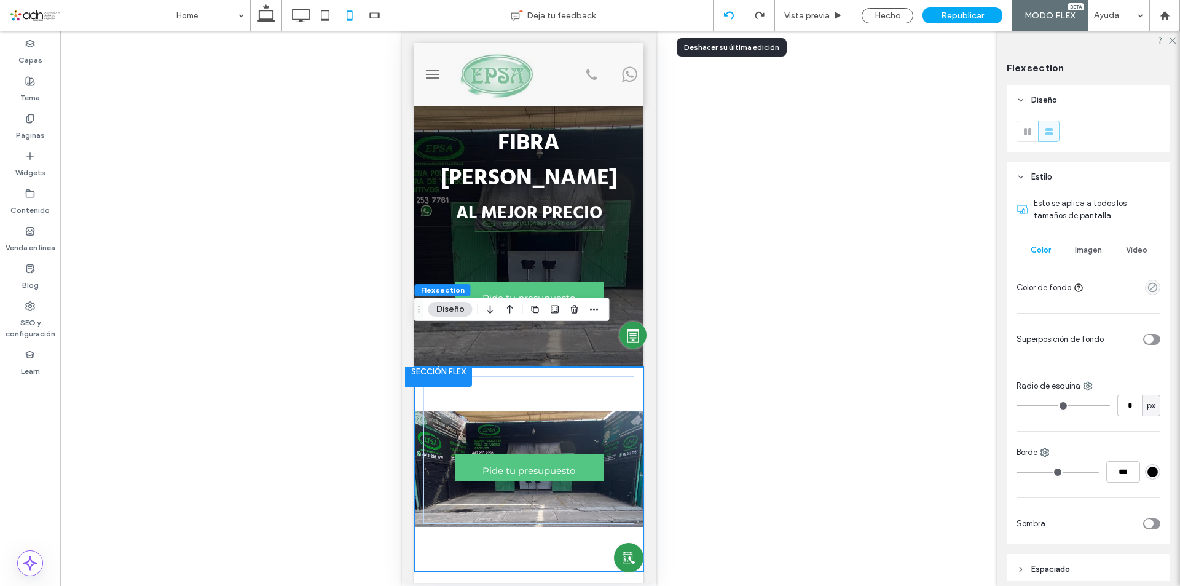
click at [731, 9] on div at bounding box center [728, 15] width 31 height 31
click at [730, 18] on icon at bounding box center [729, 15] width 10 height 10
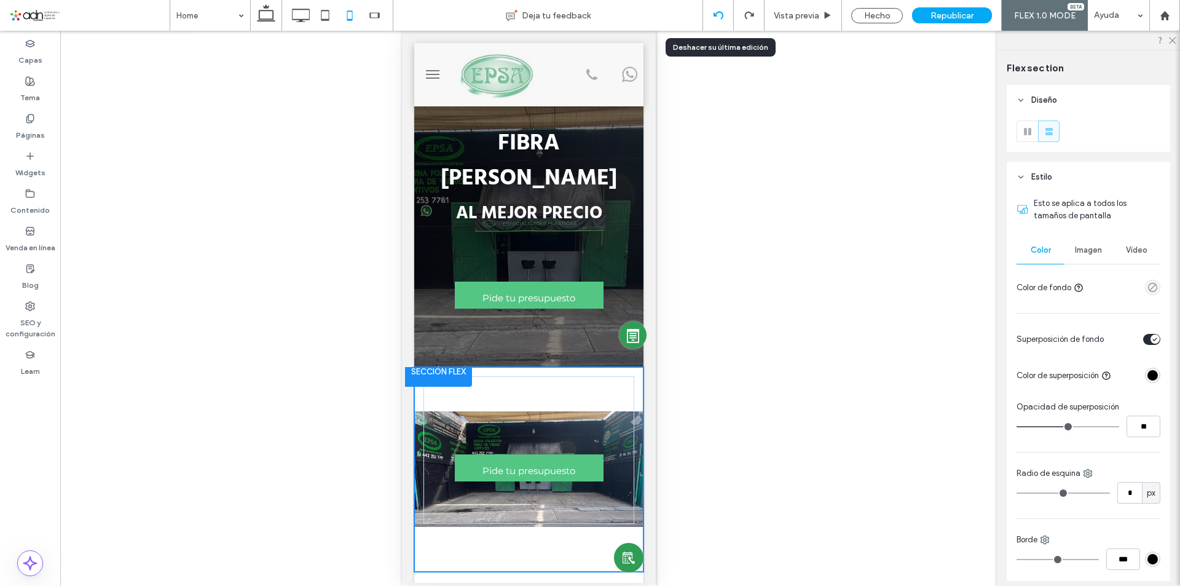
click at [715, 9] on div at bounding box center [718, 15] width 31 height 31
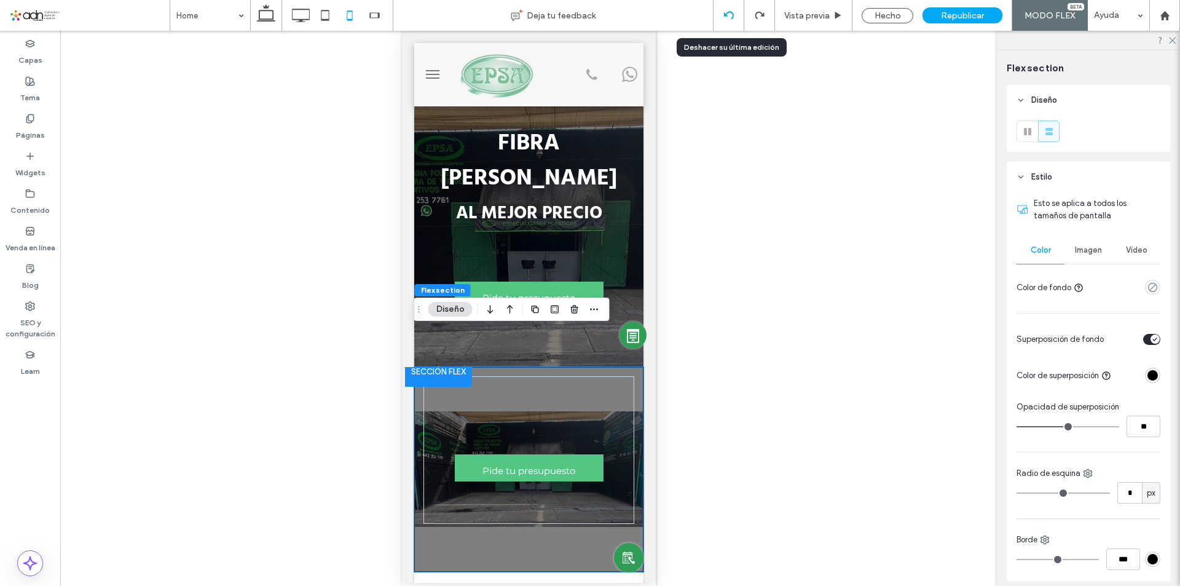
click at [731, 11] on icon at bounding box center [729, 15] width 10 height 10
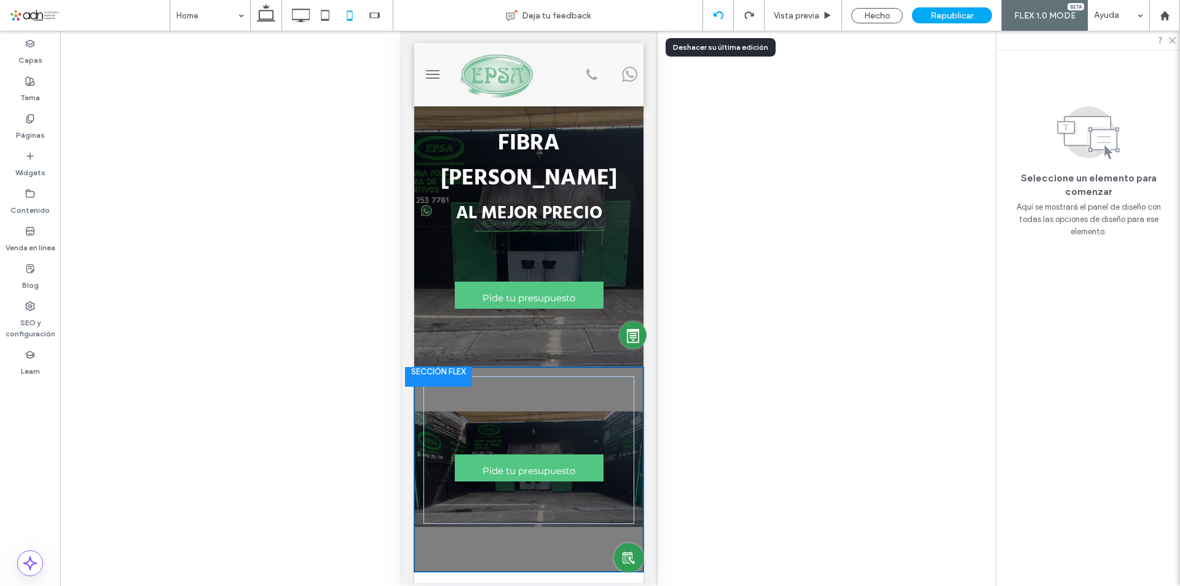
click at [723, 17] on div at bounding box center [718, 15] width 30 height 10
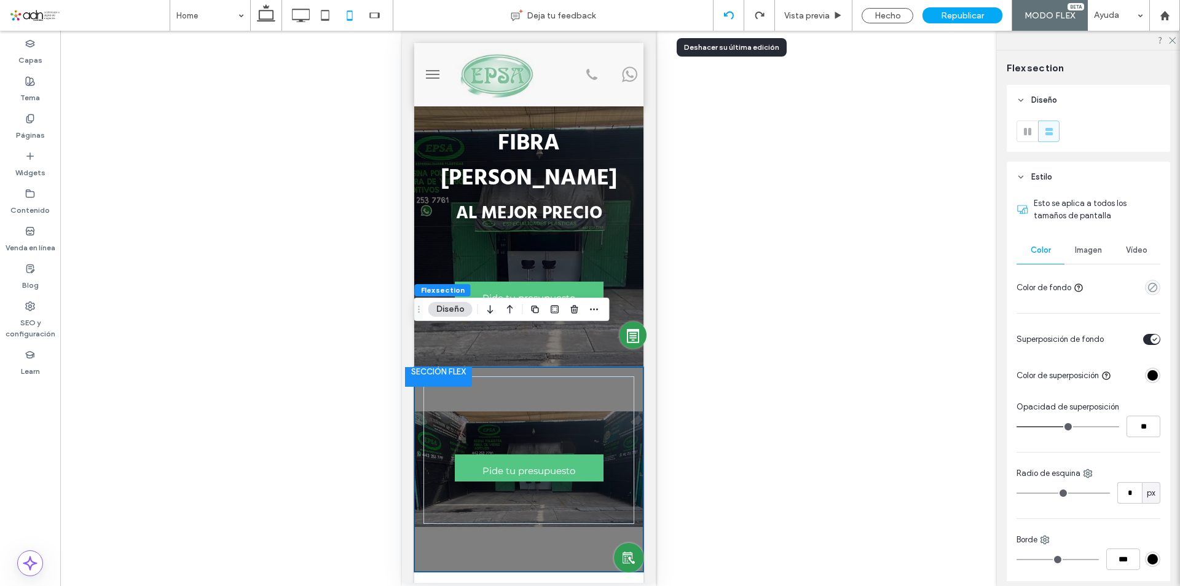
click at [727, 18] on icon at bounding box center [729, 15] width 10 height 10
click at [721, 13] on div at bounding box center [728, 15] width 30 height 10
click at [731, 8] on div at bounding box center [728, 15] width 31 height 31
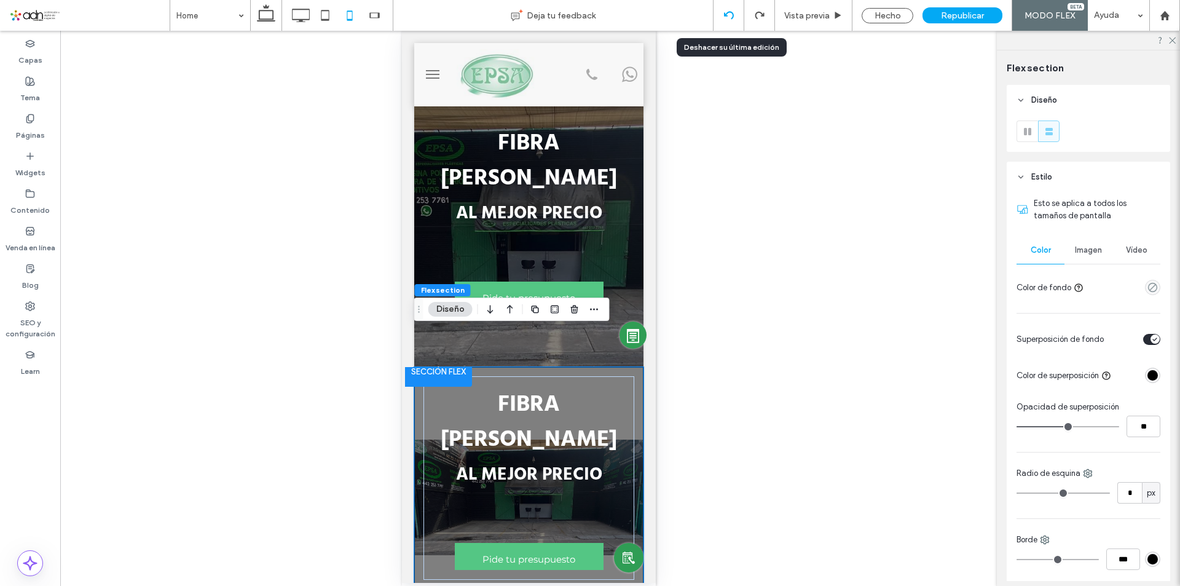
click at [734, 14] on div at bounding box center [728, 15] width 30 height 10
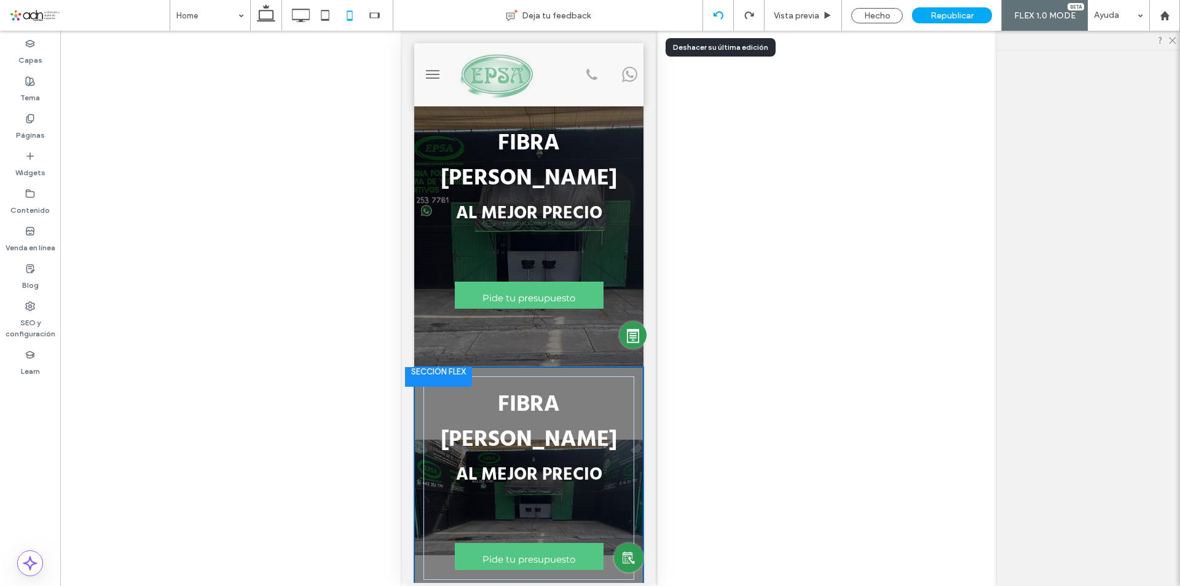
click at [724, 15] on div at bounding box center [718, 15] width 30 height 10
